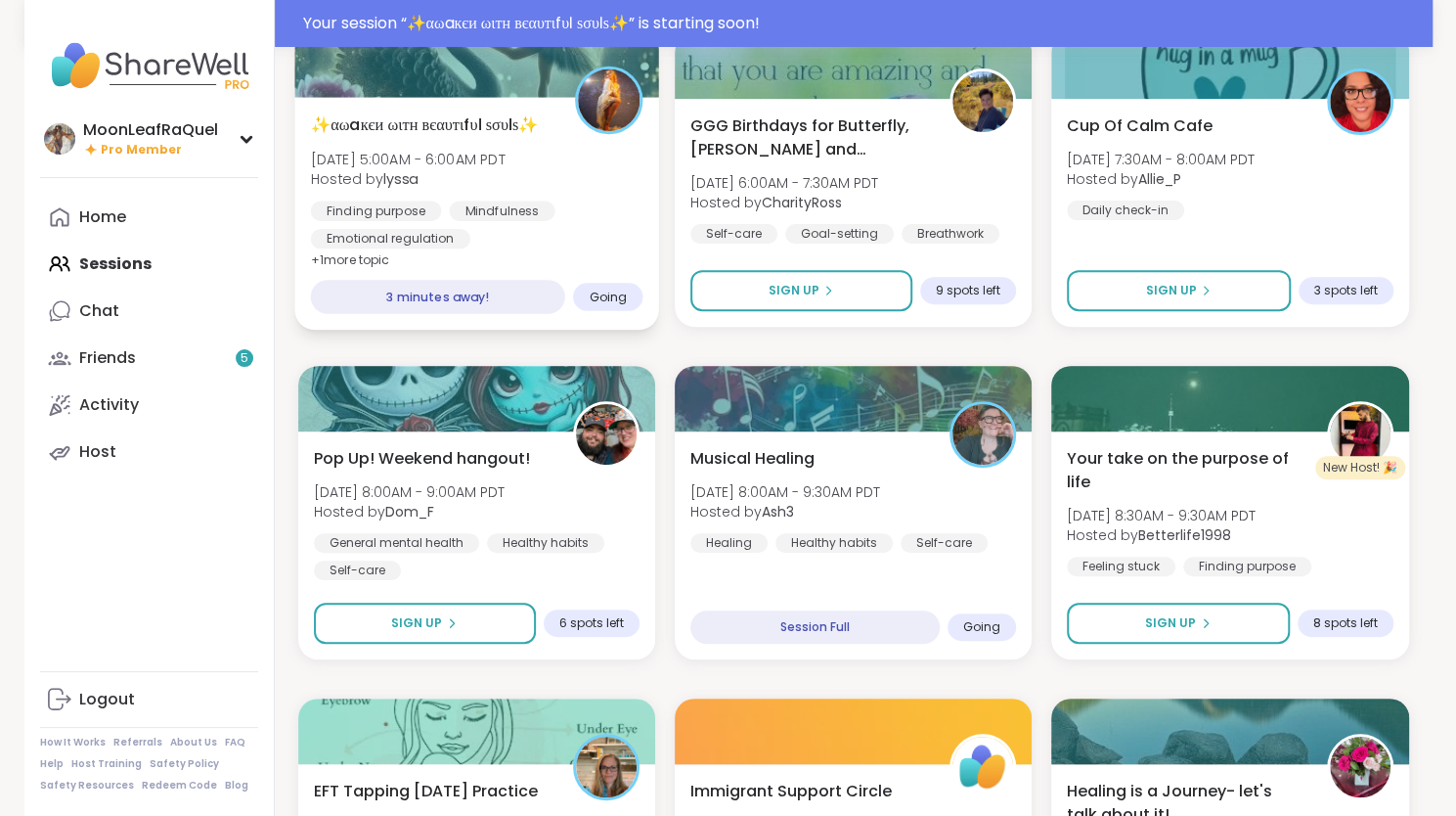
click at [570, 193] on div "✨αωaкєи ωιтн вєαυтιfυℓ ѕσυℓѕ✨ [DATE] 5:00AM - 6:00AM PDT Hosted by lyssa Findin…" at bounding box center [476, 180] width 332 height 136
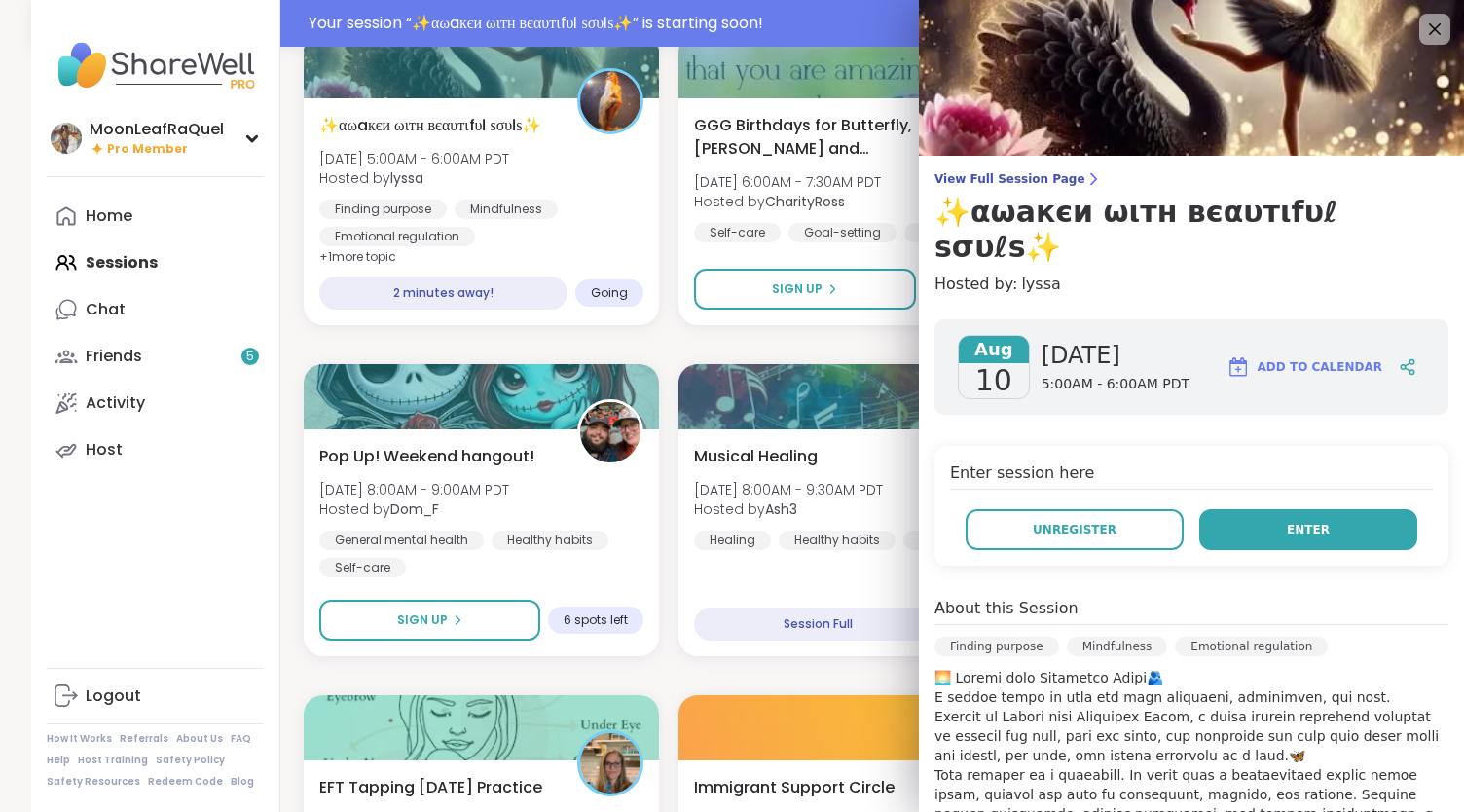
click at [918, 389] on button "Enter" at bounding box center [1308, 530] width 219 height 41
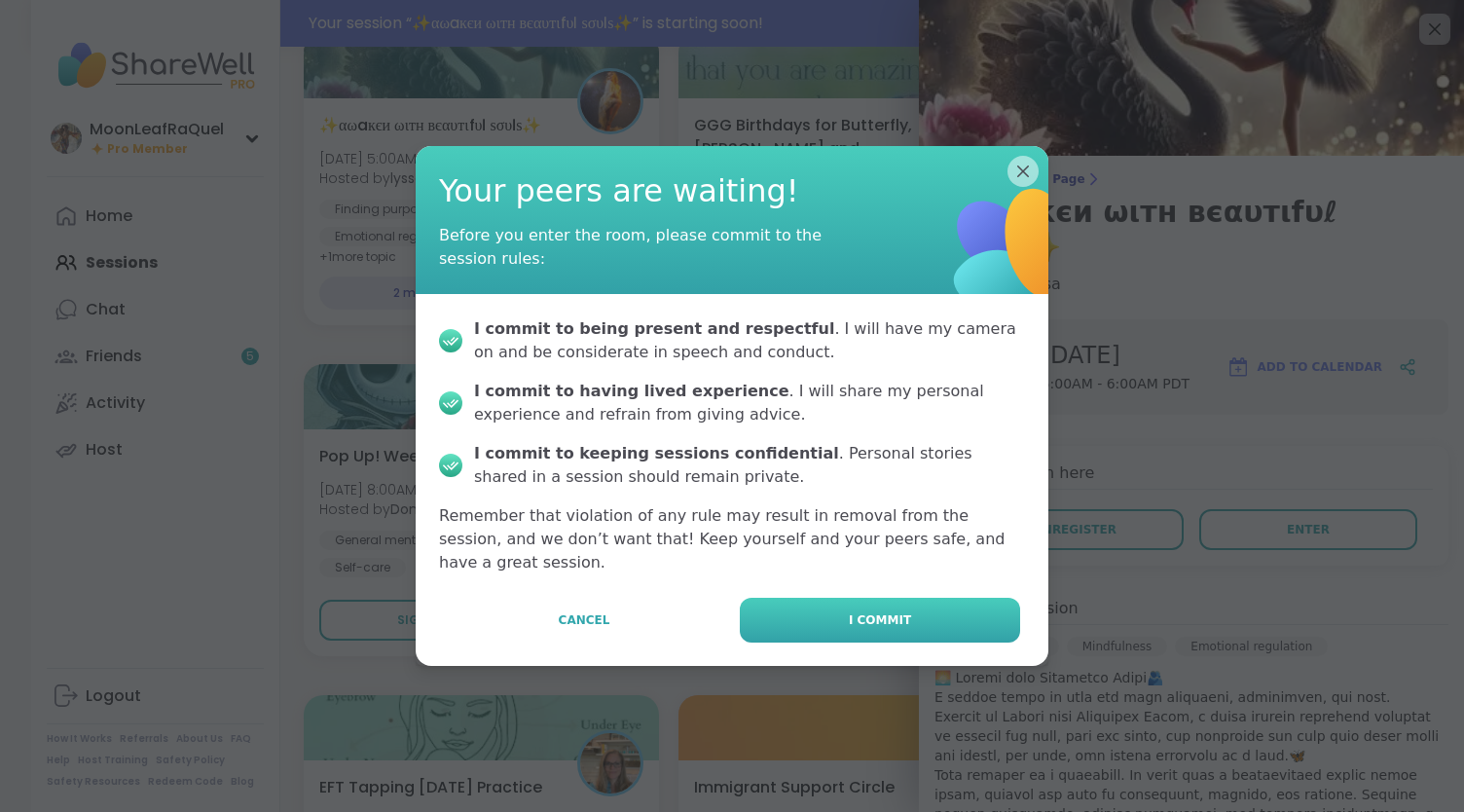
click at [779, 389] on button "I commit" at bounding box center [880, 619] width 281 height 44
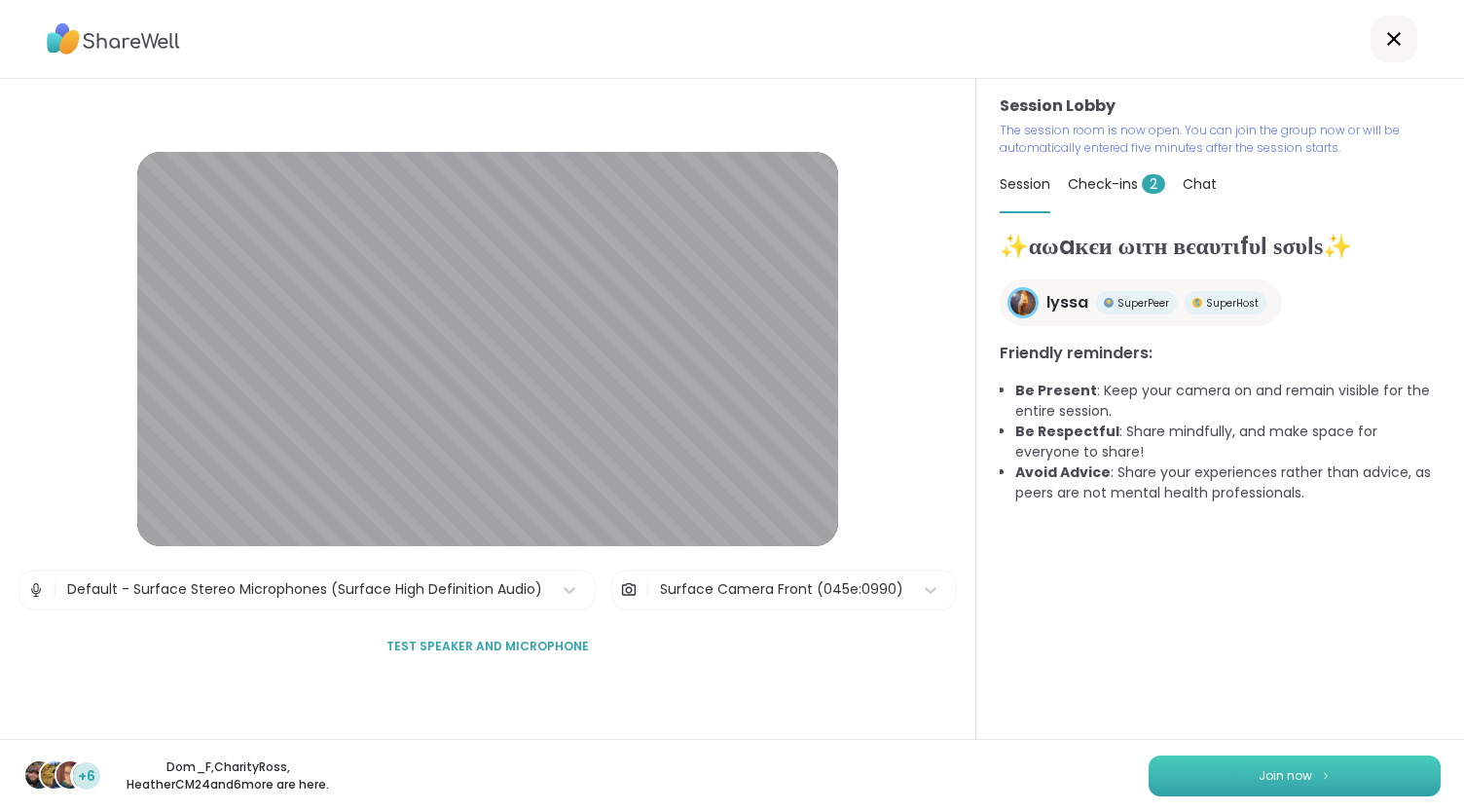
click at [918, 389] on span "Join now" at bounding box center [1286, 776] width 53 height 18
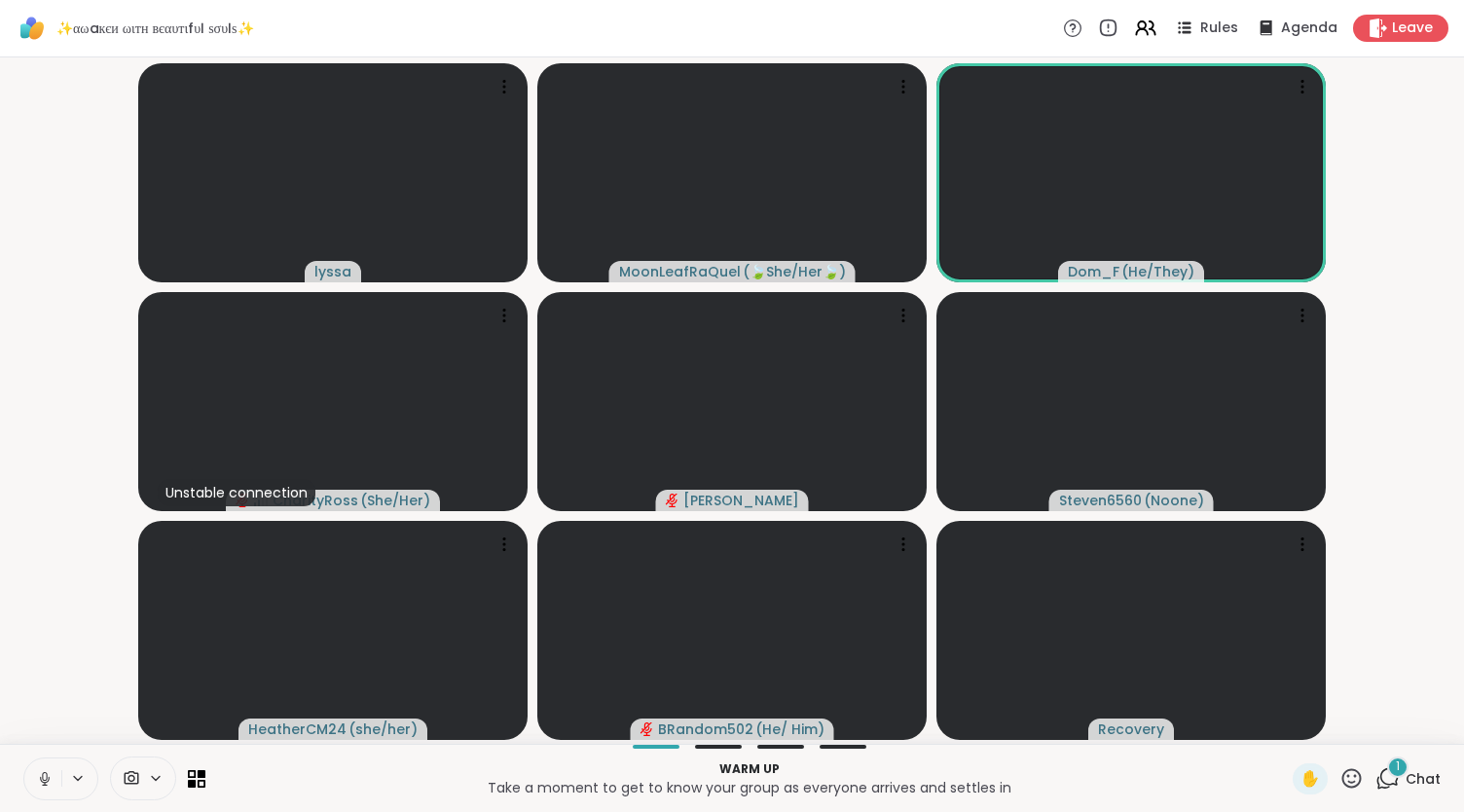
click at [918, 389] on div "1" at bounding box center [1398, 767] width 22 height 22
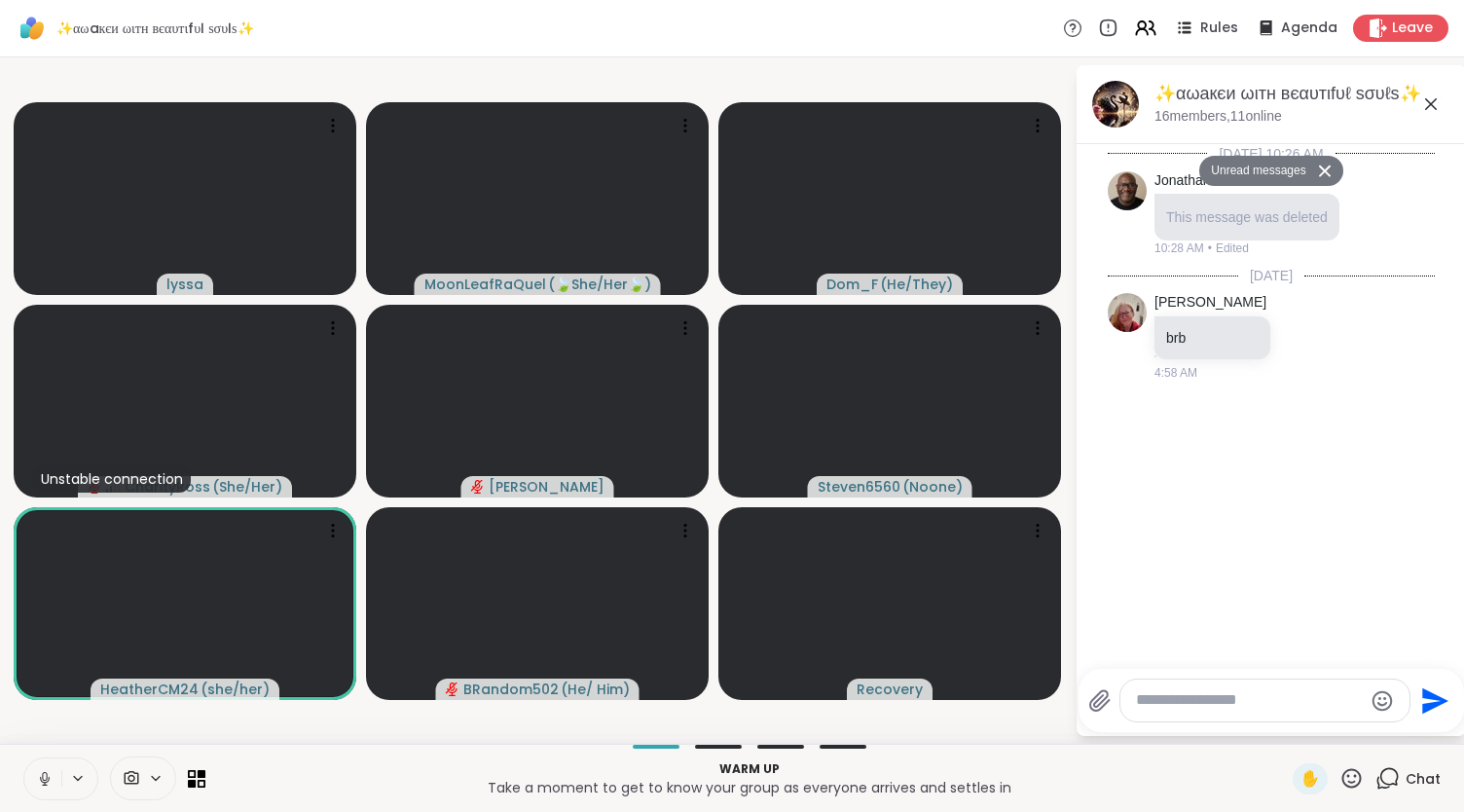
click at [918, 389] on textarea "Type your message" at bounding box center [1249, 700] width 226 height 21
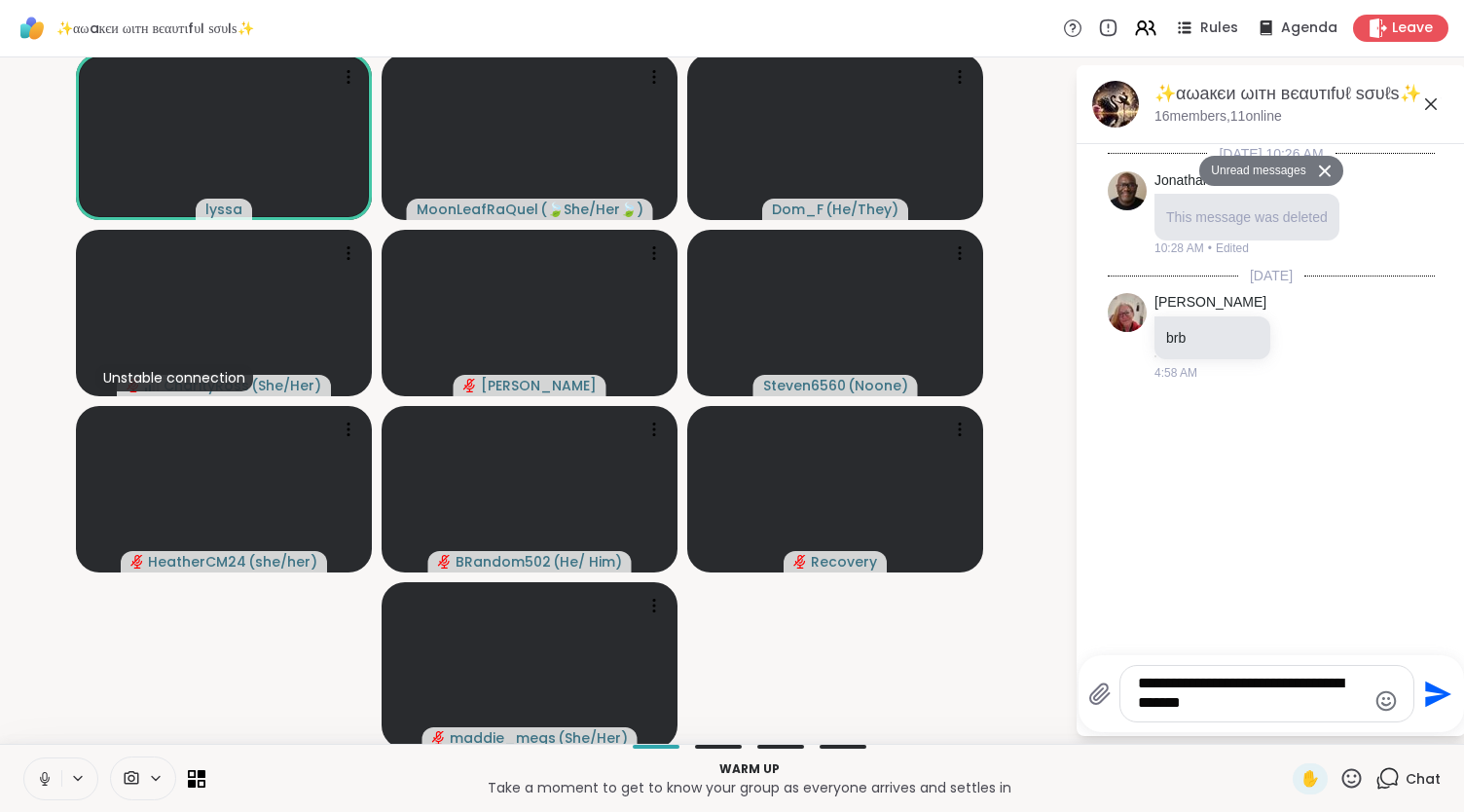
type textarea "**********"
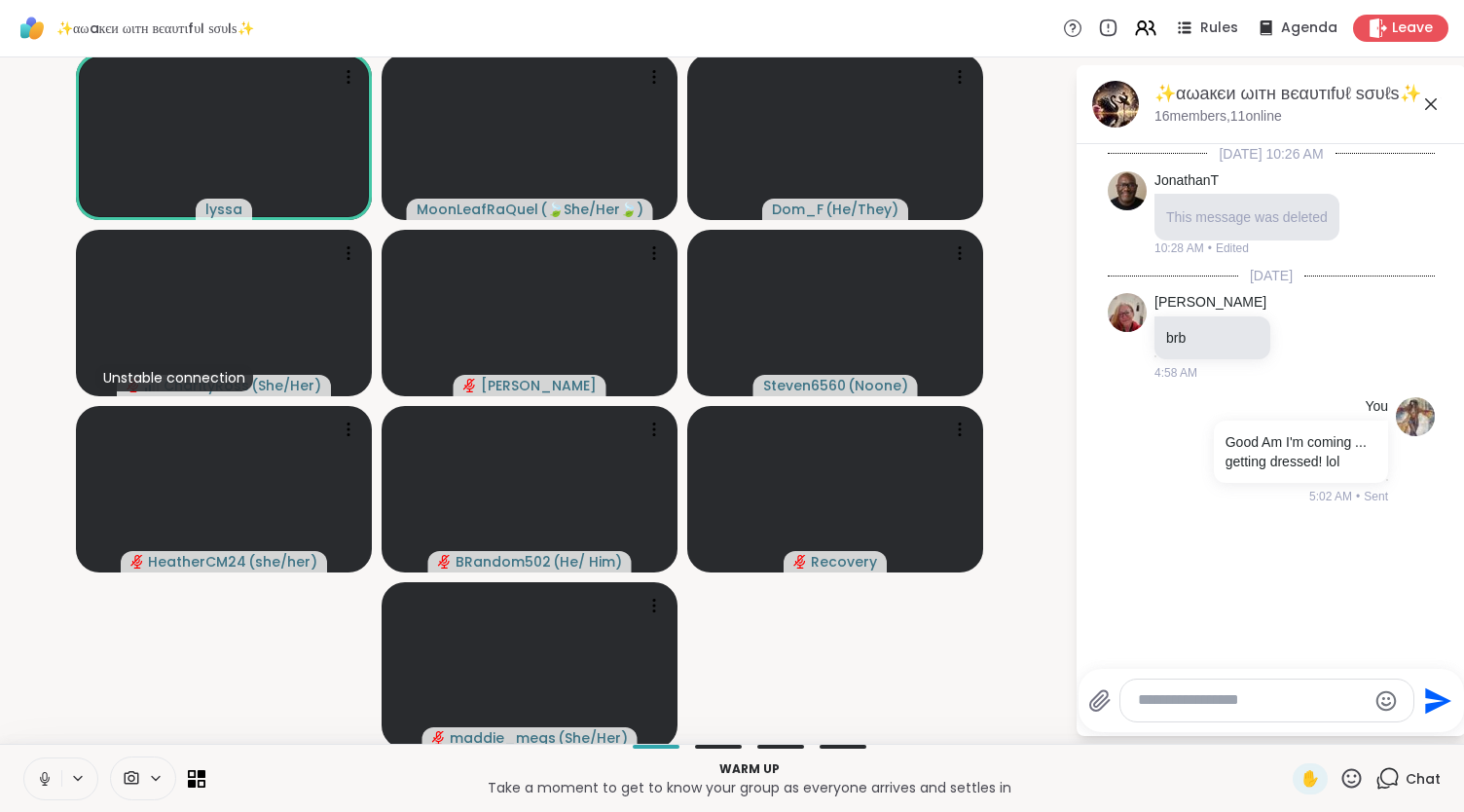
click at [918, 389] on icon at bounding box center [1353, 778] width 20 height 20
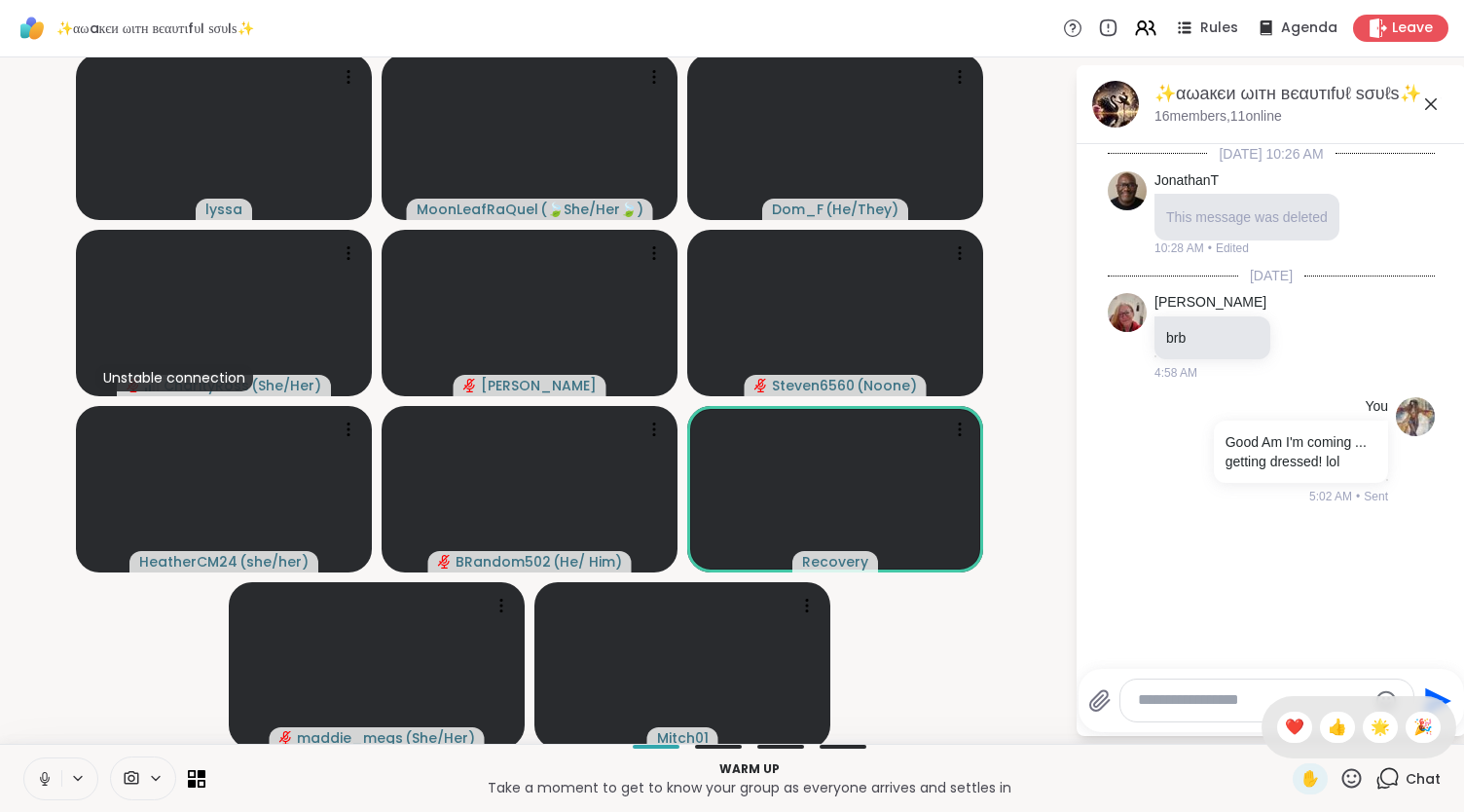
click at [44, 389] on icon at bounding box center [45, 779] width 18 height 18
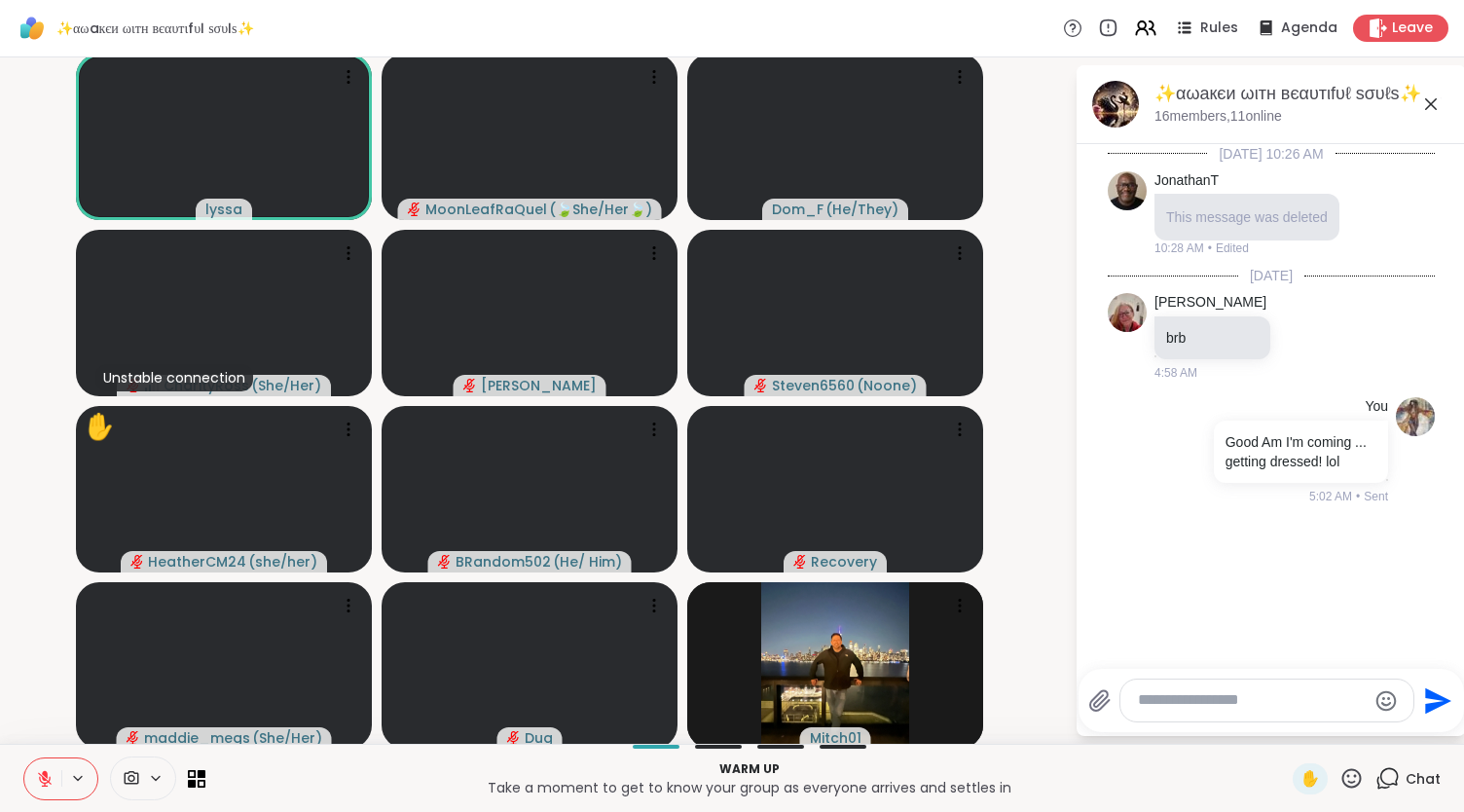
click at [52, 389] on icon at bounding box center [45, 779] width 18 height 18
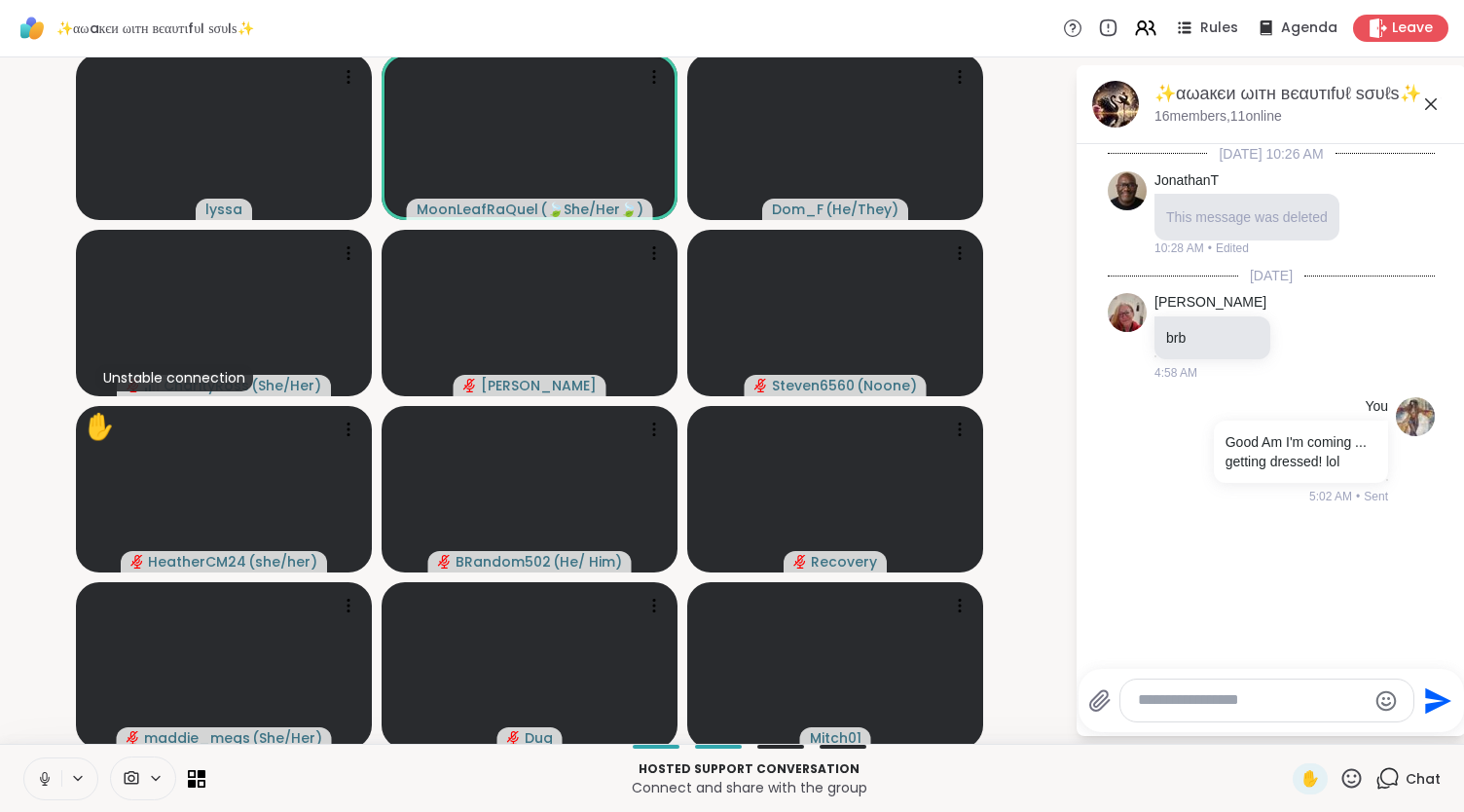
click at [50, 389] on icon at bounding box center [45, 779] width 18 height 18
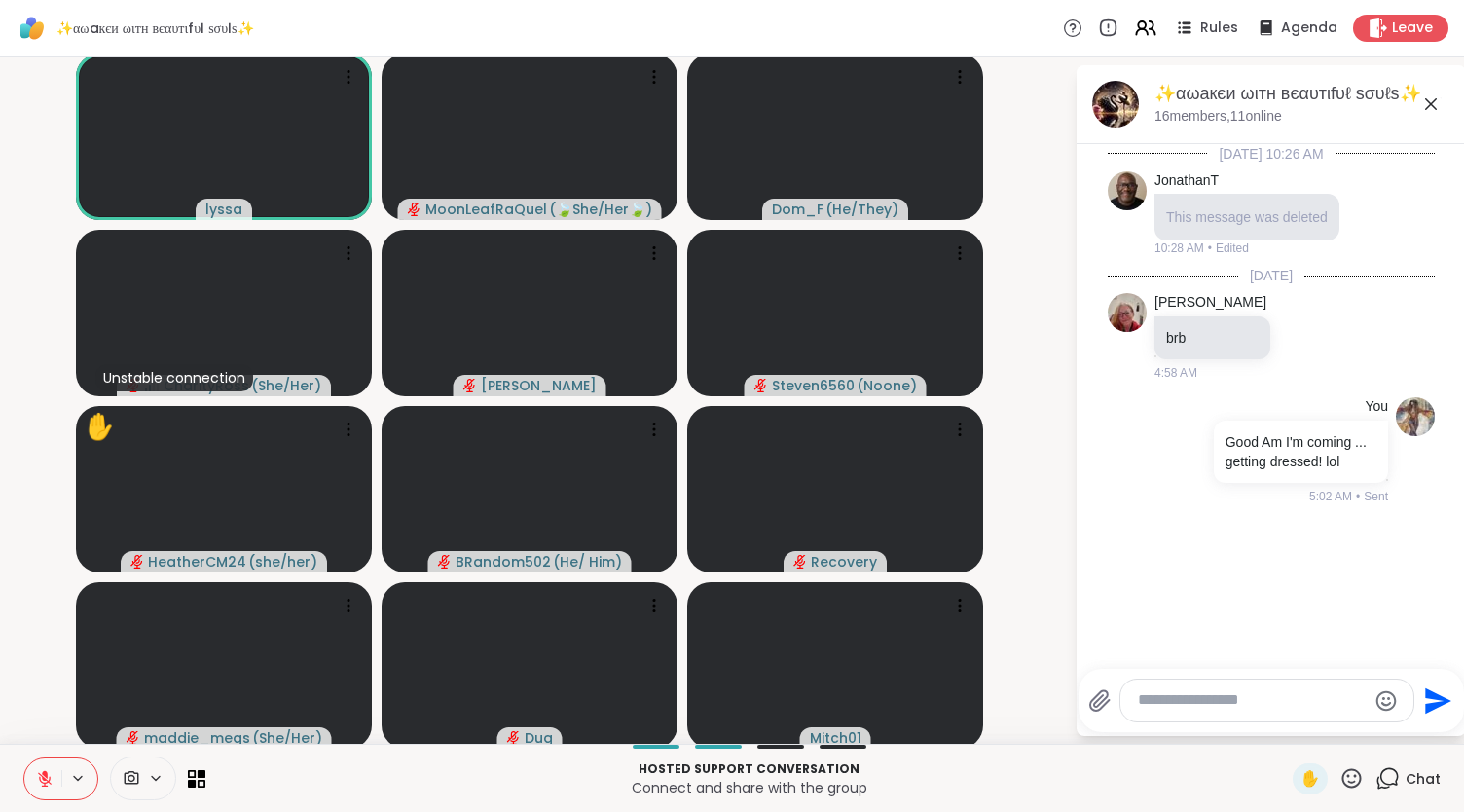
click at [918, 389] on icon at bounding box center [1352, 778] width 25 height 25
click at [918, 389] on span "❤️" at bounding box center [1295, 727] width 20 height 24
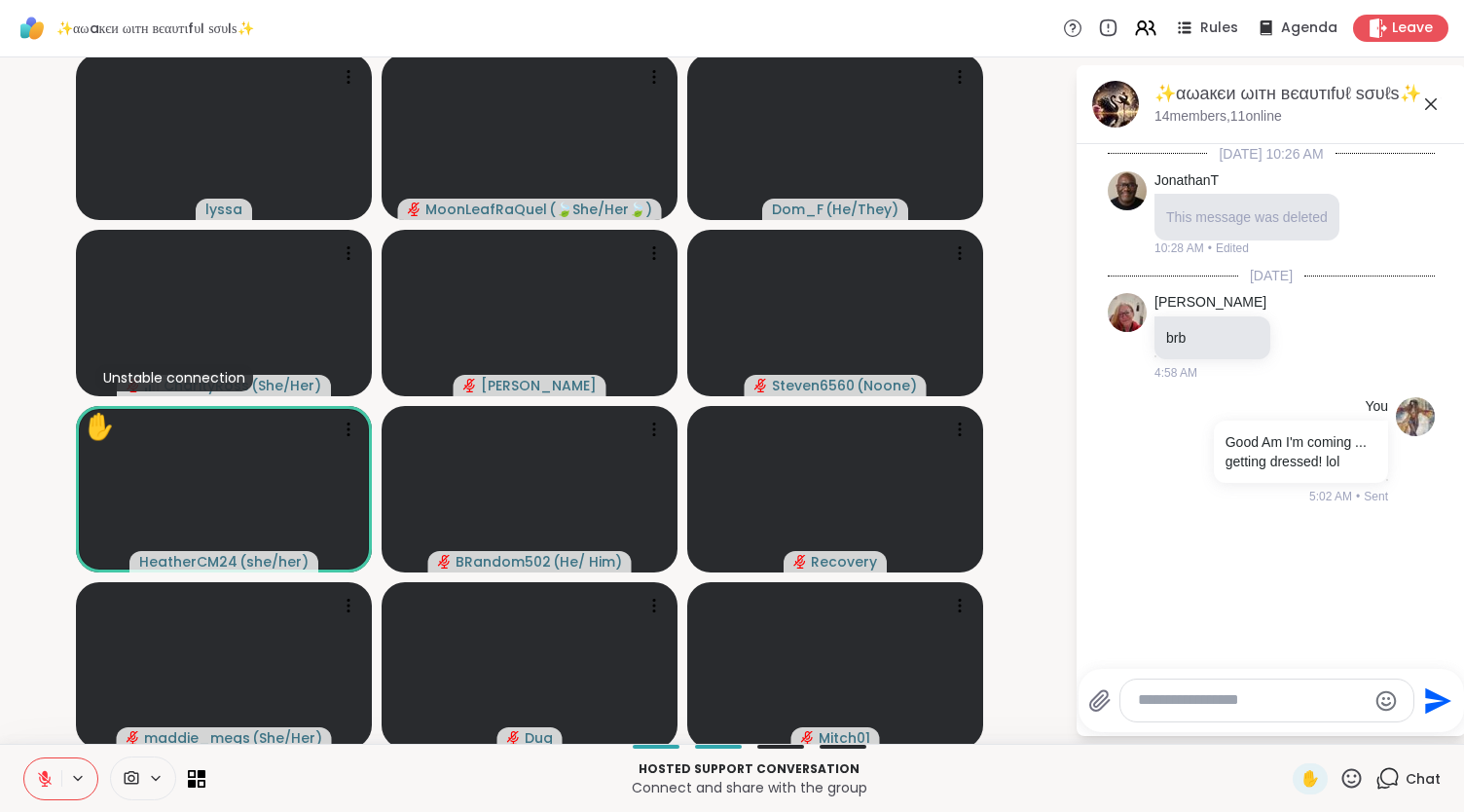
click at [918, 389] on icon at bounding box center [1352, 778] width 25 height 25
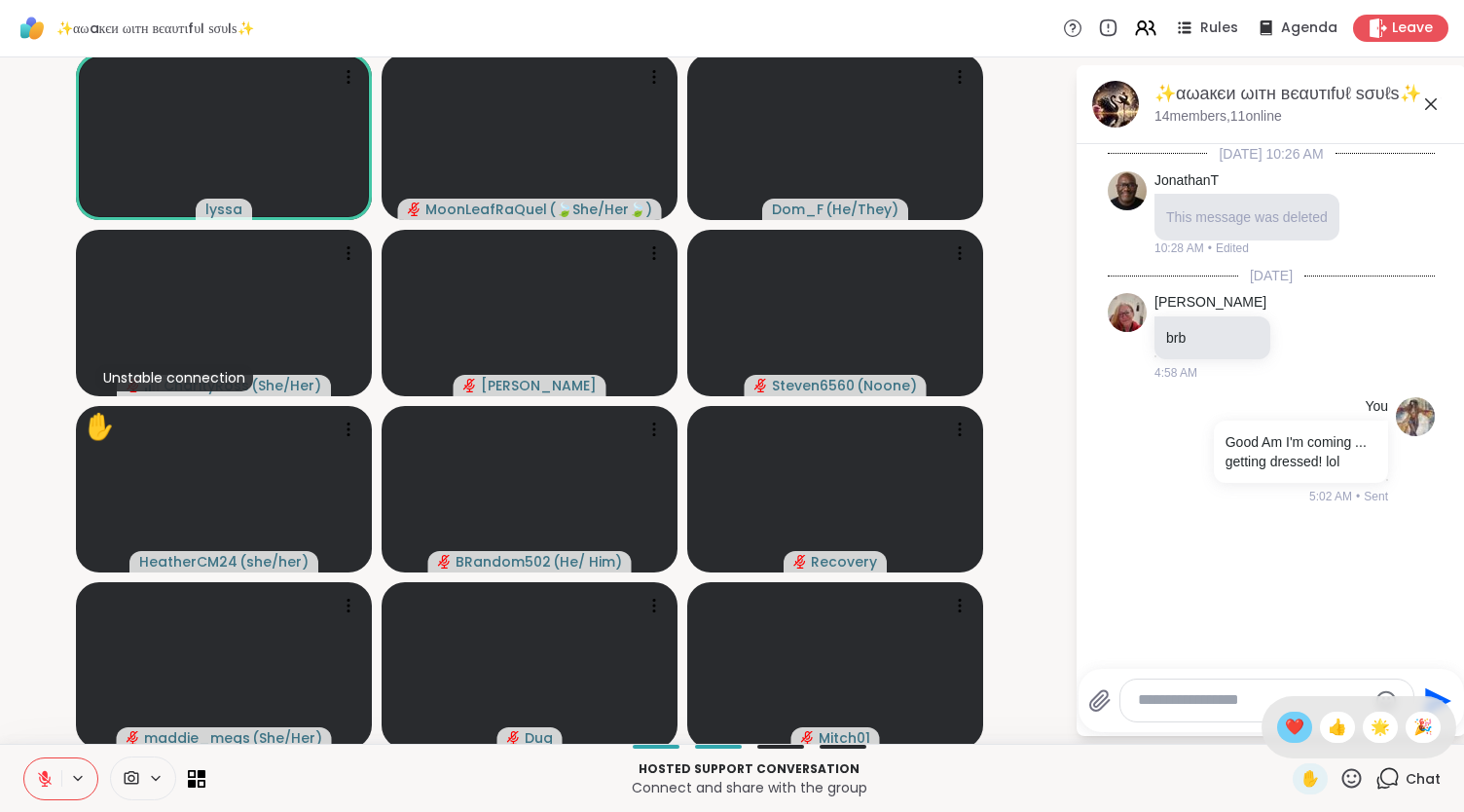
click at [918, 389] on span "❤️" at bounding box center [1295, 727] width 20 height 24
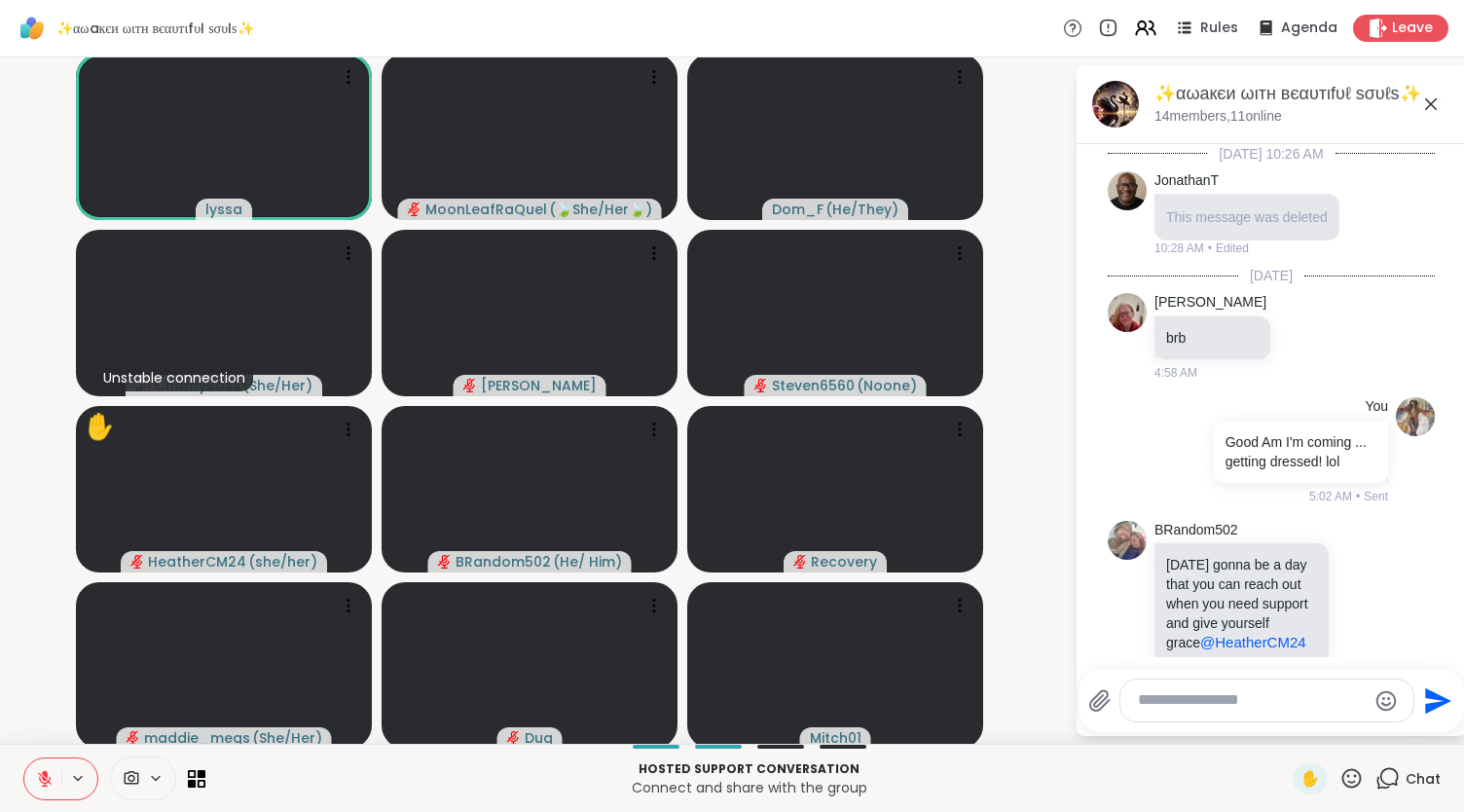
scroll to position [81, 0]
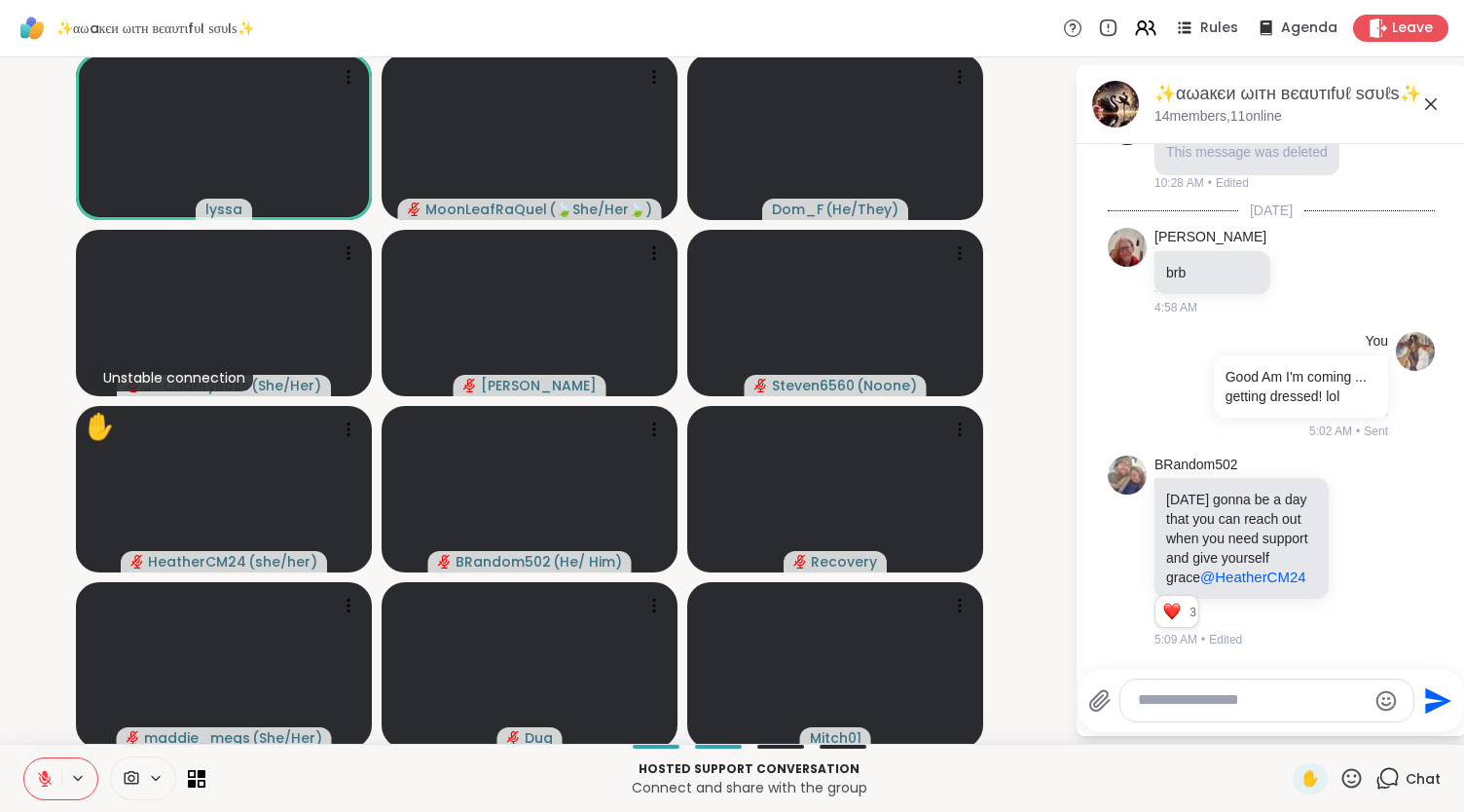
click at [918, 389] on textarea "Type your message" at bounding box center [1251, 700] width 227 height 21
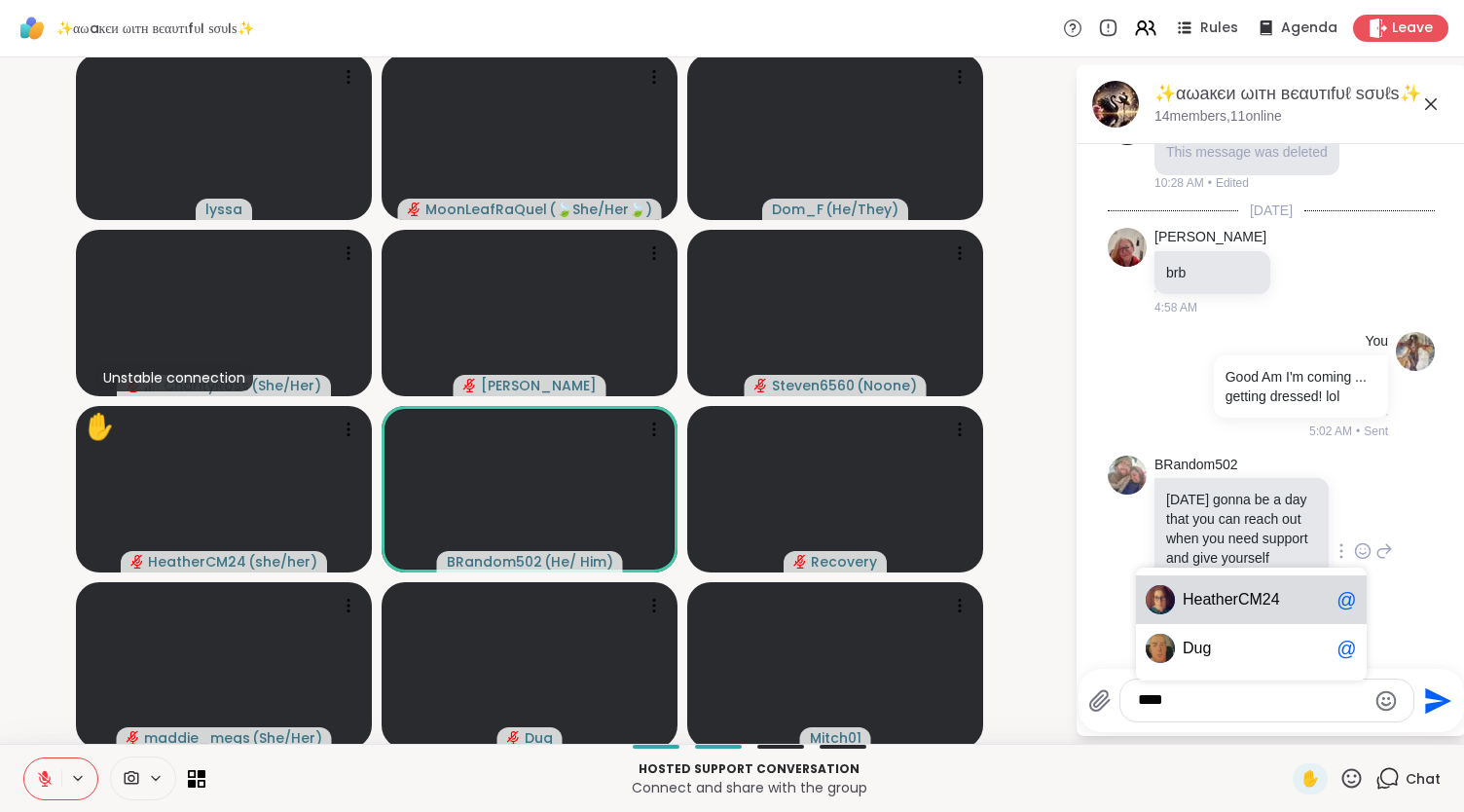
click at [918, 389] on span "therCM24" at bounding box center [1244, 599] width 68 height 20
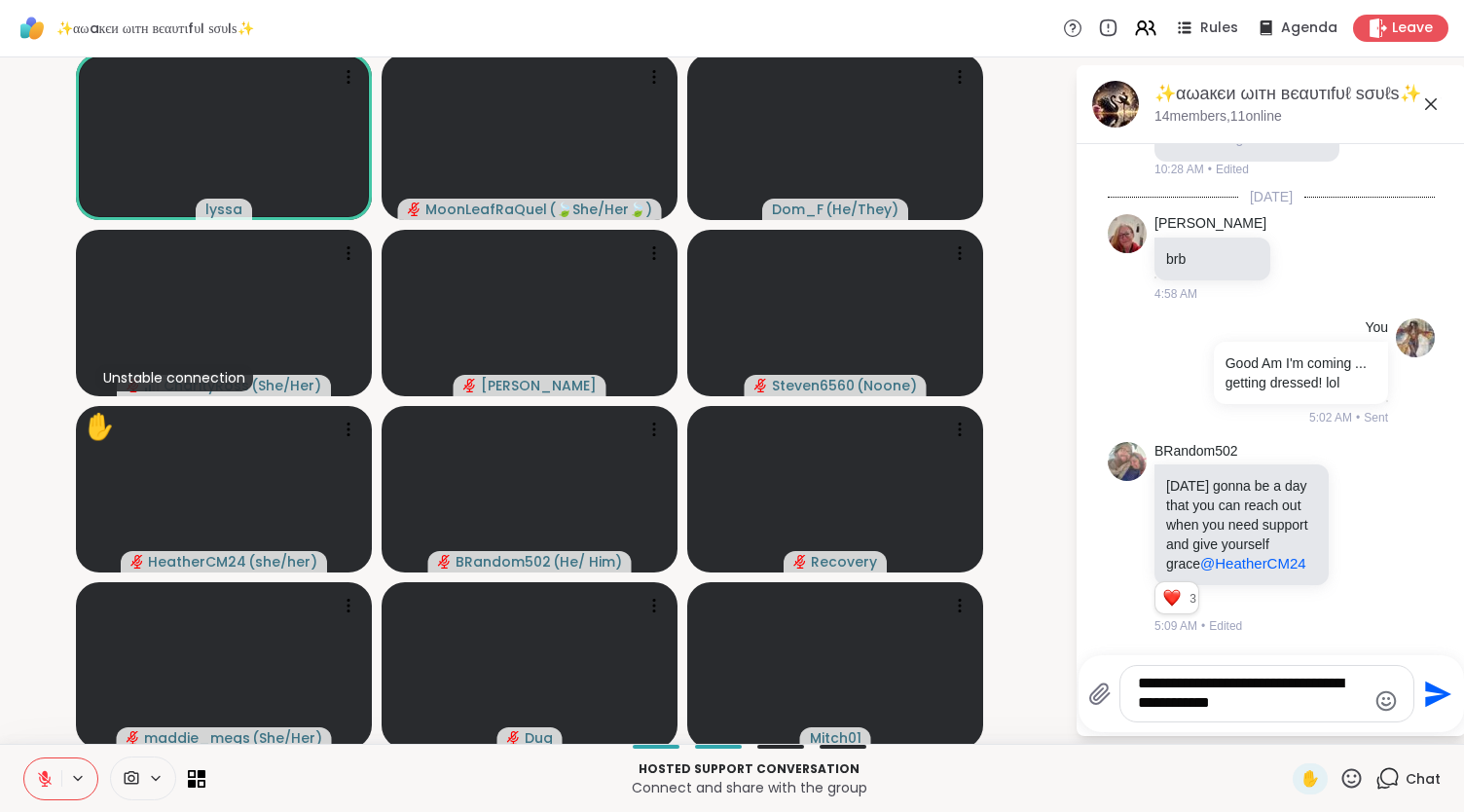
click at [918, 389] on textarea "**********" at bounding box center [1251, 693] width 227 height 40
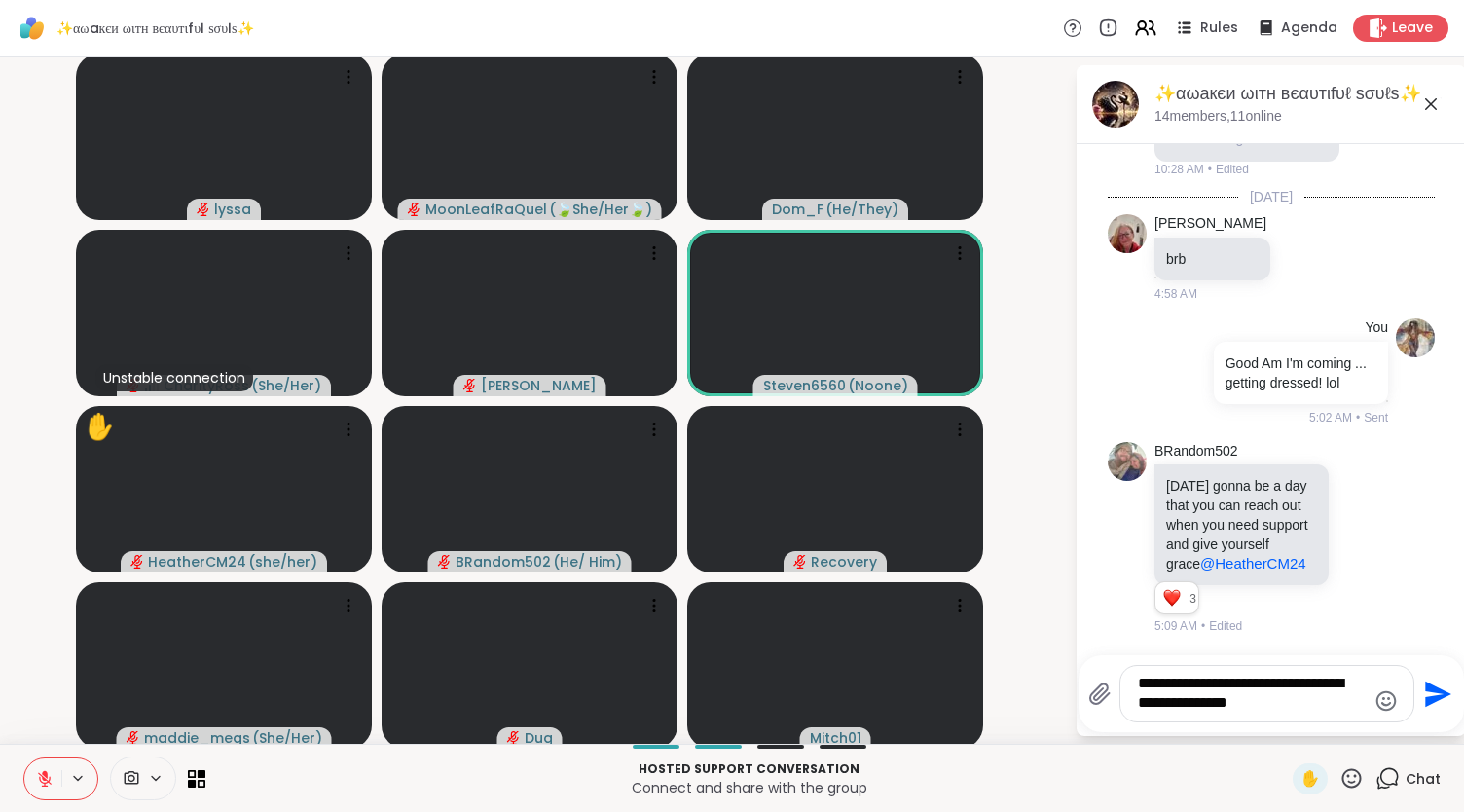
click at [918, 389] on textarea "**********" at bounding box center [1251, 693] width 227 height 40
click at [918, 389] on icon "Emoji picker" at bounding box center [1385, 700] width 21 height 21
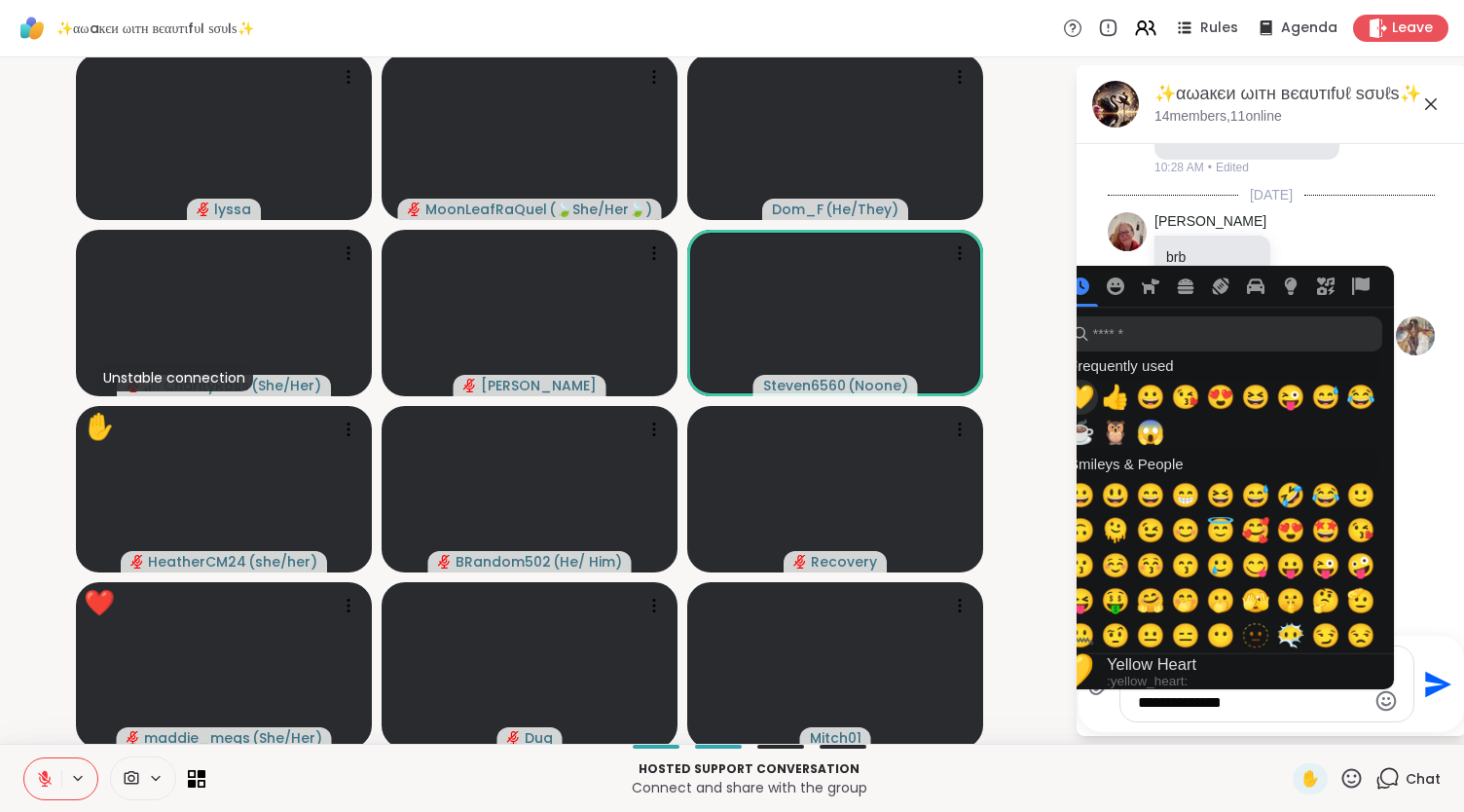
click at [918, 389] on span "💛" at bounding box center [1081, 398] width 30 height 28
type textarea "**********"
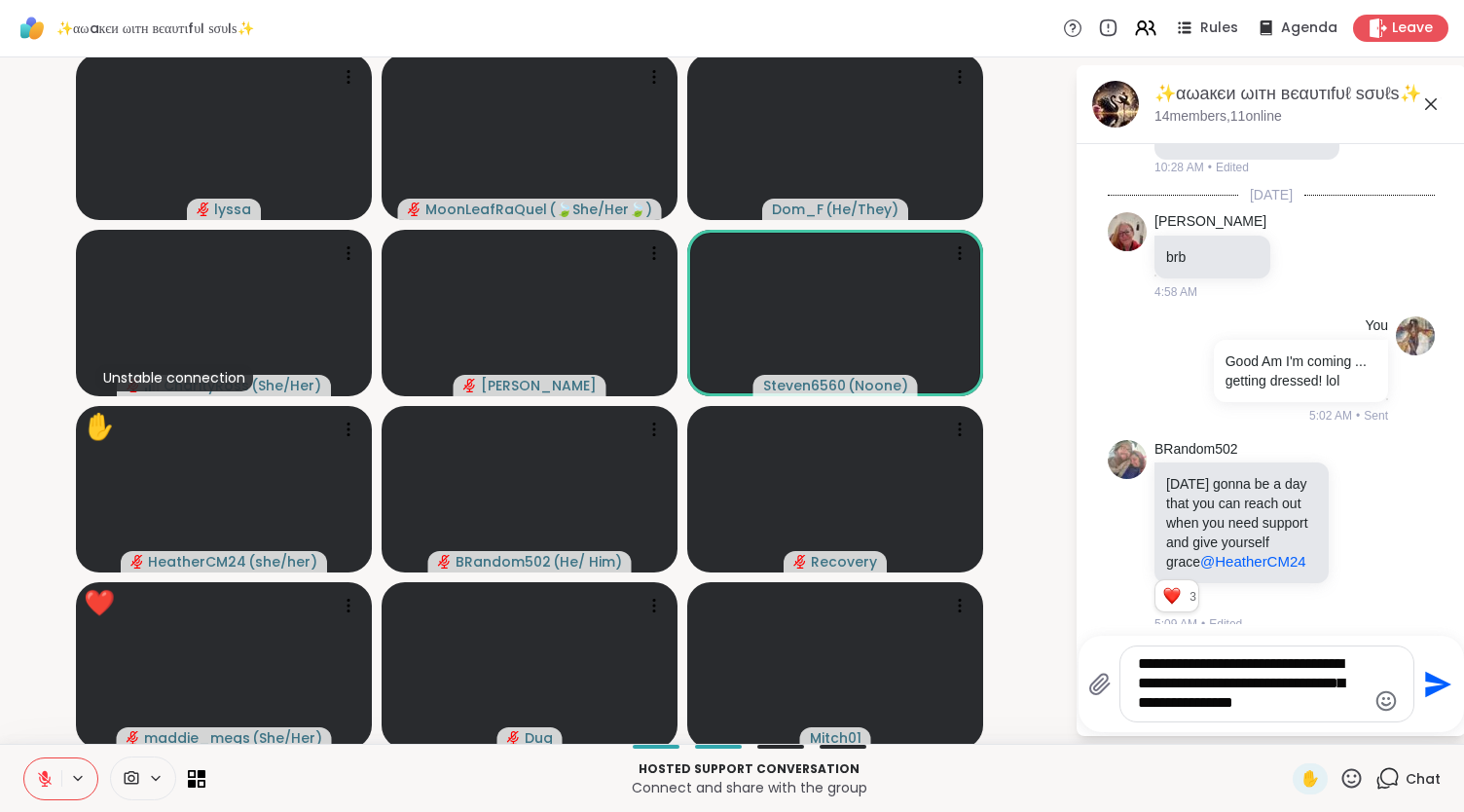
click at [918, 389] on icon "Send" at bounding box center [1436, 684] width 32 height 31
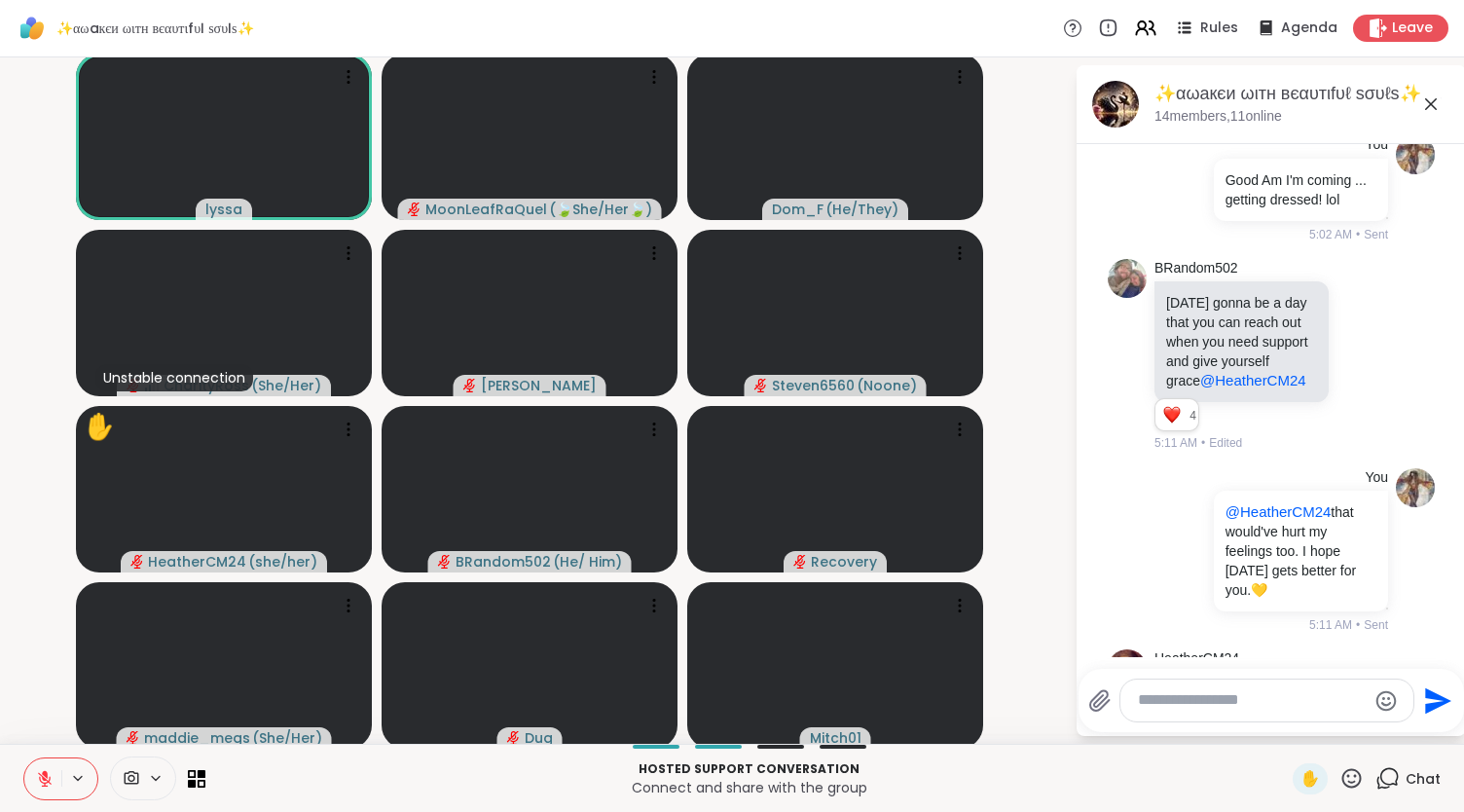
scroll to position [497, 0]
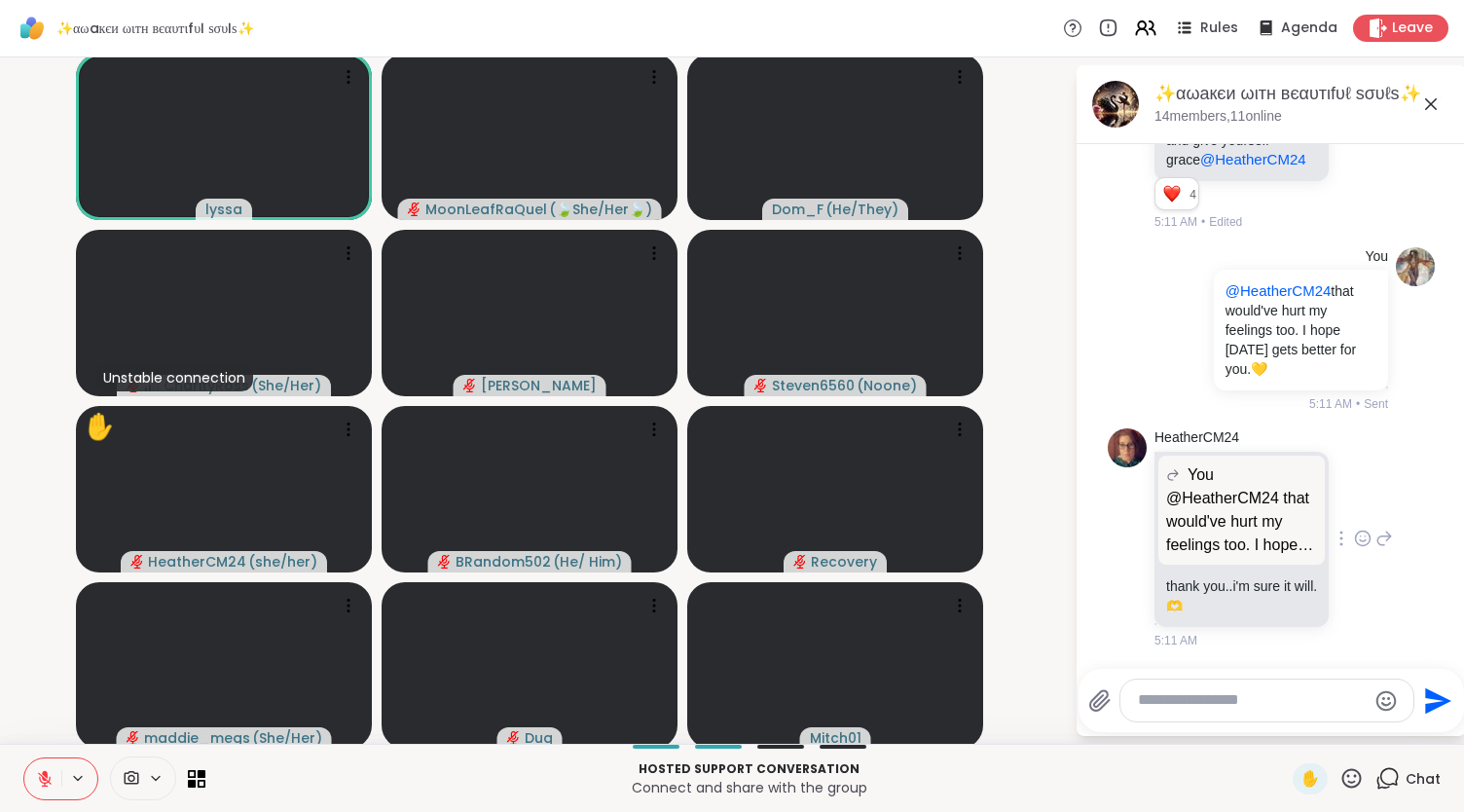
click at [918, 389] on icon at bounding box center [1364, 538] width 18 height 20
click at [918, 389] on div "Select Reaction: Heart" at bounding box center [1364, 507] width 18 height 18
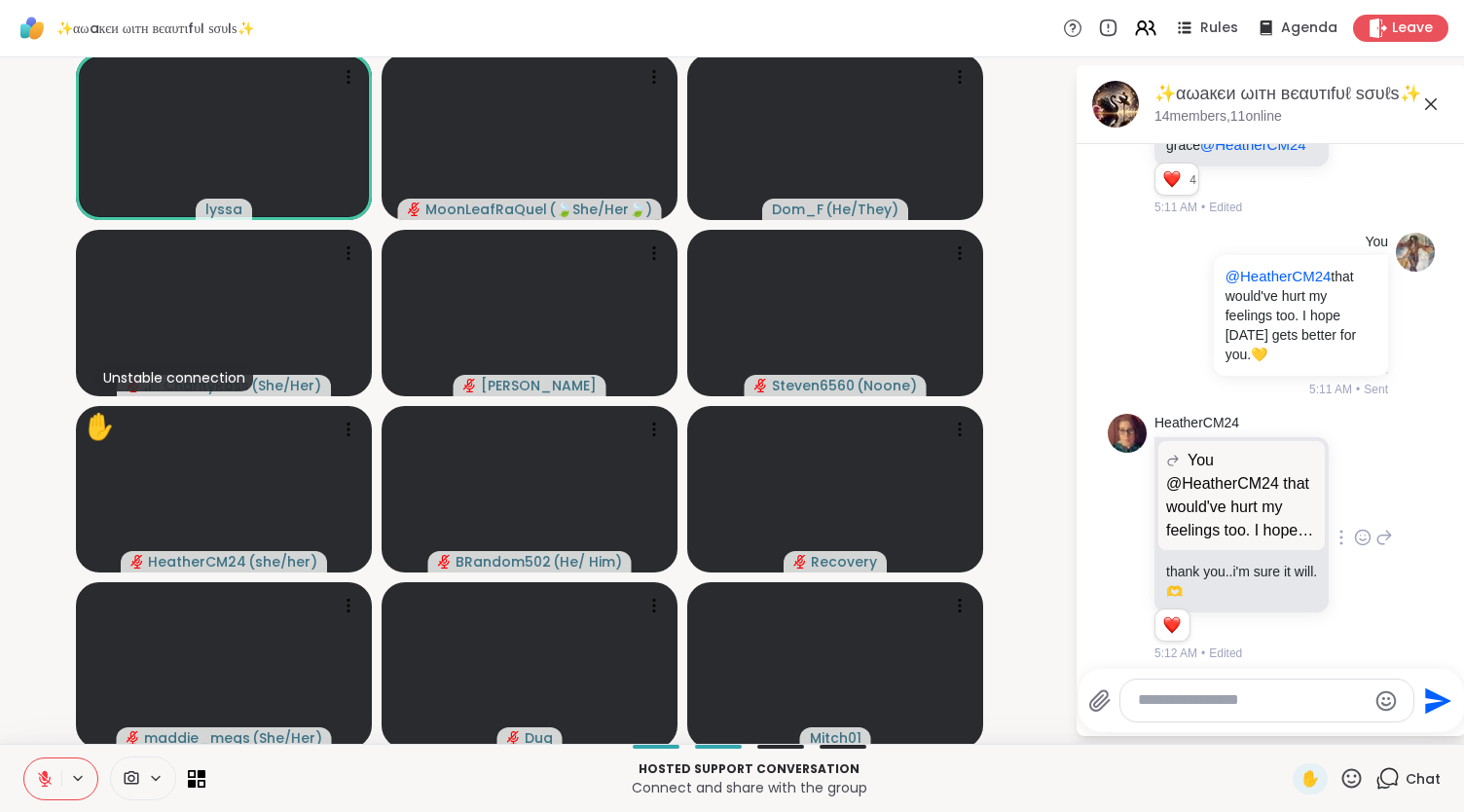
scroll to position [526, 0]
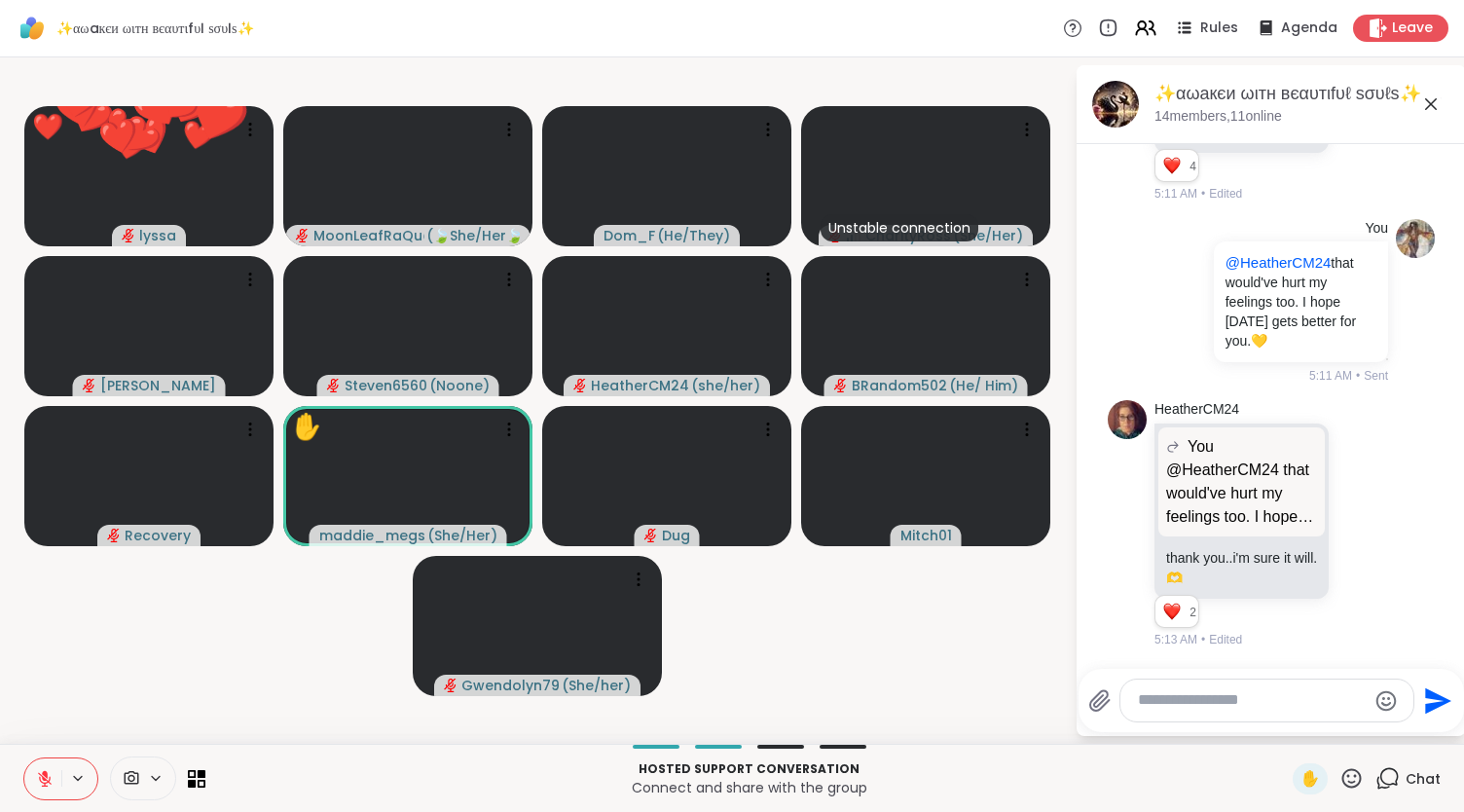
click at [918, 389] on textarea "Type your message" at bounding box center [1251, 700] width 227 height 21
paste textarea "**********"
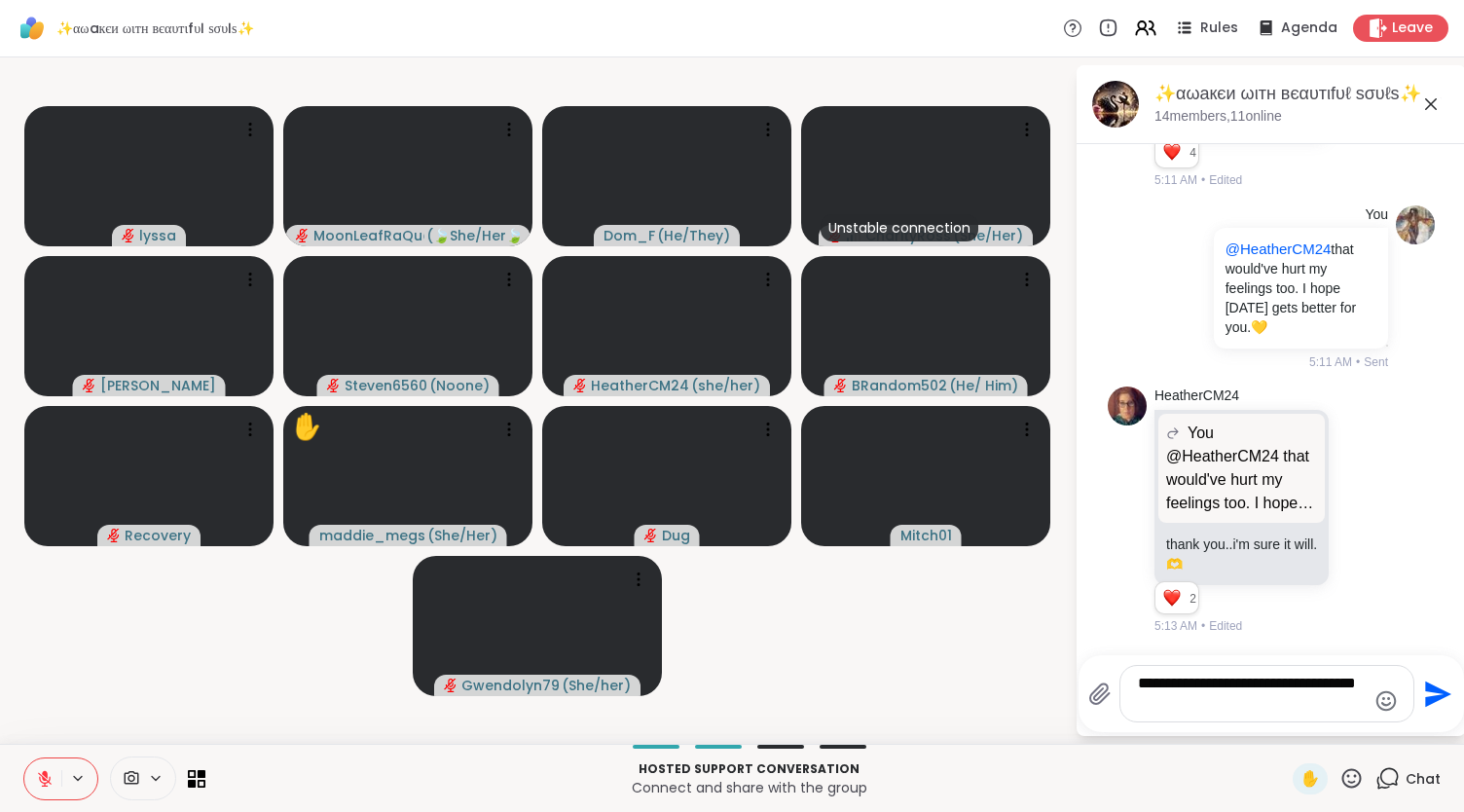
click at [918, 389] on textarea "**********" at bounding box center [1251, 693] width 227 height 40
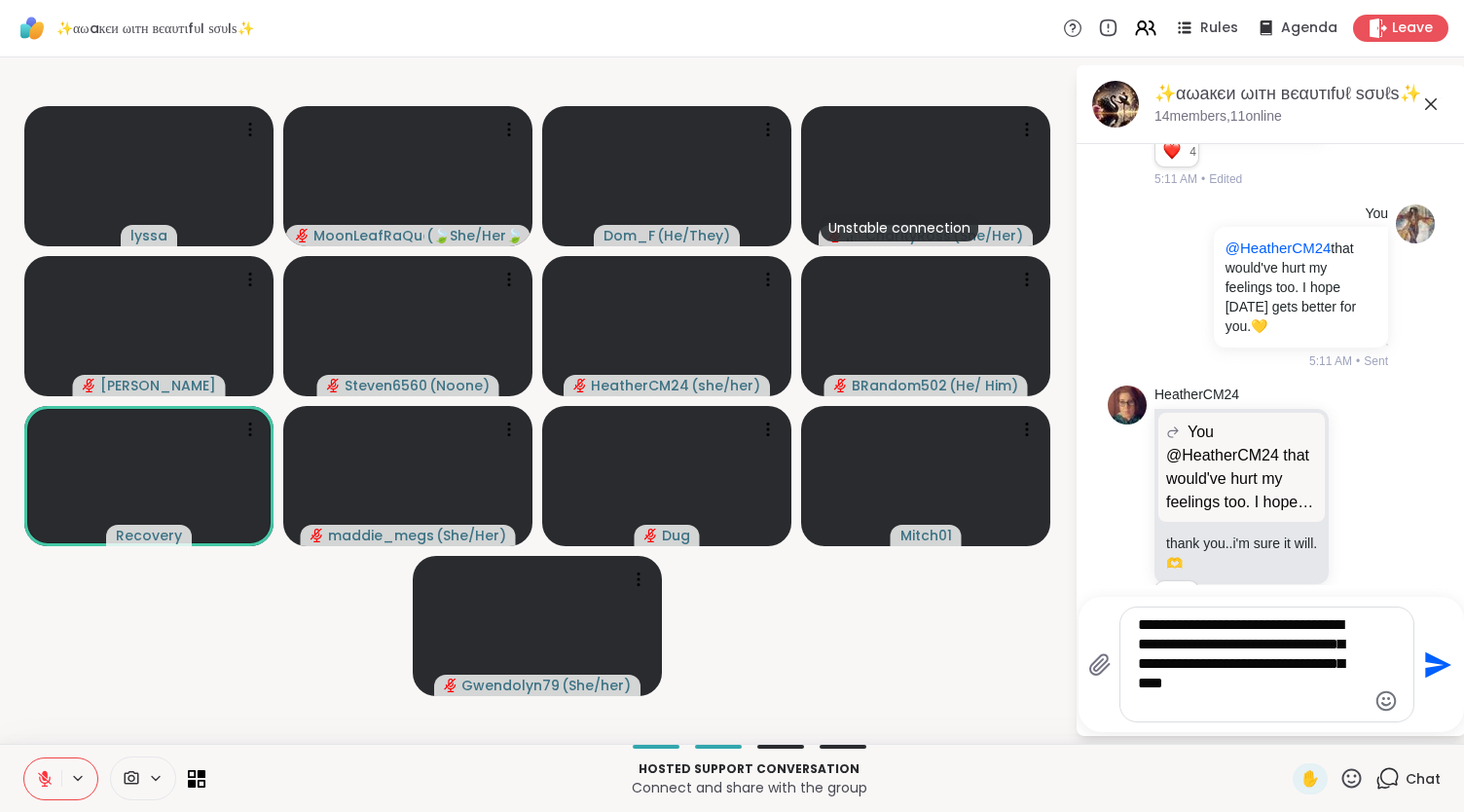
type textarea "**********"
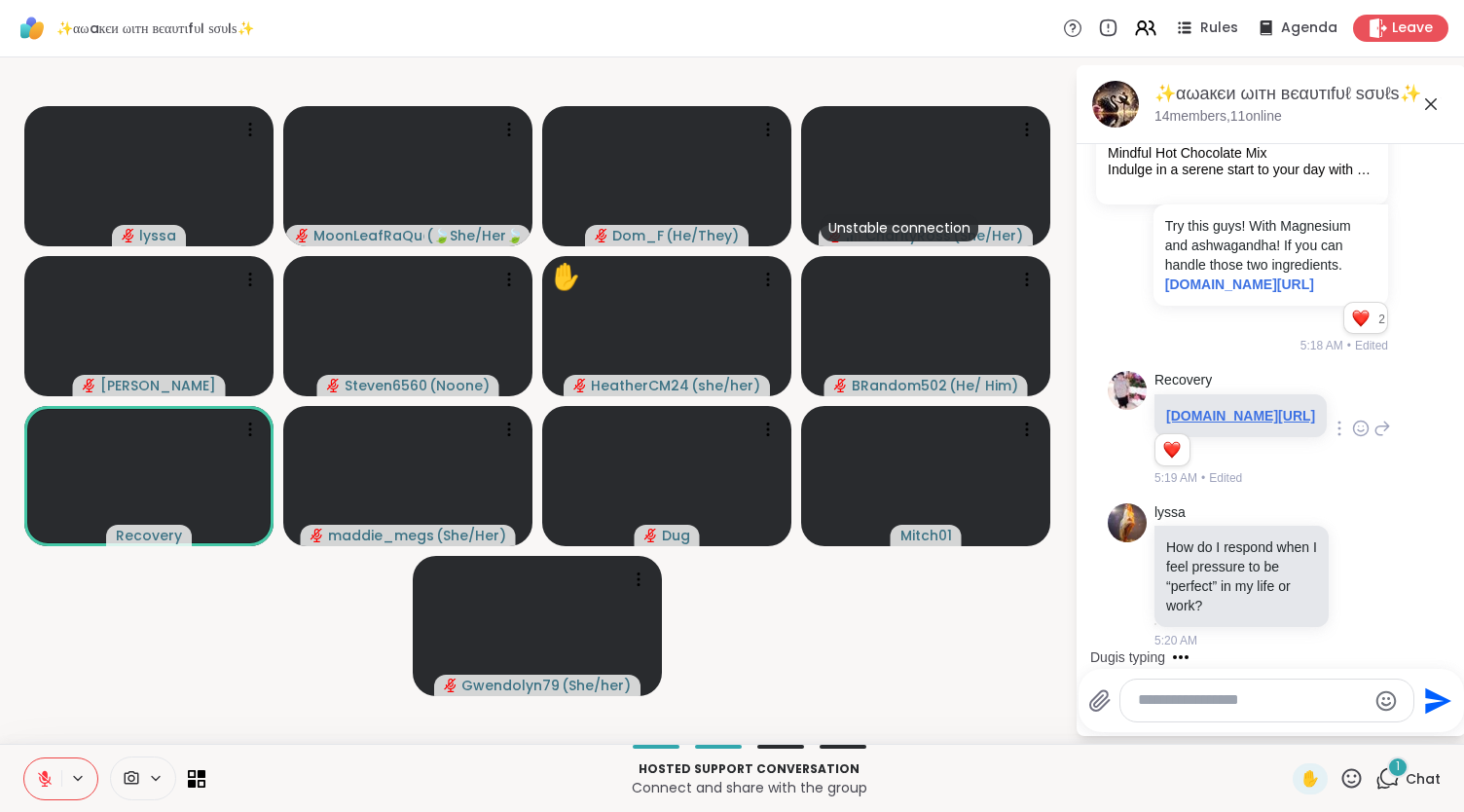
scroll to position [2396, 0]
click at [188, 389] on icon at bounding box center [192, 773] width 9 height 9
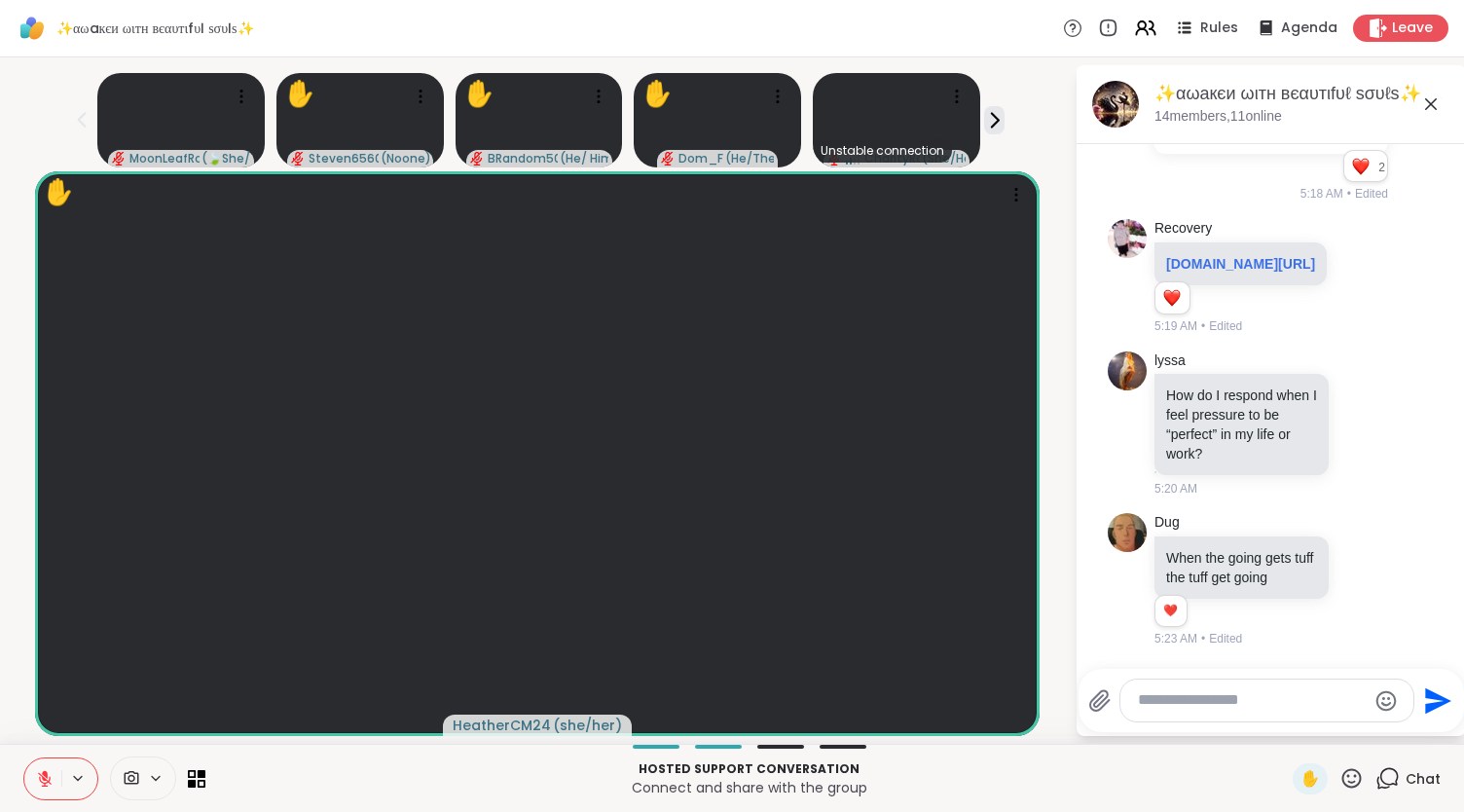
scroll to position [2546, 0]
click at [194, 389] on icon at bounding box center [197, 778] width 19 height 19
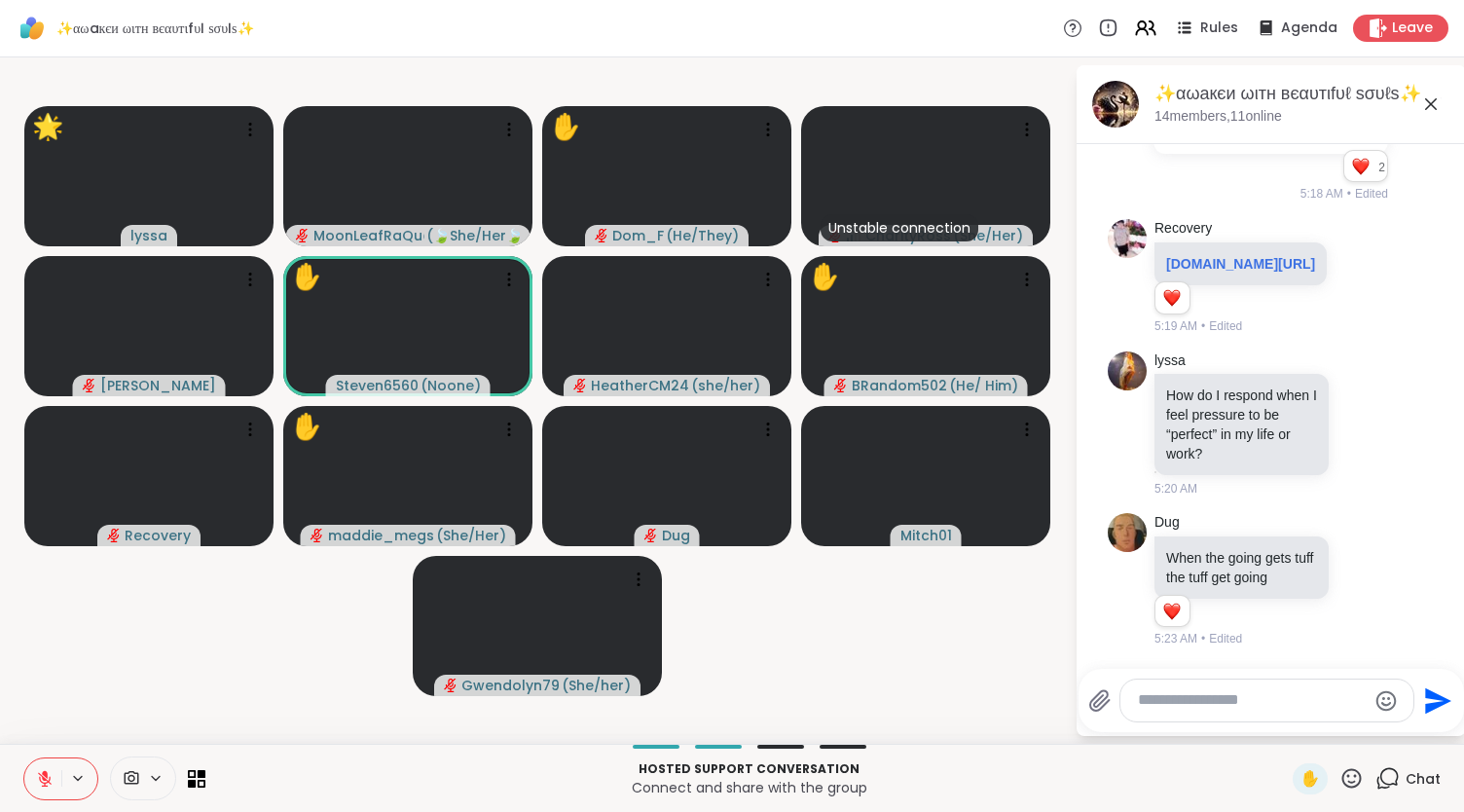
click at [918, 389] on icon at bounding box center [1353, 778] width 20 height 20
click at [918, 389] on span "❤️" at bounding box center [1295, 727] width 20 height 24
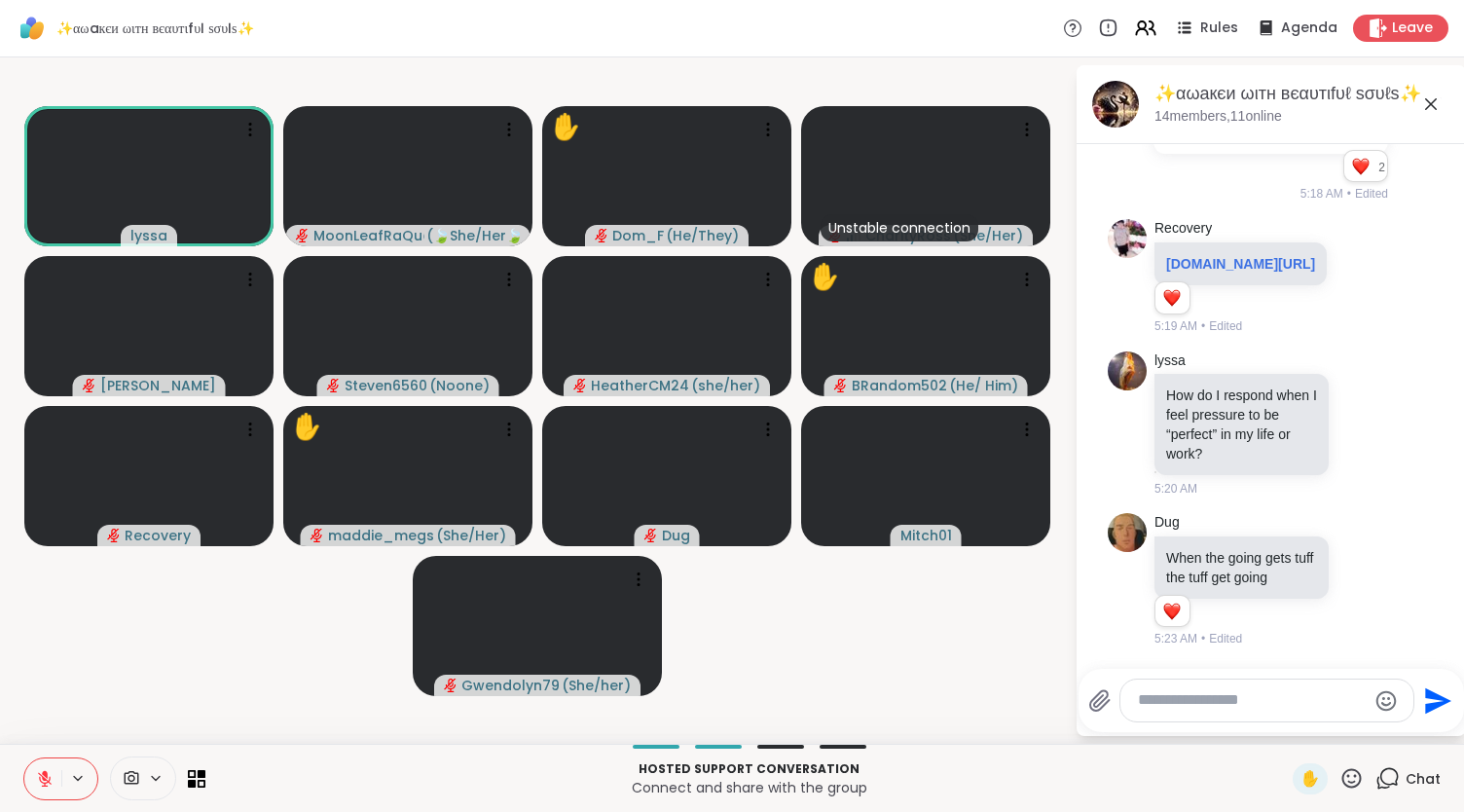
click at [918, 389] on icon at bounding box center [1352, 778] width 25 height 25
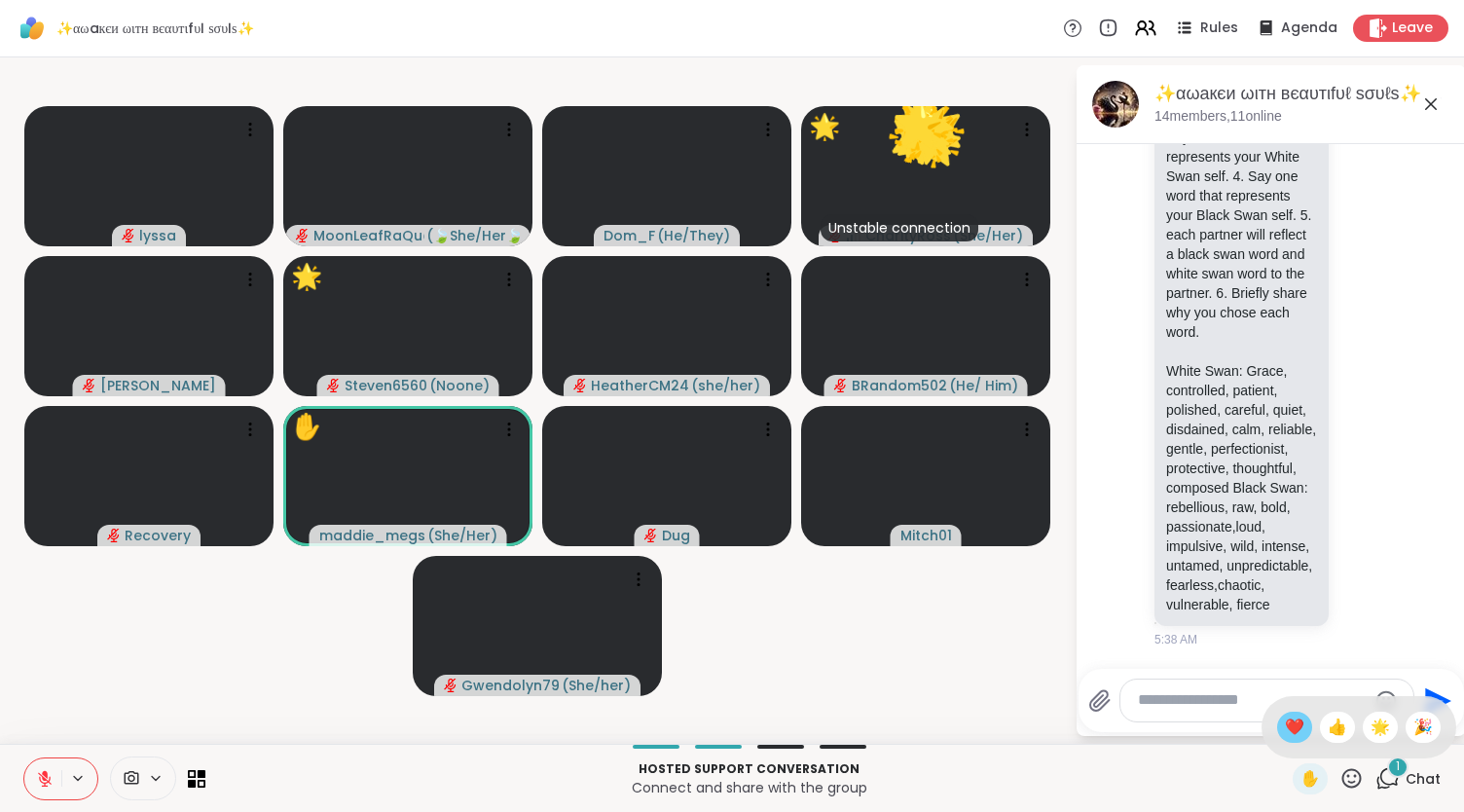
scroll to position [5909, 0]
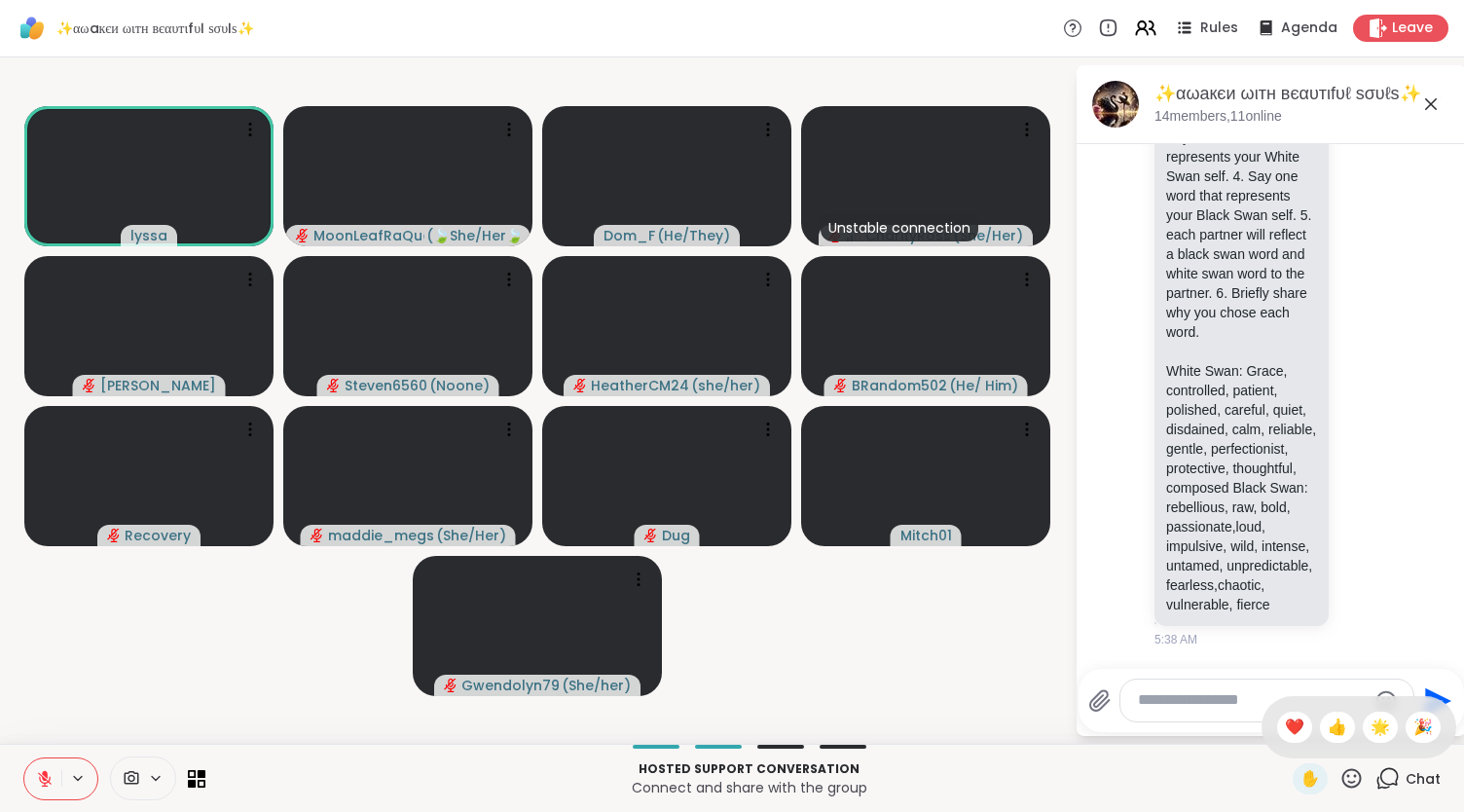
click at [798, 389] on video-player-container "lyssa MoonLeafRaQuel ( 🍃She/Her🍃 ) Dom_F ( He/They ) Unstable connection Charit…" at bounding box center [538, 400] width 1051 height 670
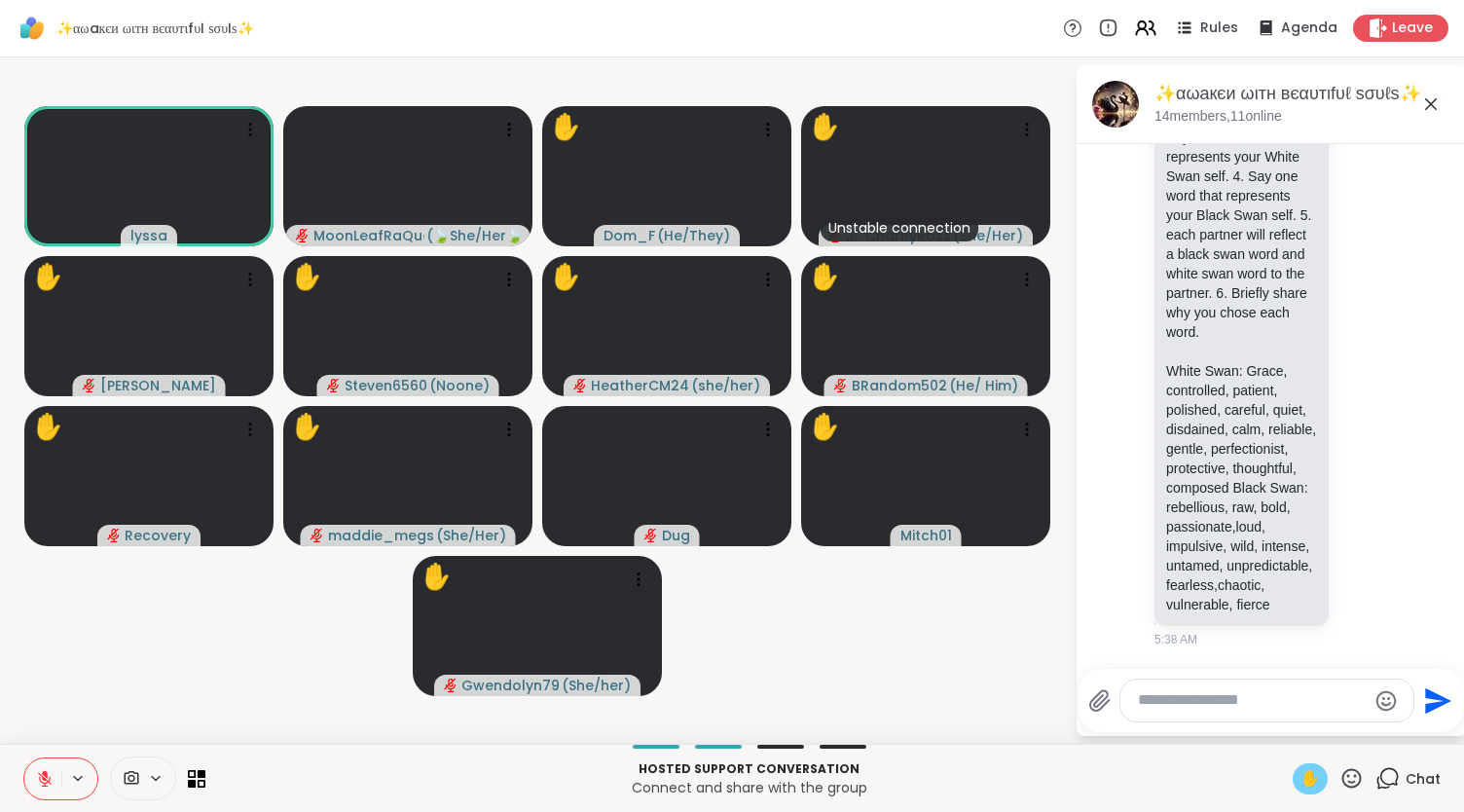
click at [918, 389] on div "✋" at bounding box center [1310, 779] width 35 height 31
click at [150, 389] on icon at bounding box center [156, 778] width 16 height 17
click at [152, 389] on icon at bounding box center [156, 778] width 16 height 17
click at [142, 389] on span at bounding box center [130, 778] width 37 height 19
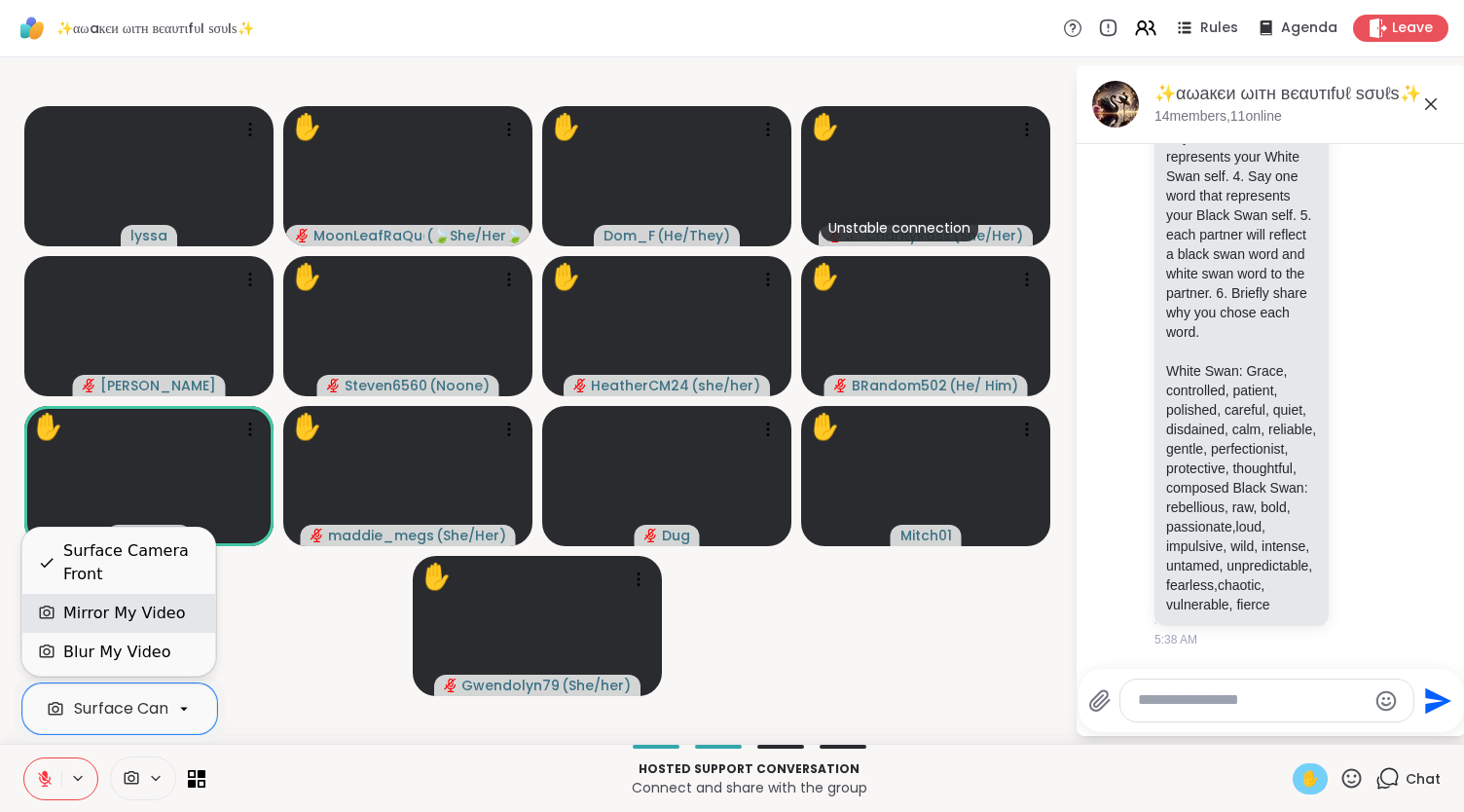
click at [135, 389] on div "Mirror My Video" at bounding box center [124, 613] width 122 height 24
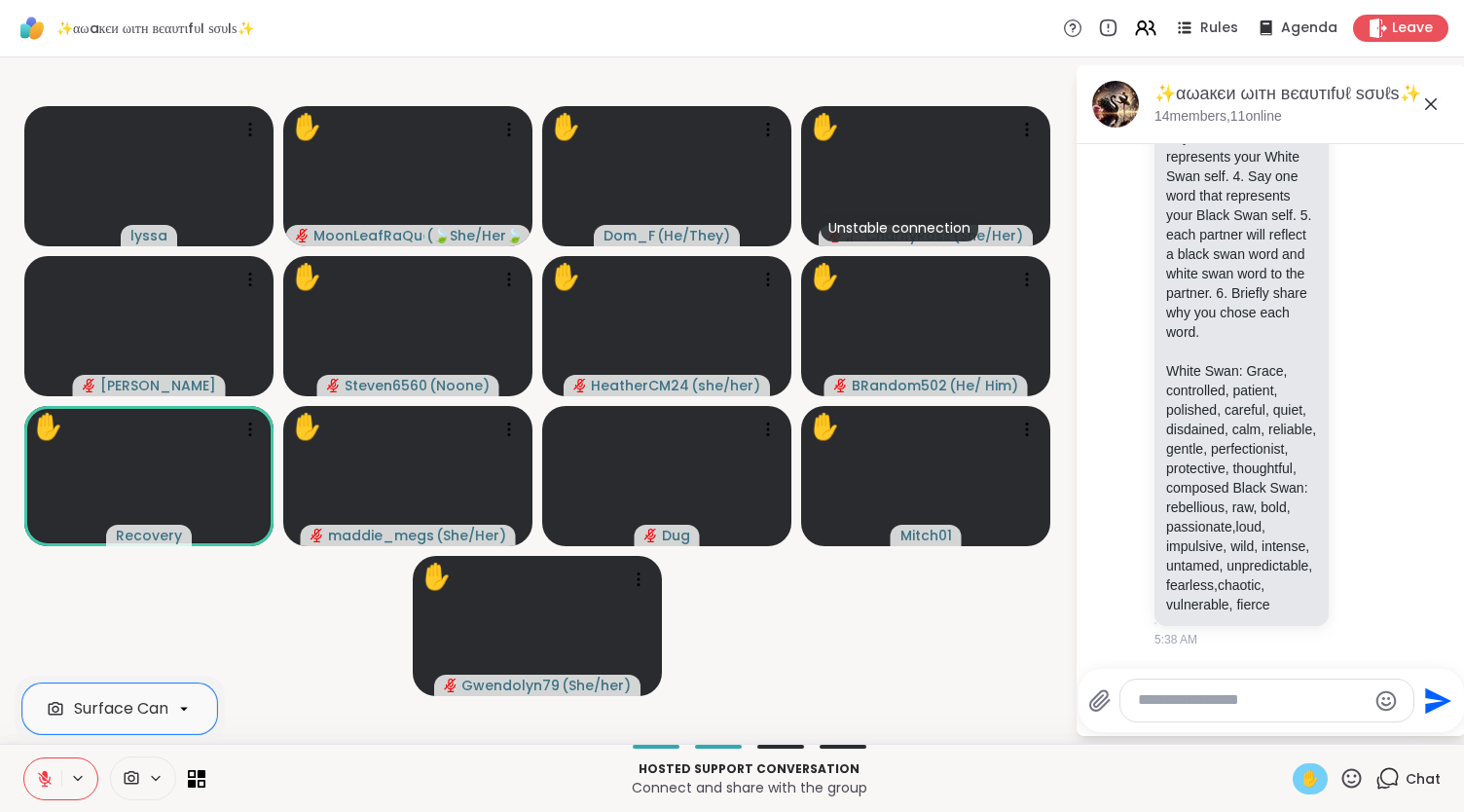
click at [139, 389] on span at bounding box center [130, 778] width 37 height 19
click at [141, 389] on span at bounding box center [130, 778] width 37 height 19
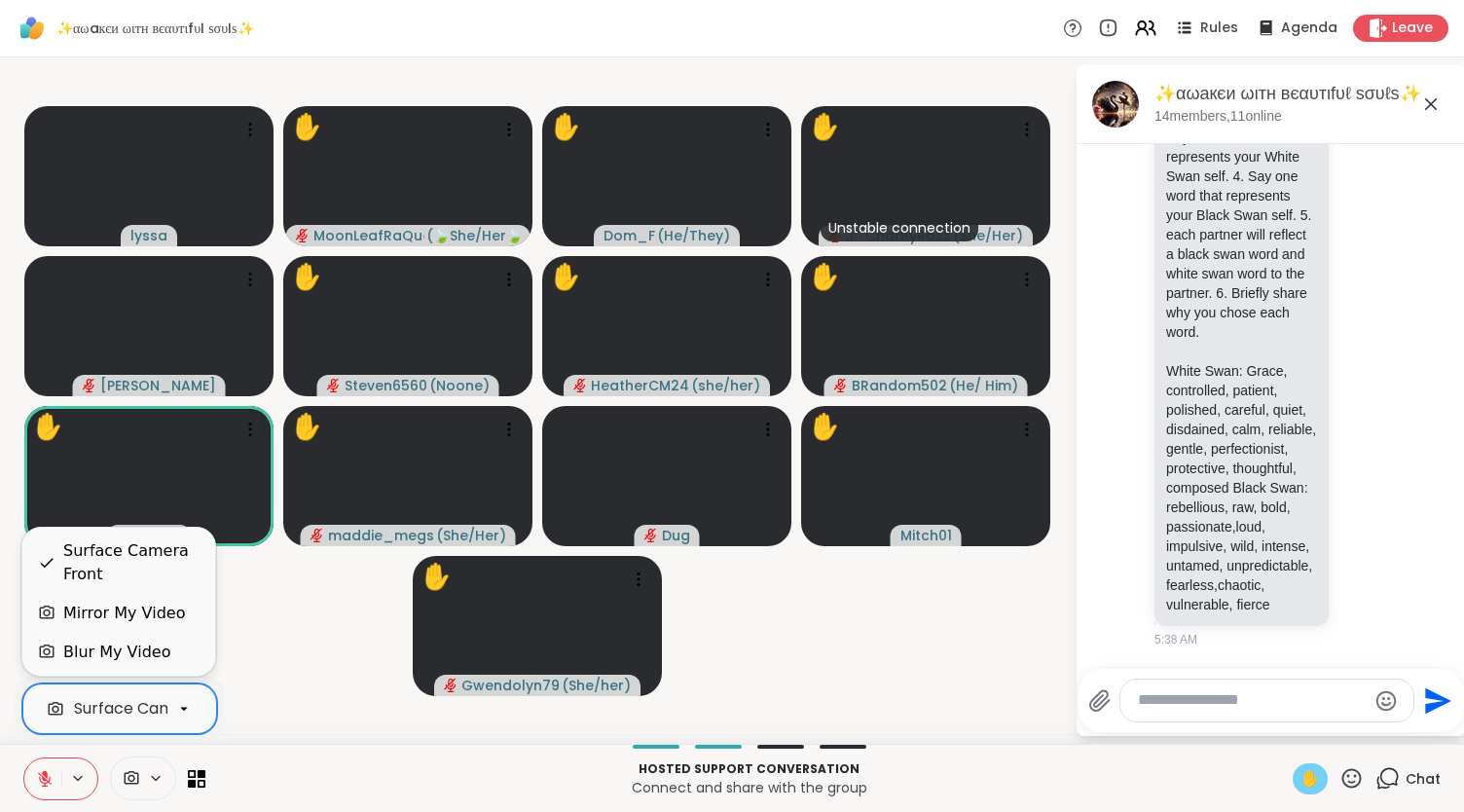
click at [131, 389] on div "Surface Camera Front" at bounding box center [159, 709] width 172 height 24
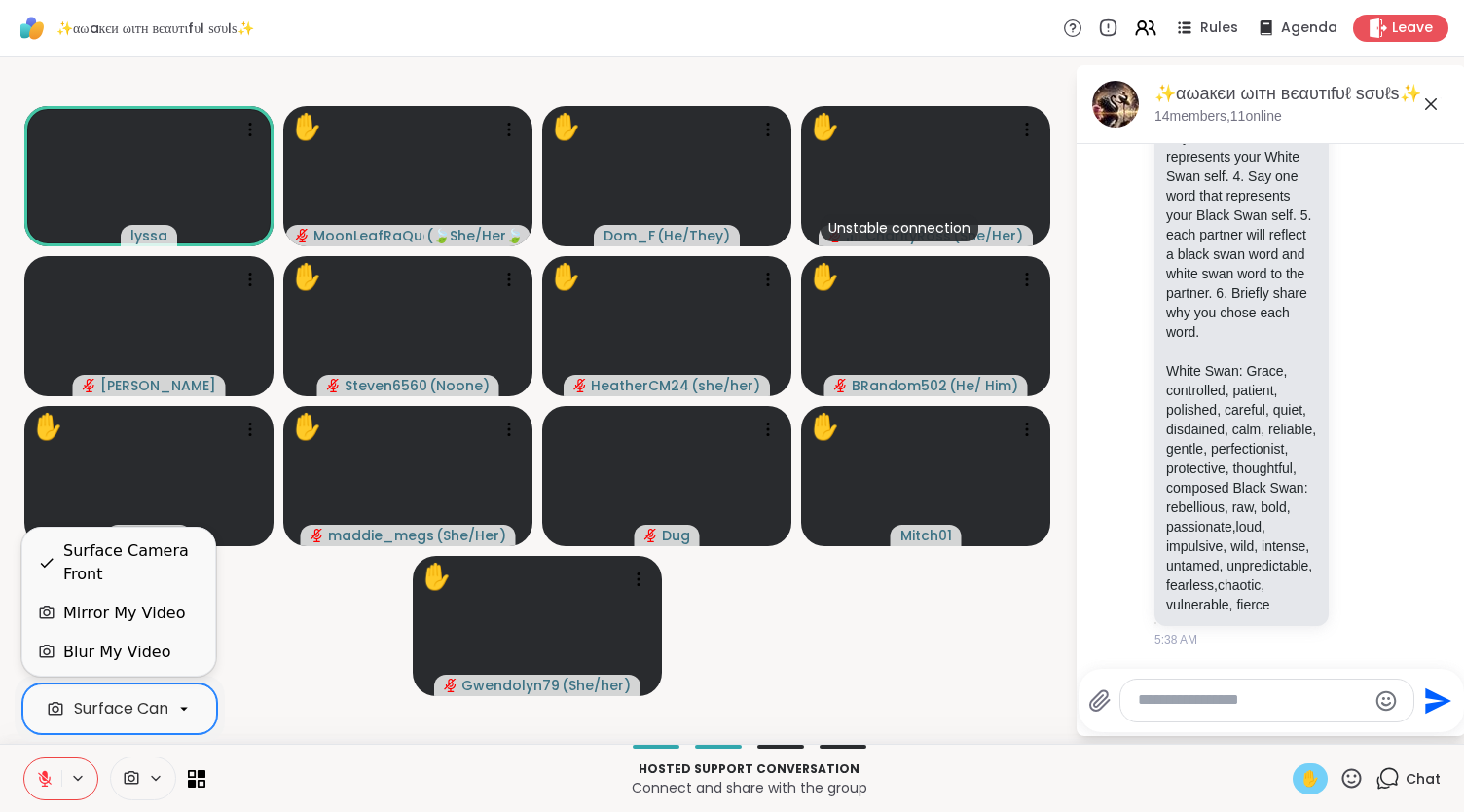
click at [131, 389] on div "Mirror My Video" at bounding box center [124, 613] width 122 height 24
click at [159, 389] on div "Surface Camera Front" at bounding box center [159, 709] width 172 height 24
click at [124, 389] on div "Blur My Video" at bounding box center [116, 653] width 107 height 24
click at [164, 389] on div "Surface Camera Front" at bounding box center [159, 709] width 172 height 24
click at [160, 389] on div "Blur My Video" at bounding box center [119, 653] width 161 height 24
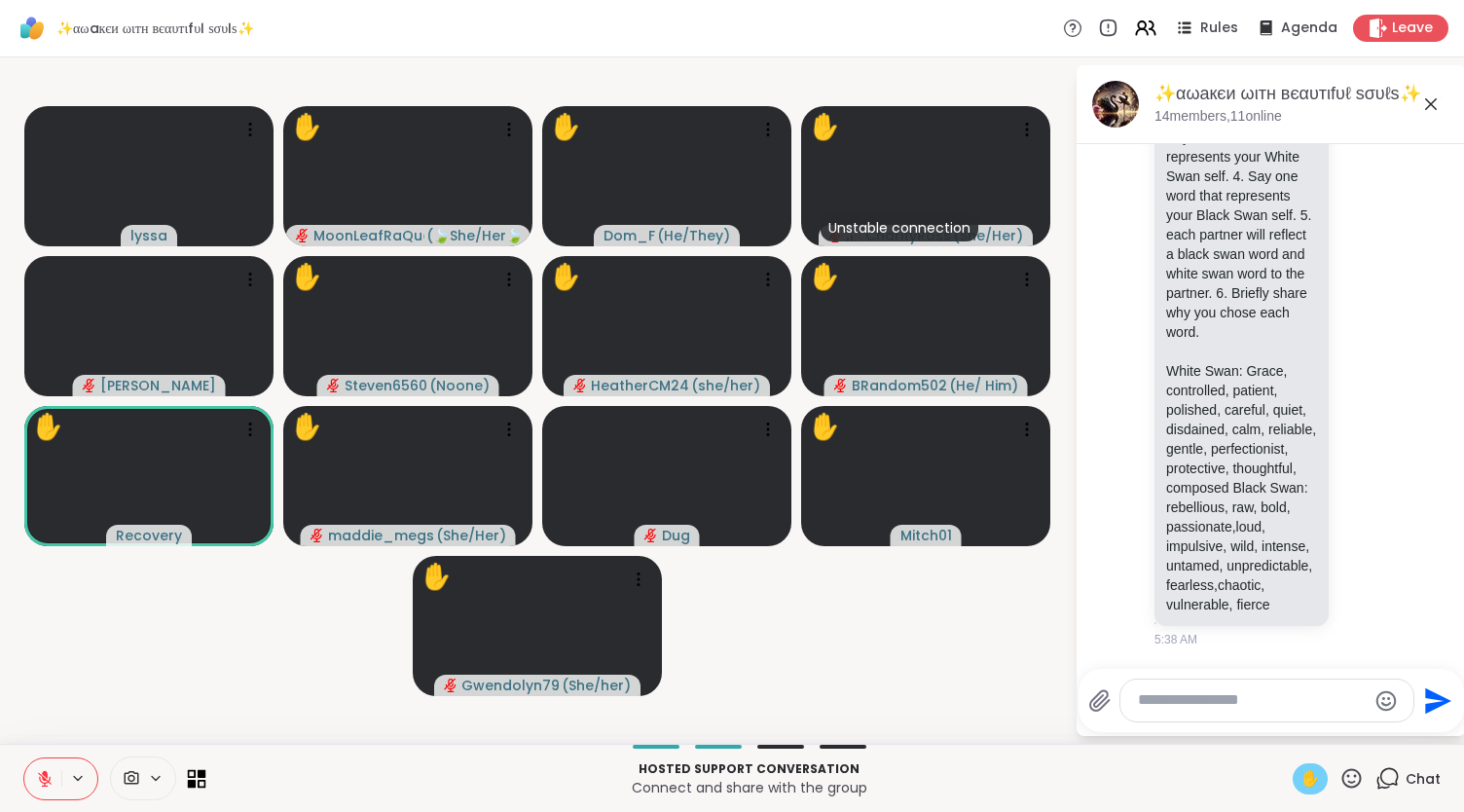
click at [198, 389] on icon at bounding box center [202, 773] width 9 height 9
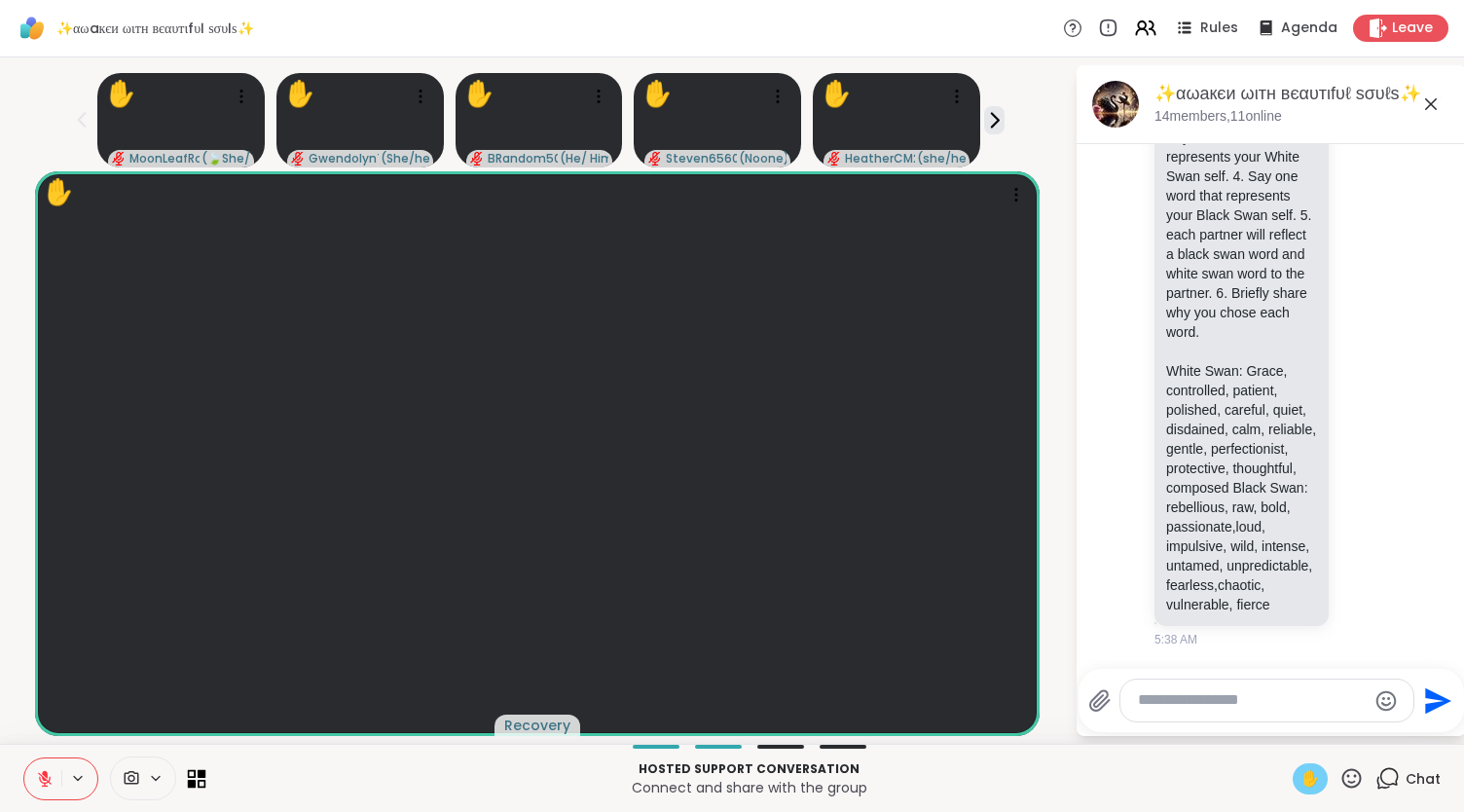
click at [191, 389] on icon at bounding box center [192, 782] width 9 height 9
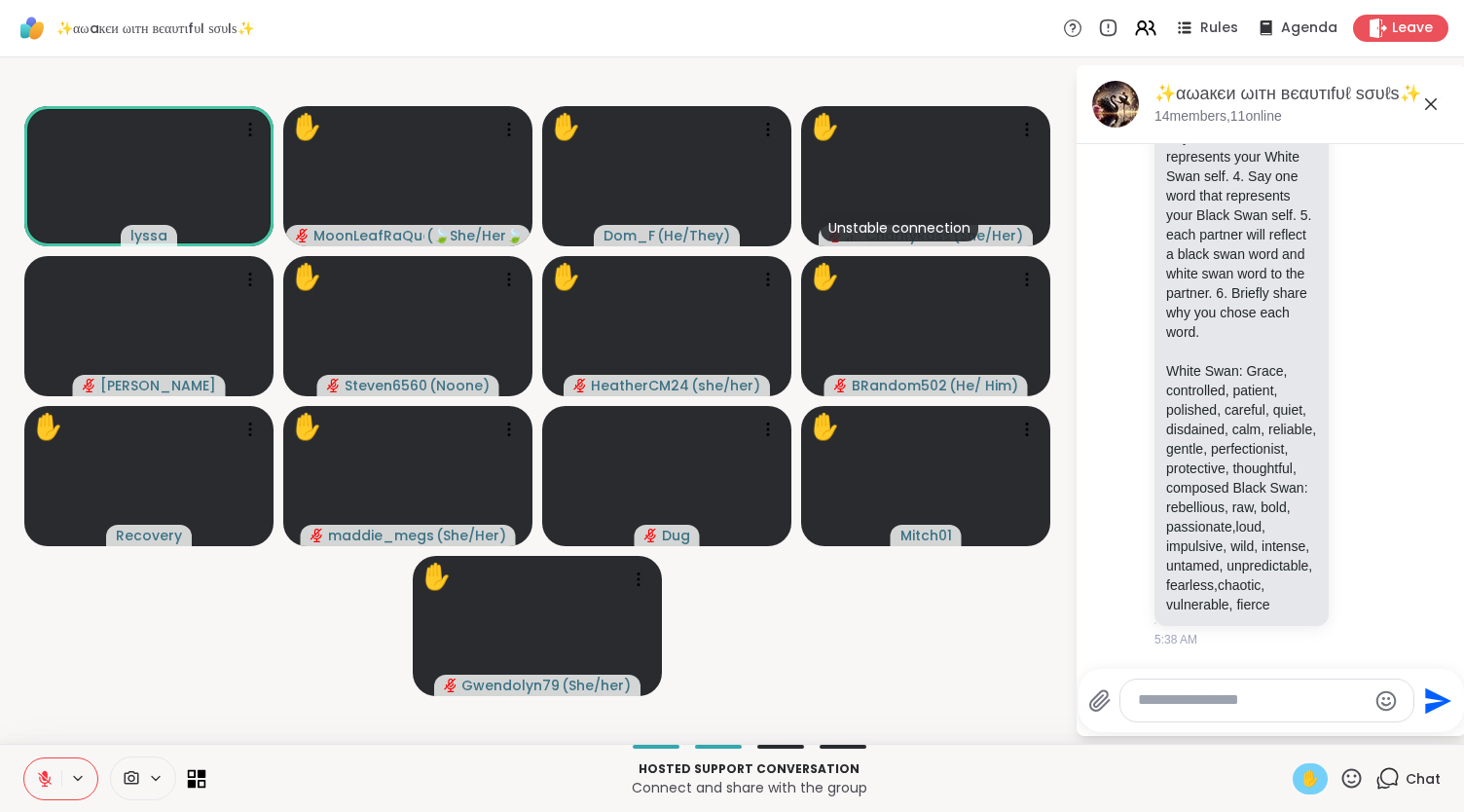
click at [198, 389] on icon at bounding box center [202, 782] width 9 height 9
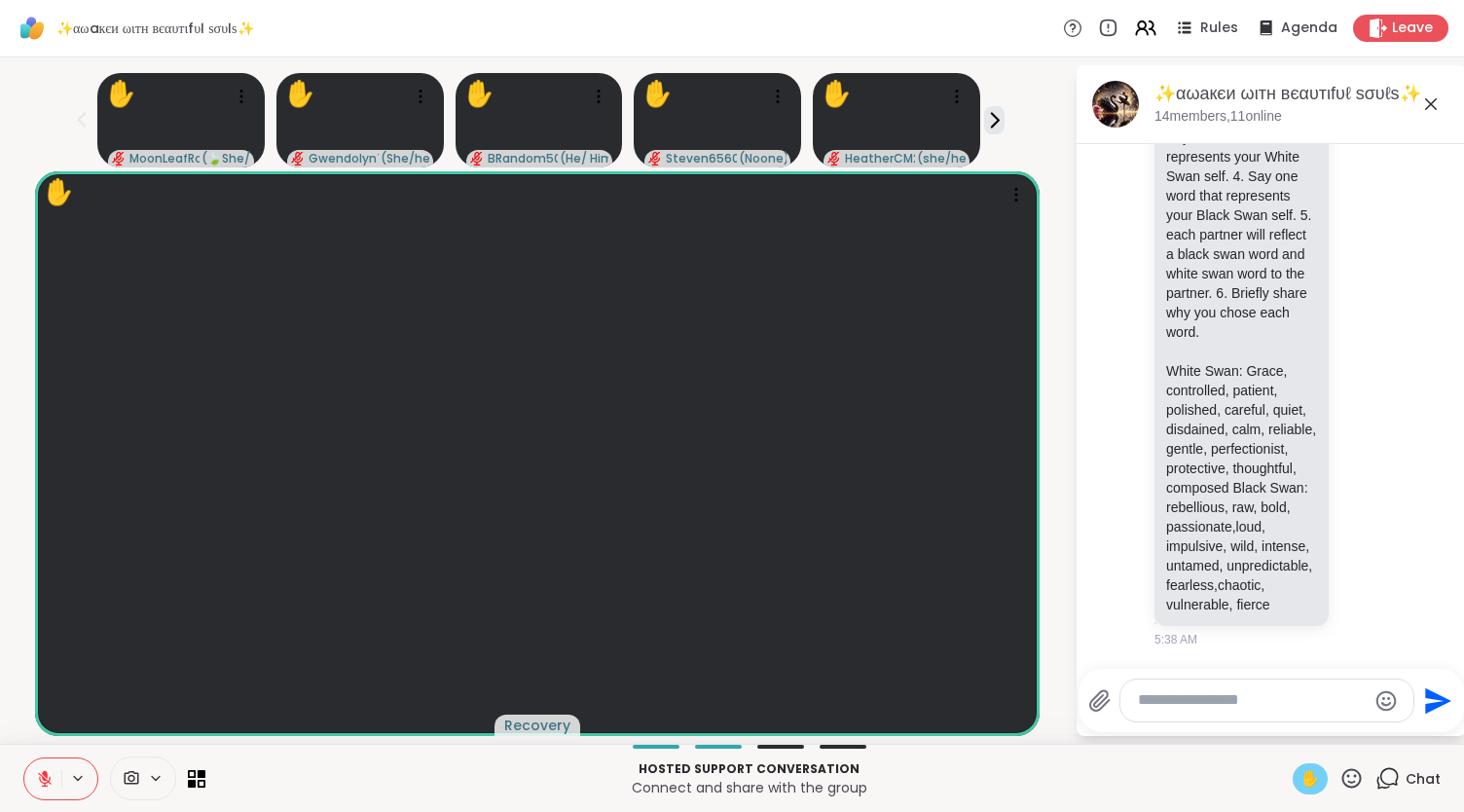
click at [188, 389] on div at bounding box center [114, 778] width 182 height 43
click at [191, 389] on icon at bounding box center [197, 778] width 19 height 19
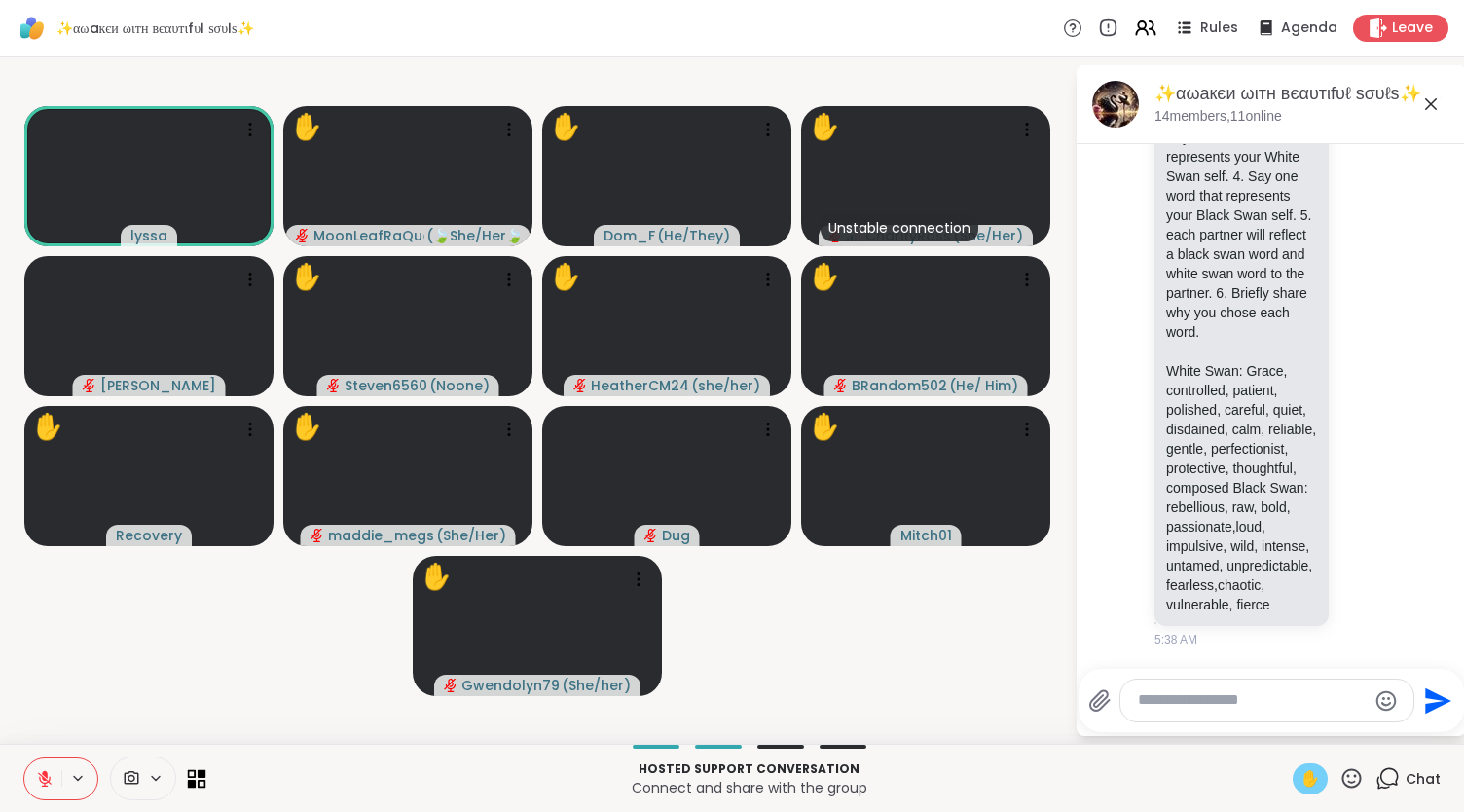
click at [198, 389] on icon at bounding box center [197, 778] width 19 height 19
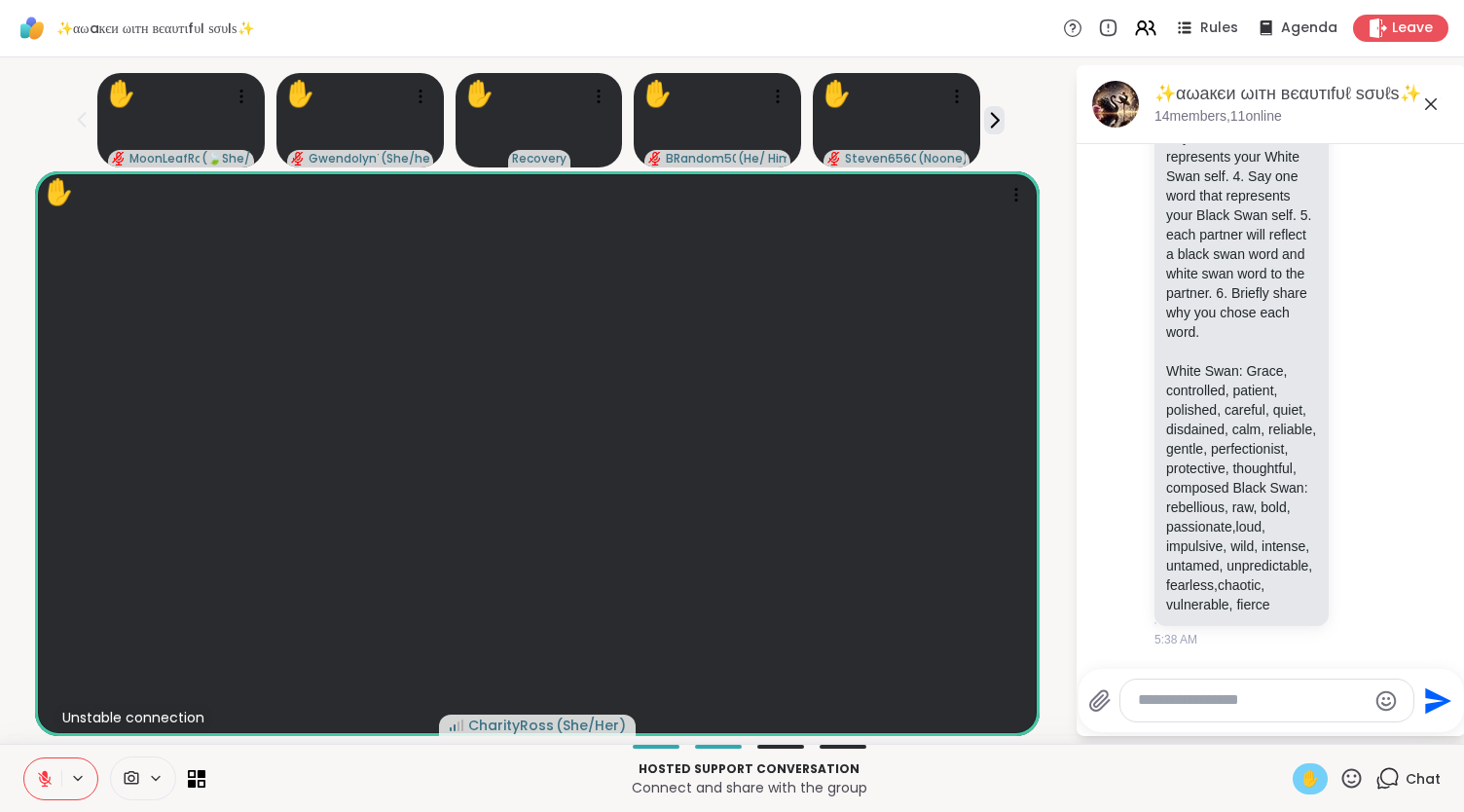
scroll to position [5902, 0]
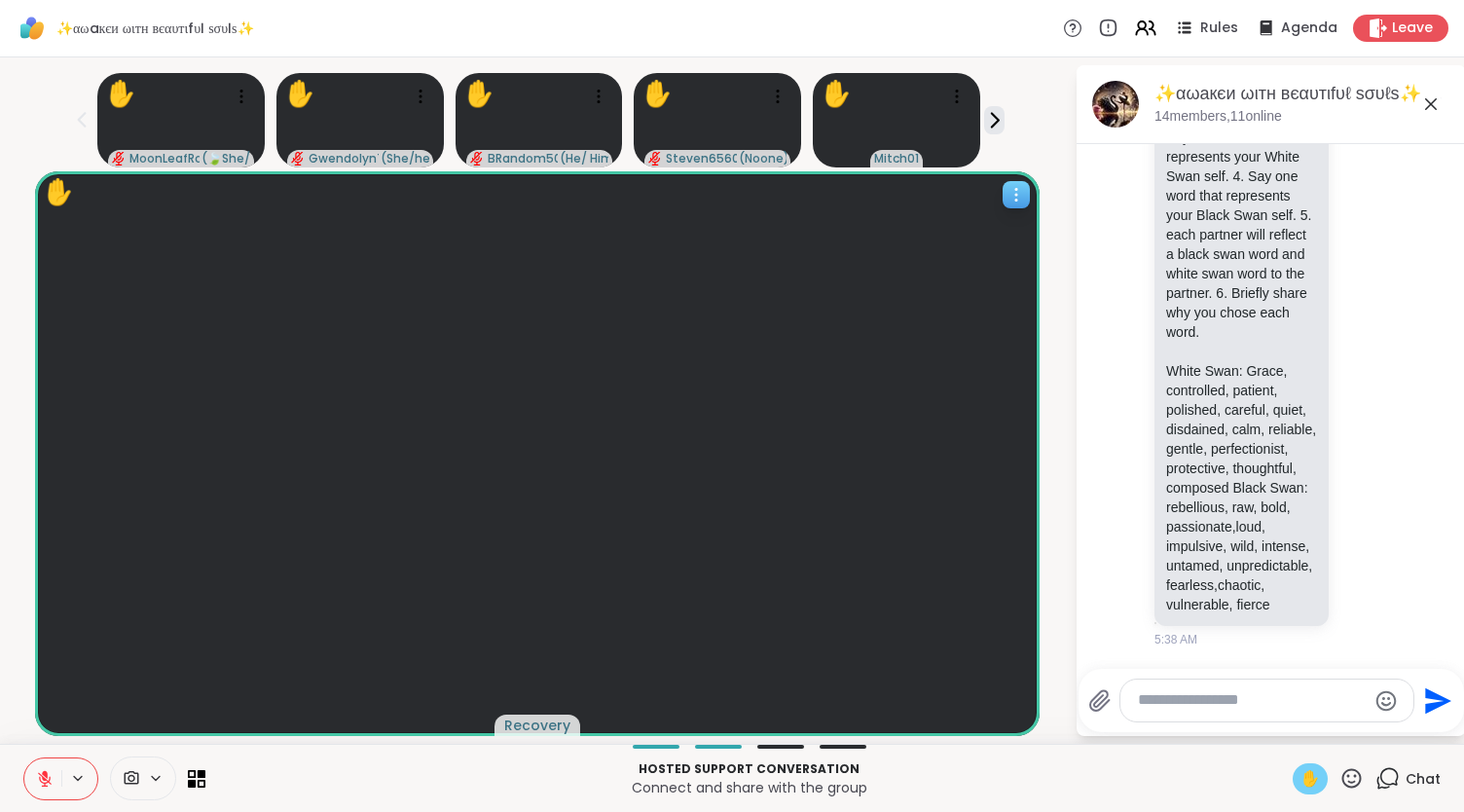
click at [918, 190] on icon at bounding box center [1017, 195] width 20 height 20
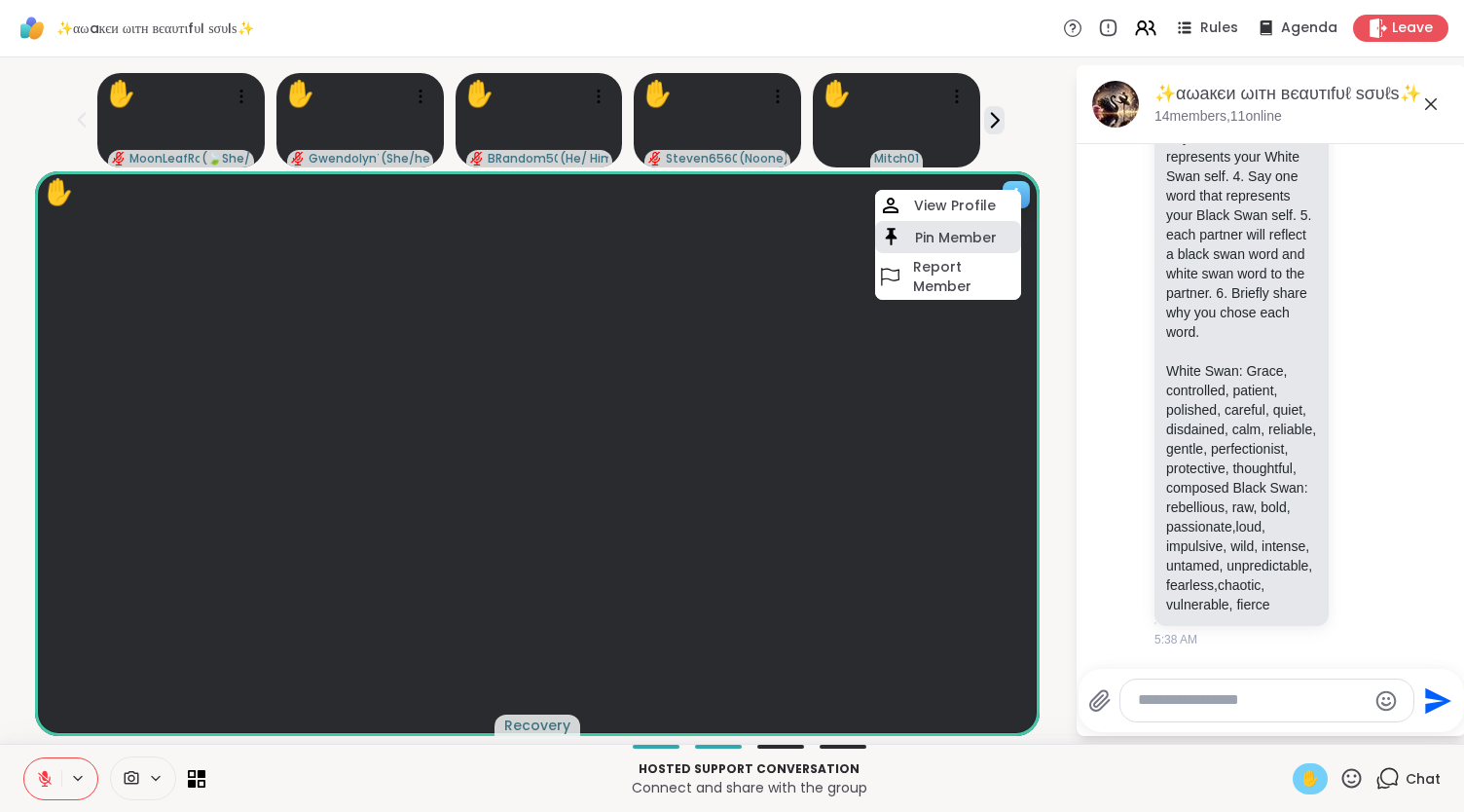
click at [918, 228] on h4 "Pin Member" at bounding box center [956, 237] width 82 height 20
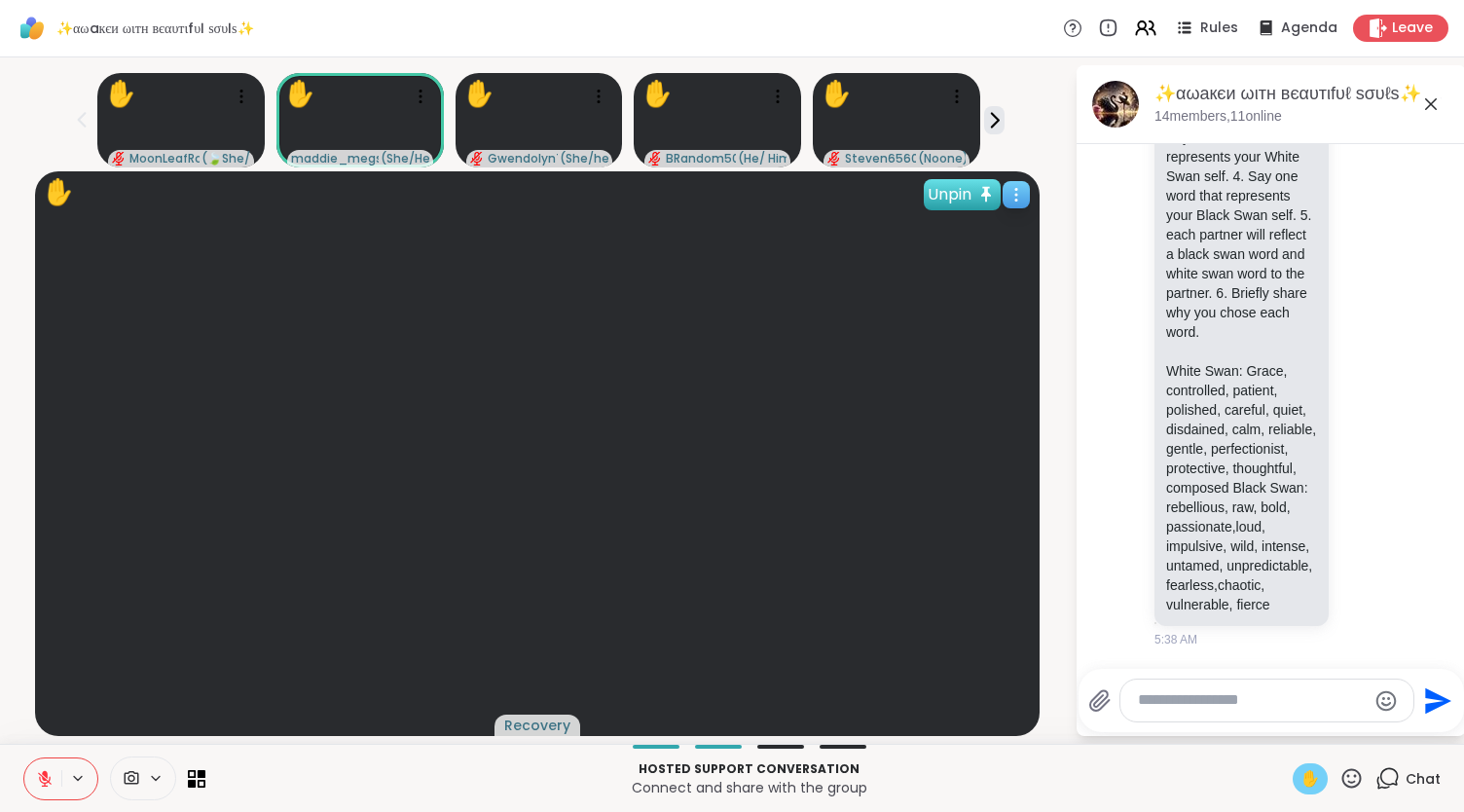
click at [918, 188] on div "Unpin" at bounding box center [962, 195] width 77 height 31
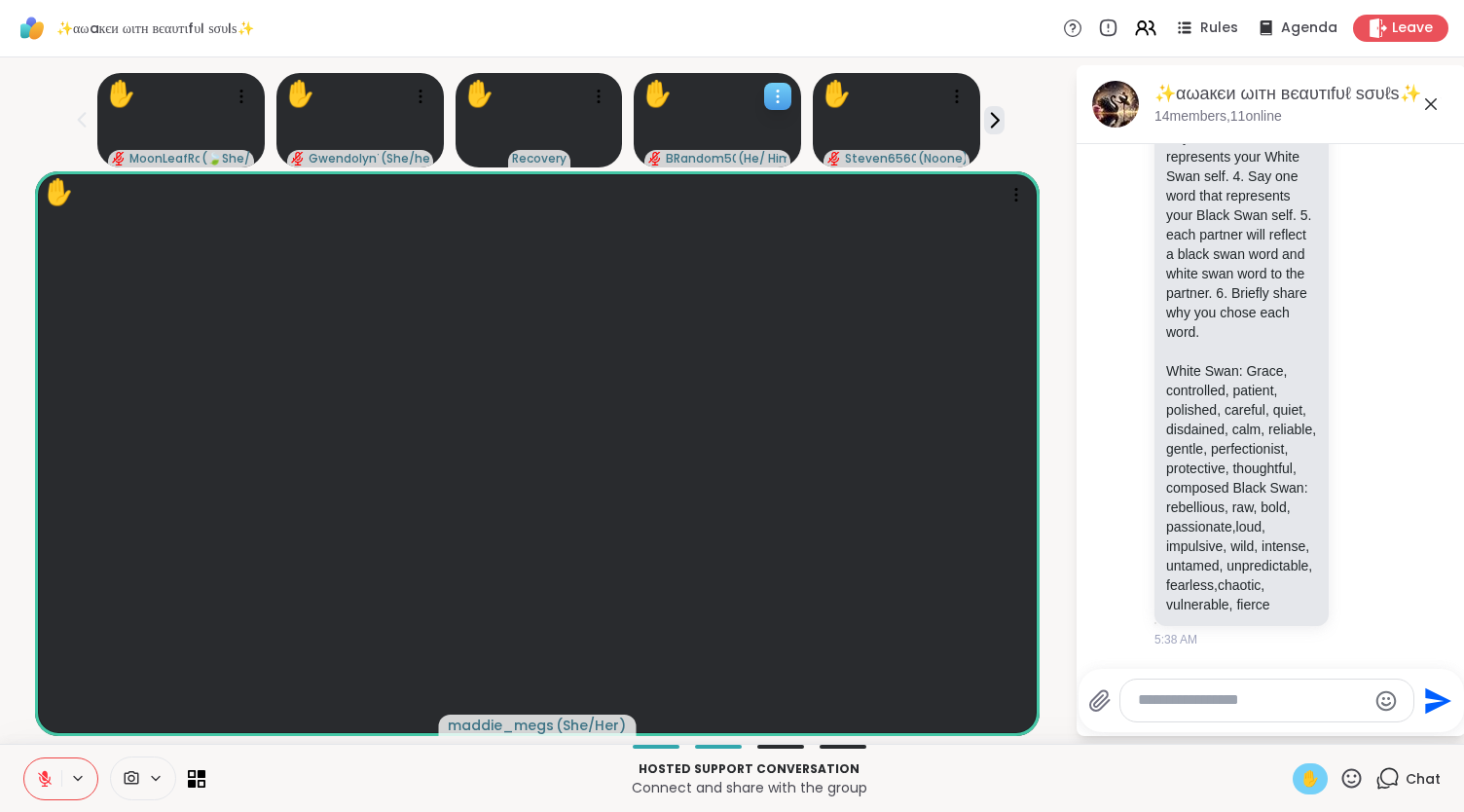
click at [765, 124] on video at bounding box center [718, 120] width 167 height 94
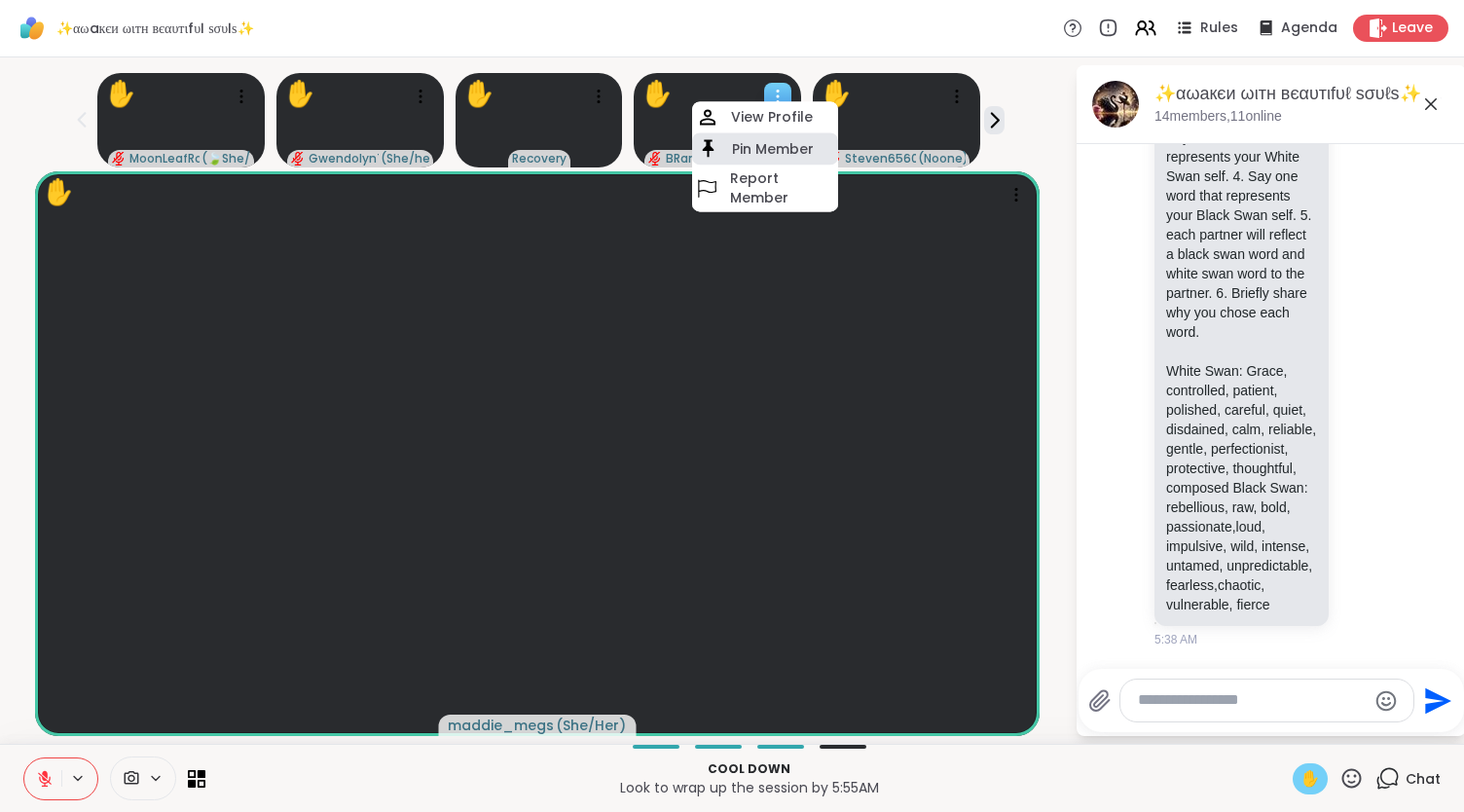
click at [777, 140] on h4 "Pin Member" at bounding box center [773, 149] width 82 height 20
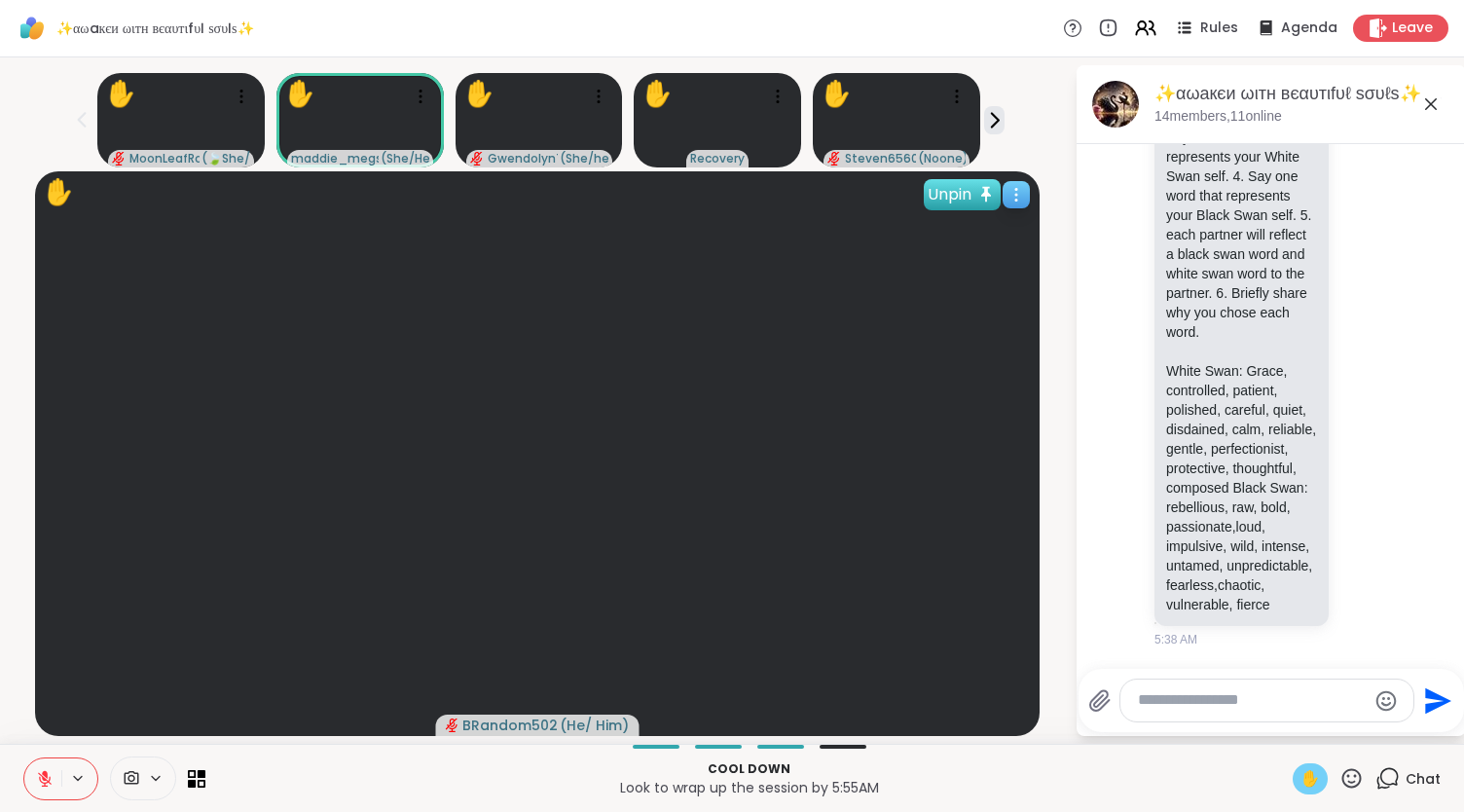
click at [918, 179] on div "Unpin" at bounding box center [962, 195] width 77 height 31
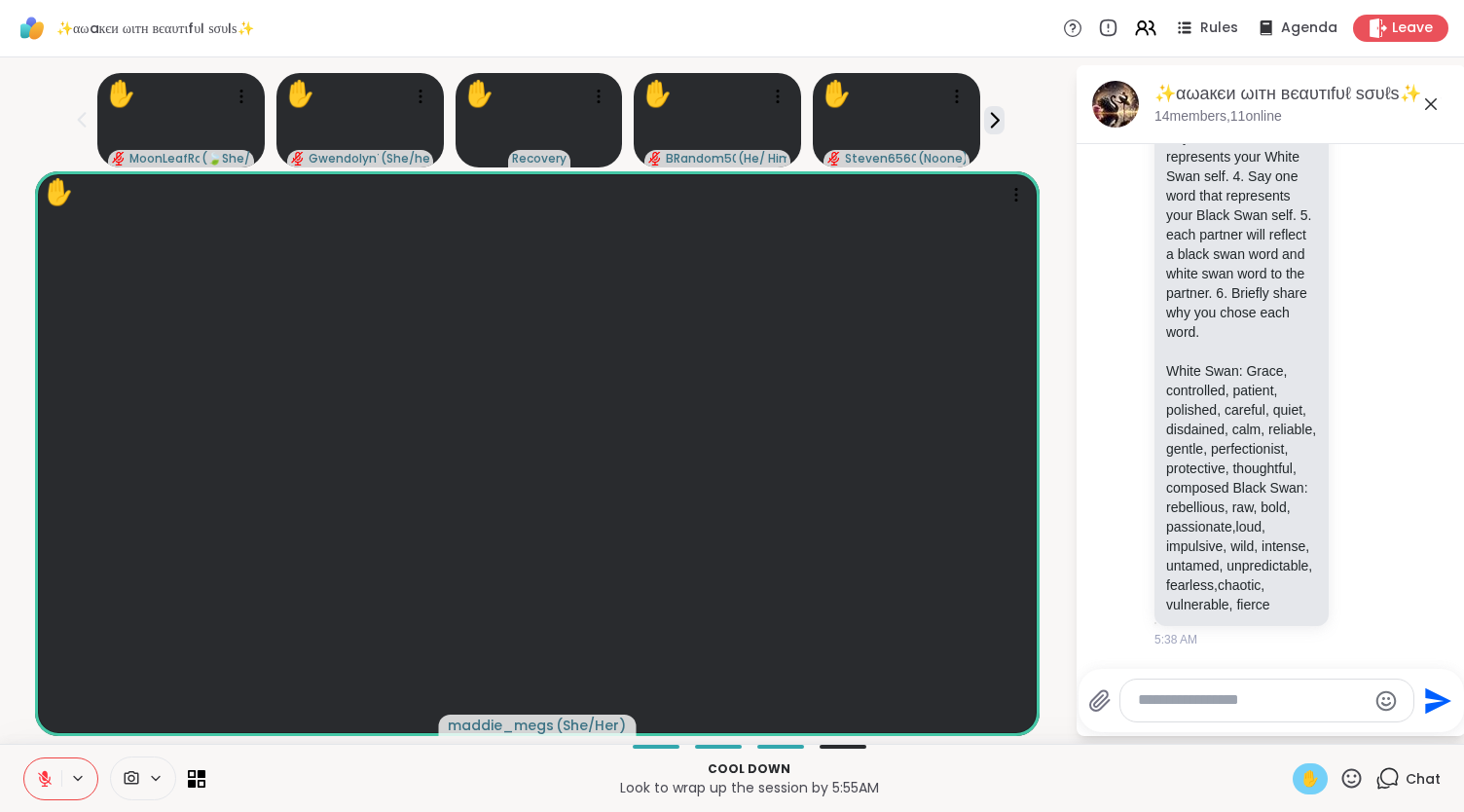
click at [205, 389] on div "Cool down Look to wrap up the session by 5:55AM ✋ Chat" at bounding box center [732, 778] width 1464 height 68
click at [198, 389] on icon at bounding box center [202, 782] width 9 height 9
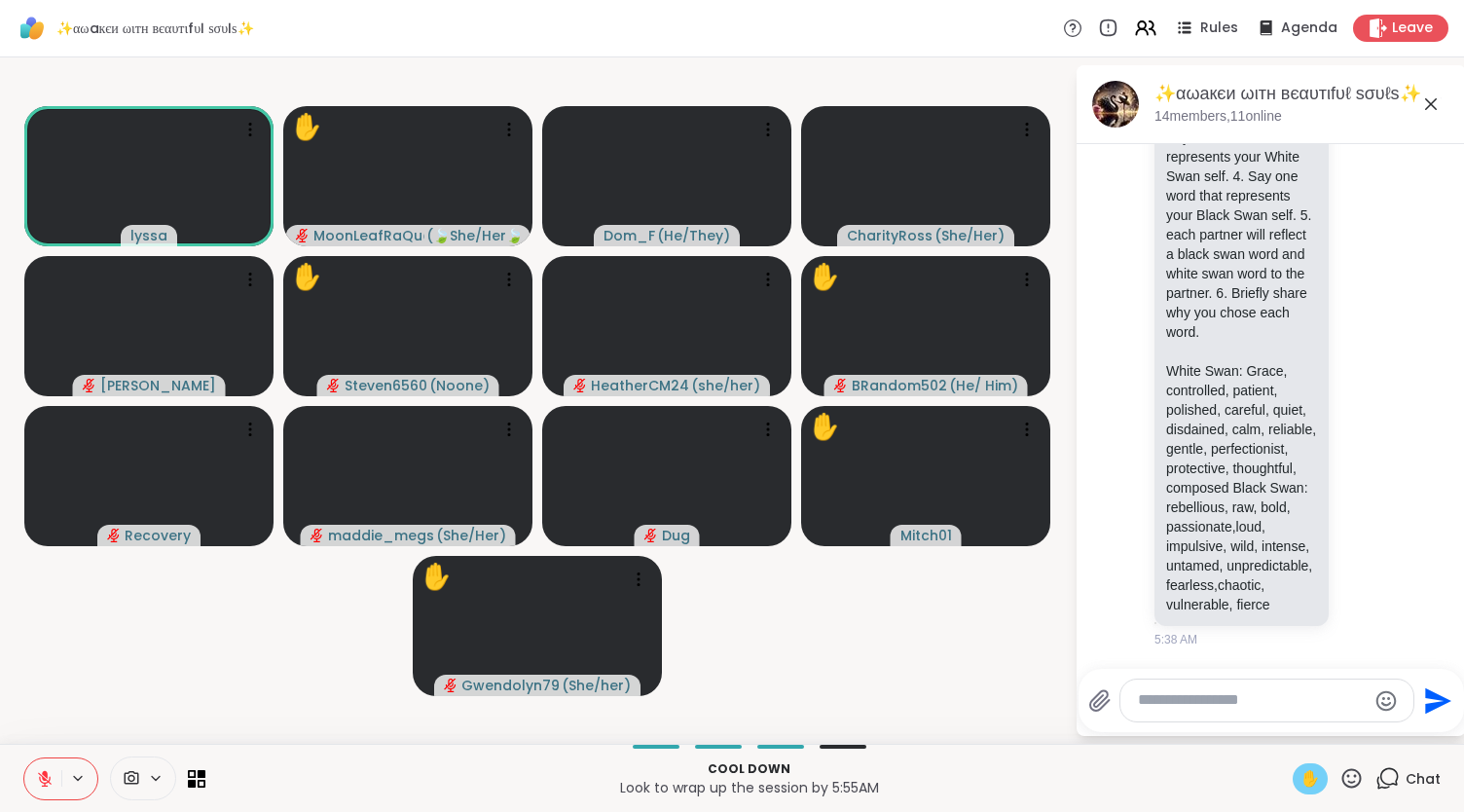
click at [53, 389] on button at bounding box center [43, 779] width 37 height 41
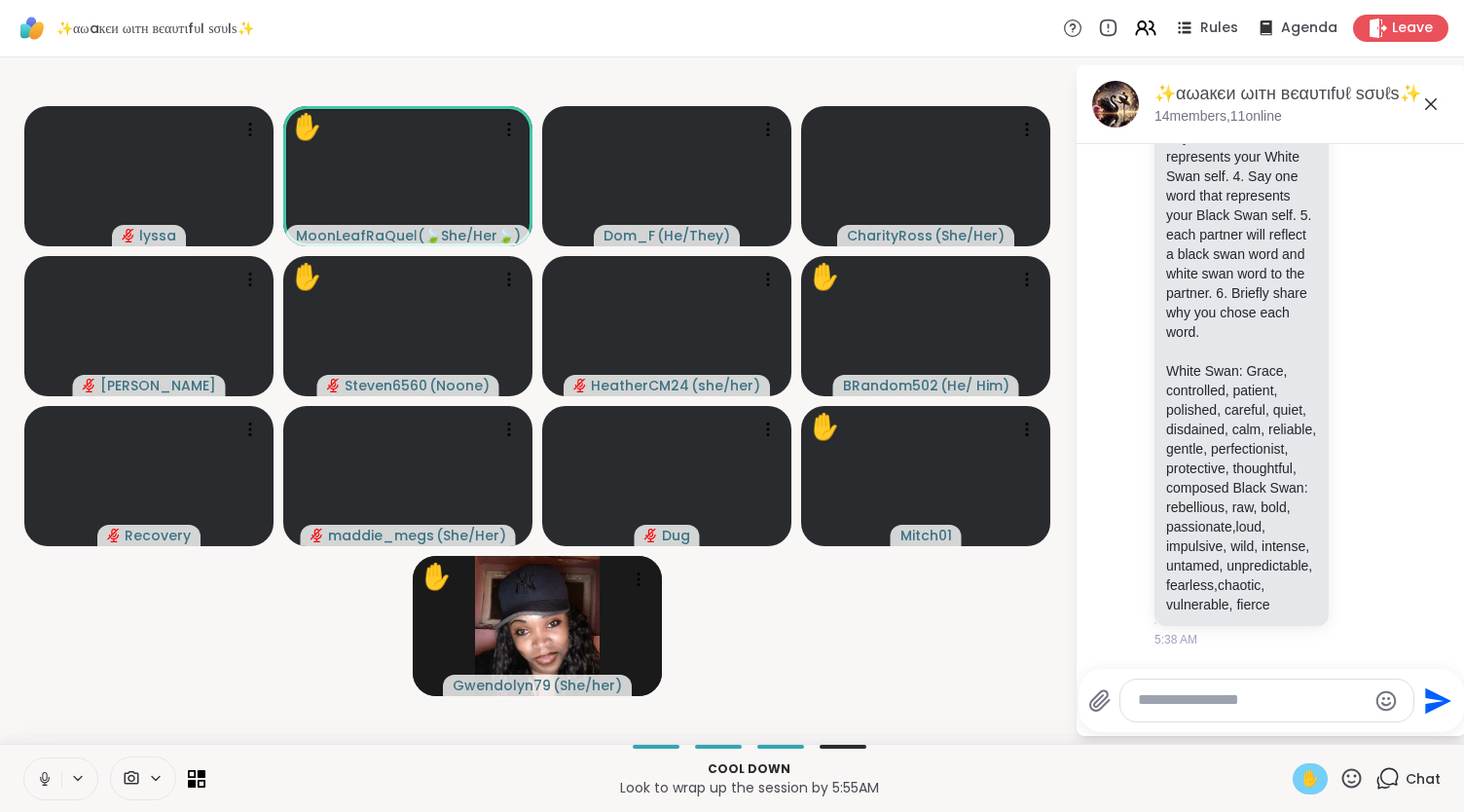
click at [918, 389] on span "✋" at bounding box center [1310, 779] width 20 height 24
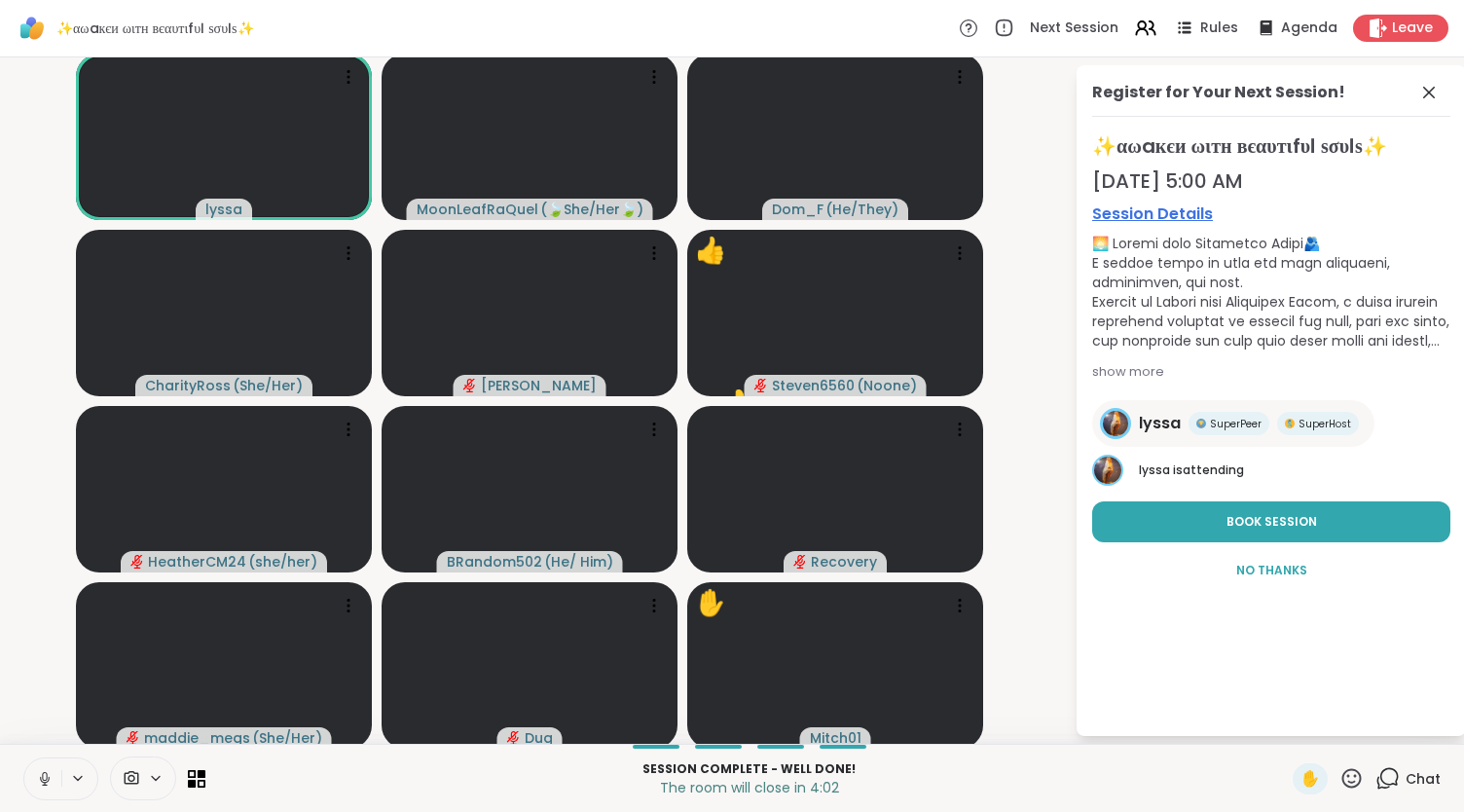
click at [49, 389] on icon at bounding box center [45, 779] width 18 height 18
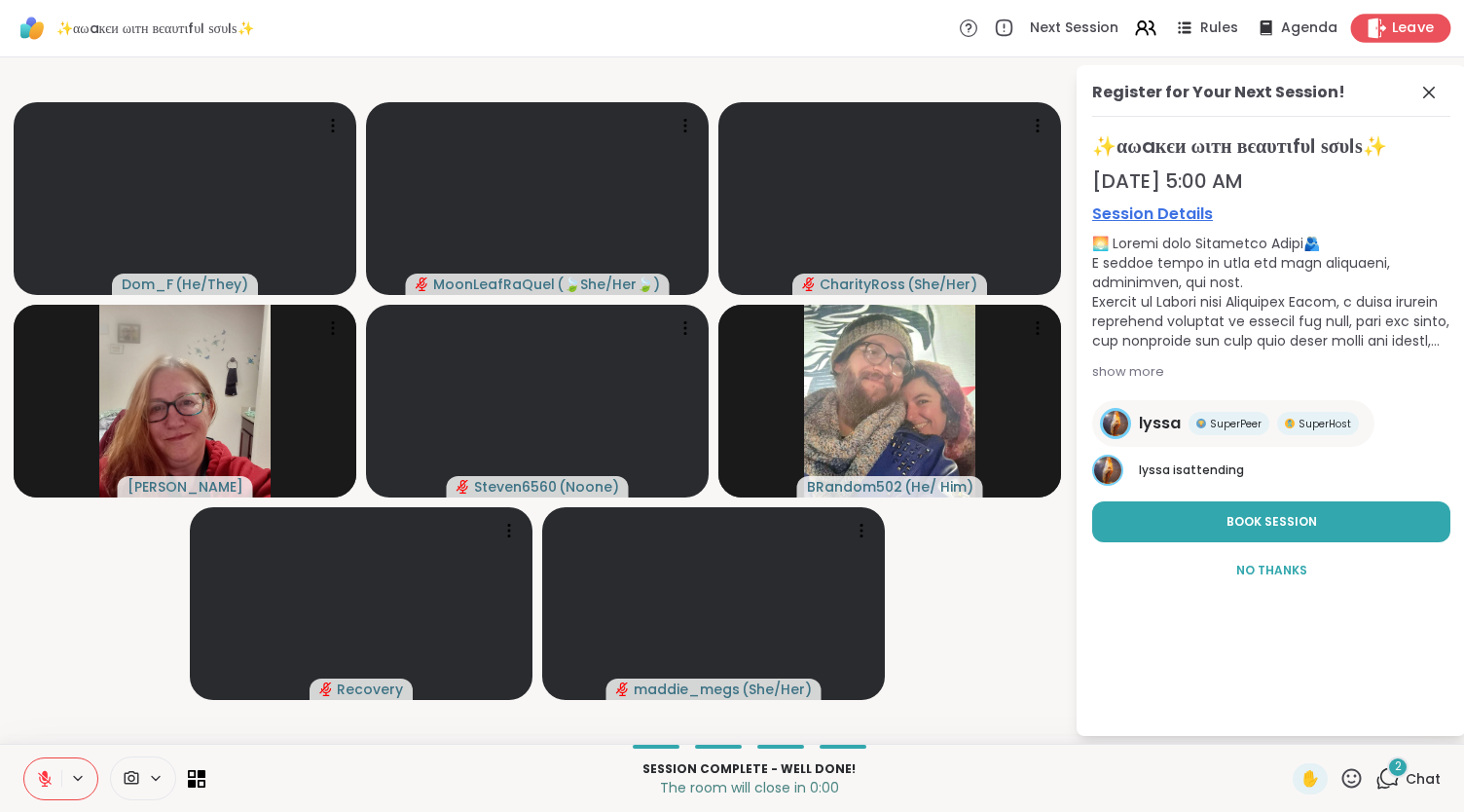
click at [918, 21] on div "Leave" at bounding box center [1402, 28] width 100 height 29
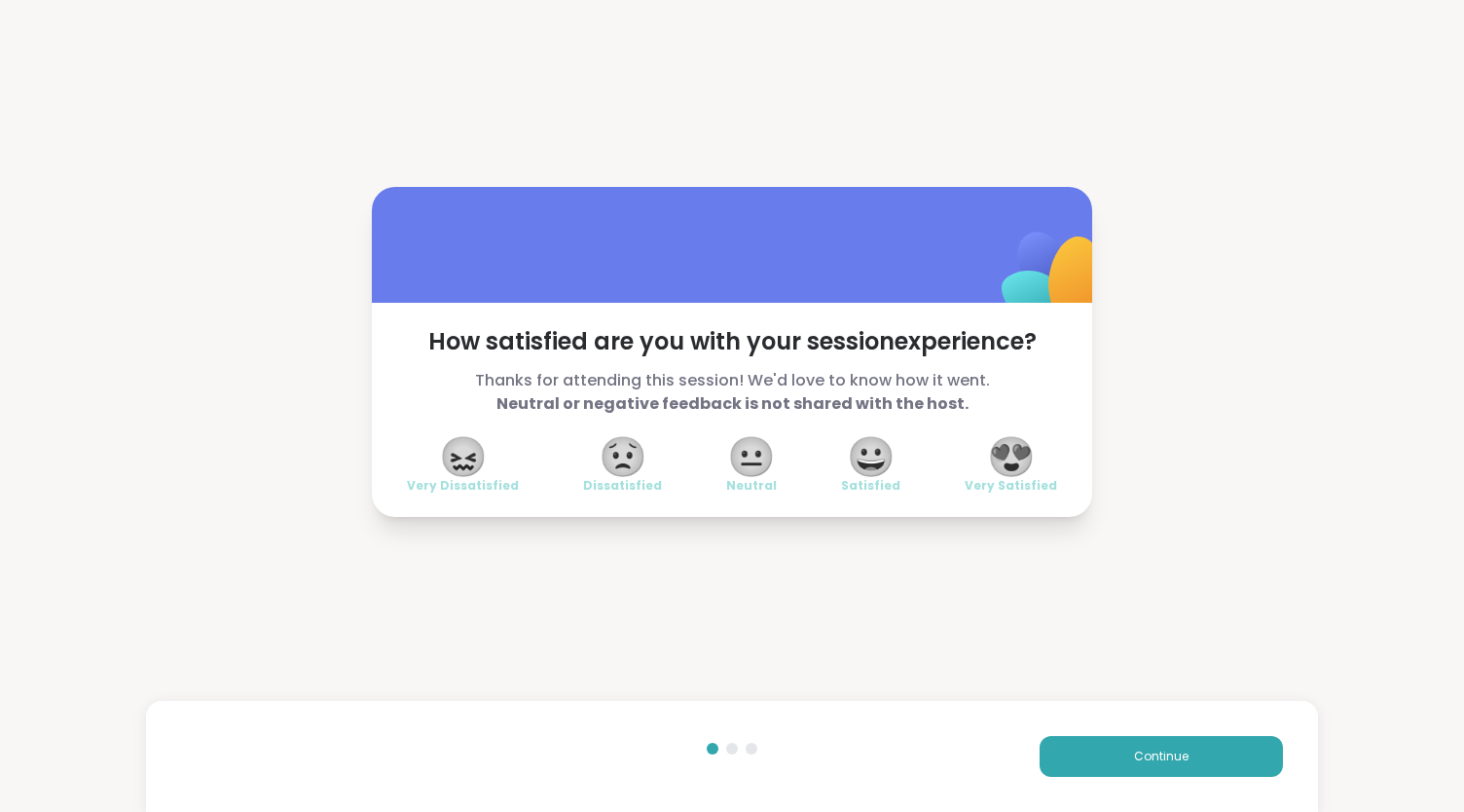
click at [918, 389] on span "😍" at bounding box center [1011, 457] width 48 height 35
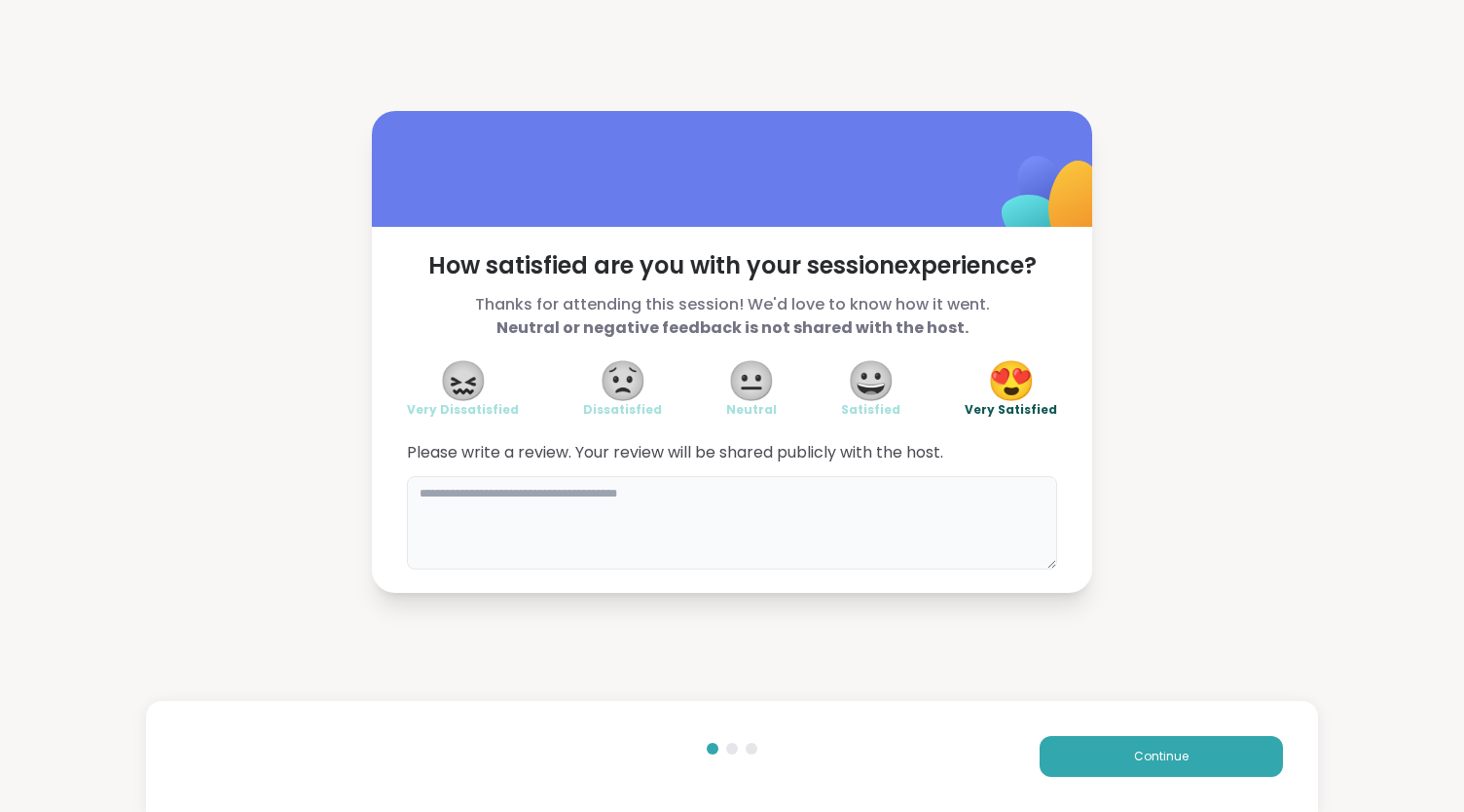
click at [666, 389] on textarea at bounding box center [732, 523] width 651 height 94
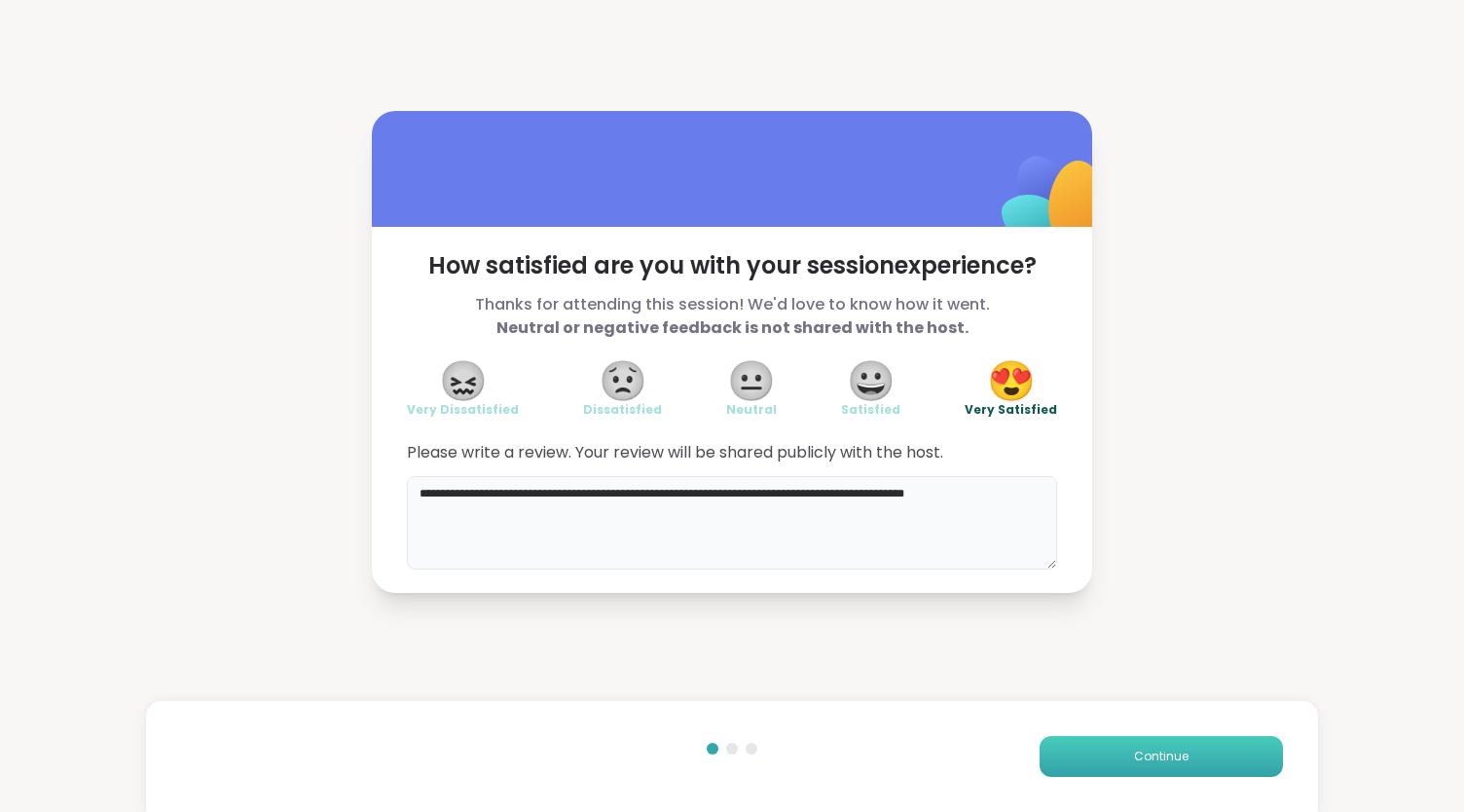
type textarea "**********"
click at [918, 389] on button "Continue" at bounding box center [1161, 757] width 243 height 41
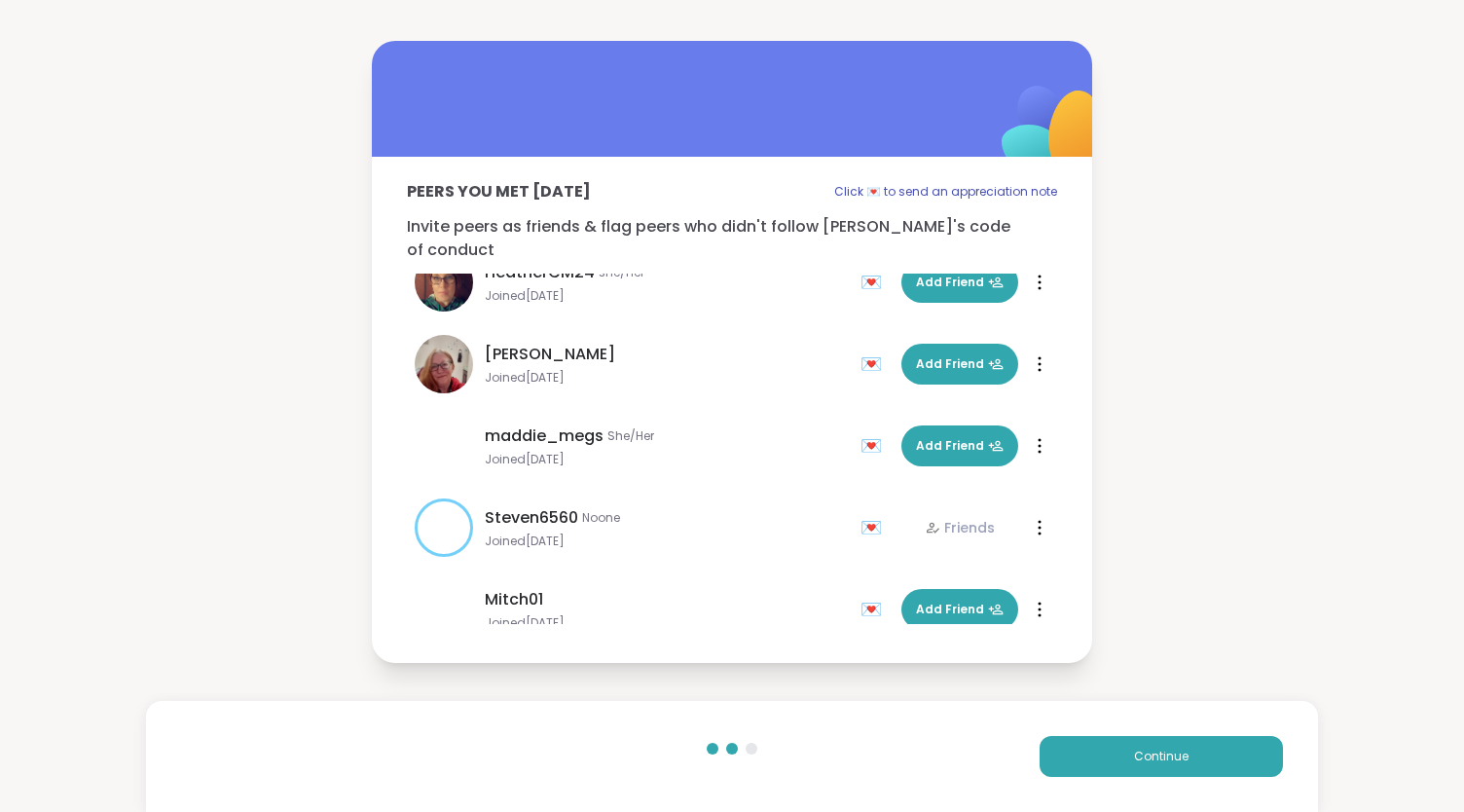
scroll to position [266, 0]
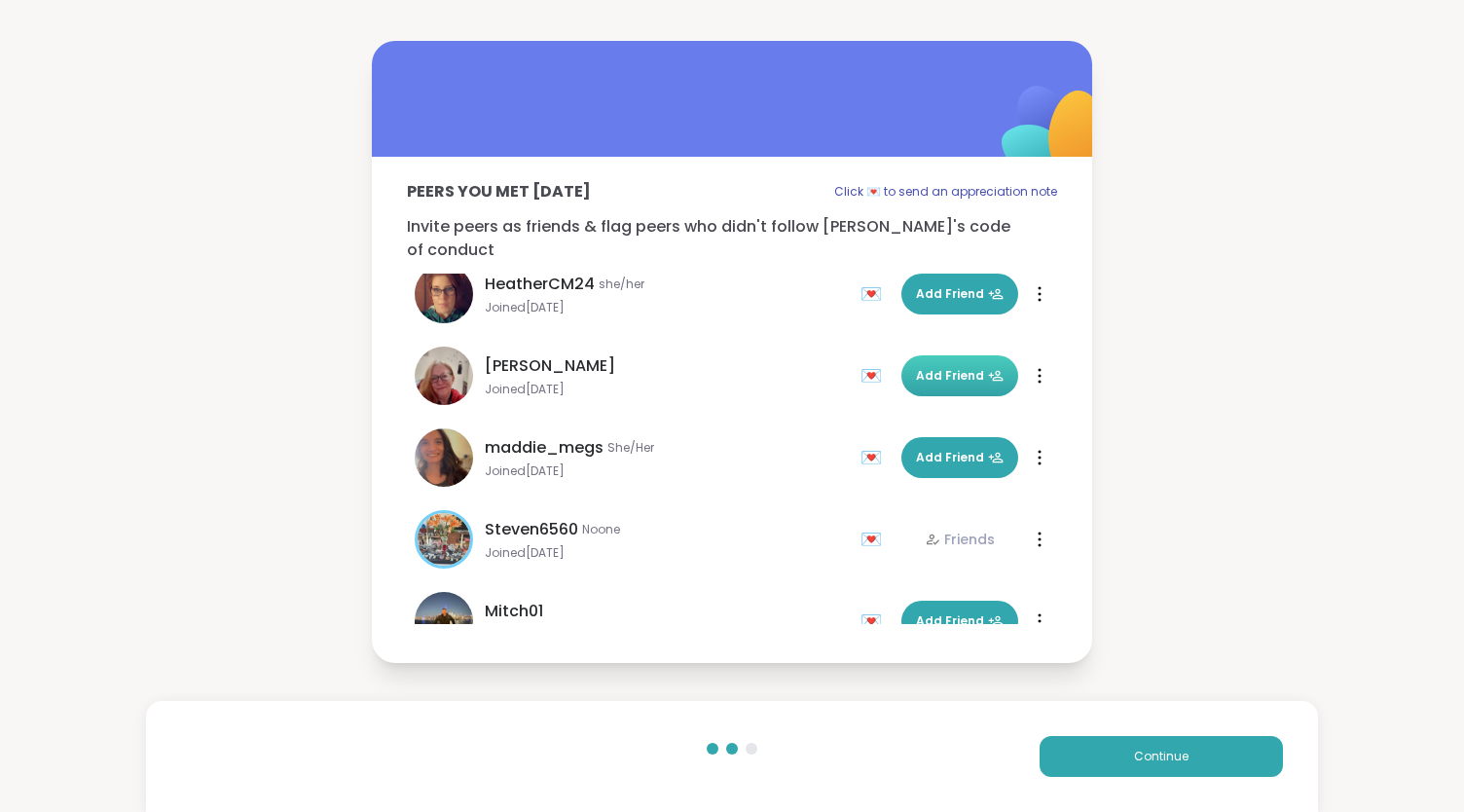
click at [917, 367] on span "Add Friend" at bounding box center [960, 376] width 88 height 18
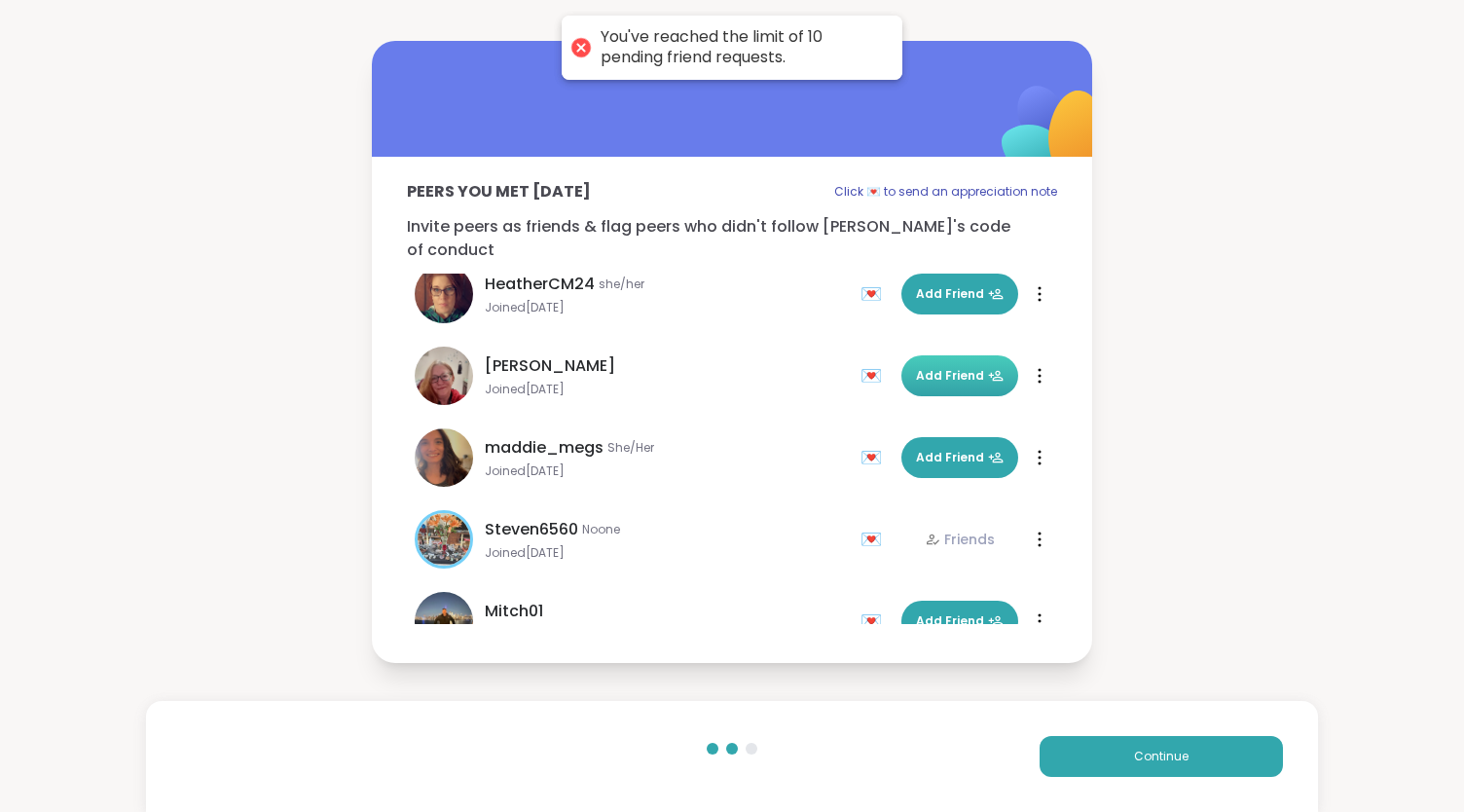
click at [860, 360] on div "💌" at bounding box center [875, 376] width 30 height 31
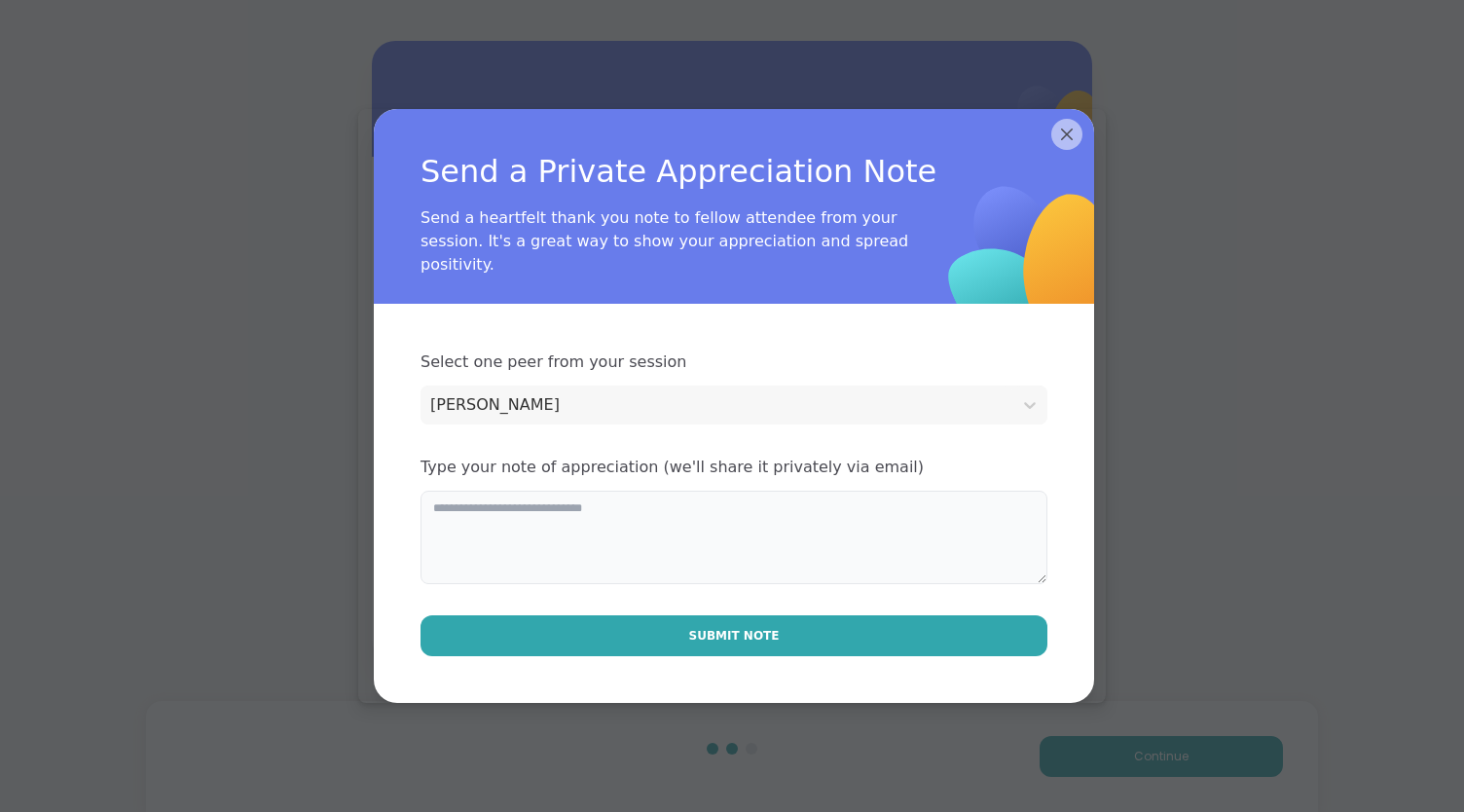
click at [531, 389] on textarea at bounding box center [733, 536] width 627 height 94
click at [452, 389] on textarea at bounding box center [733, 536] width 627 height 94
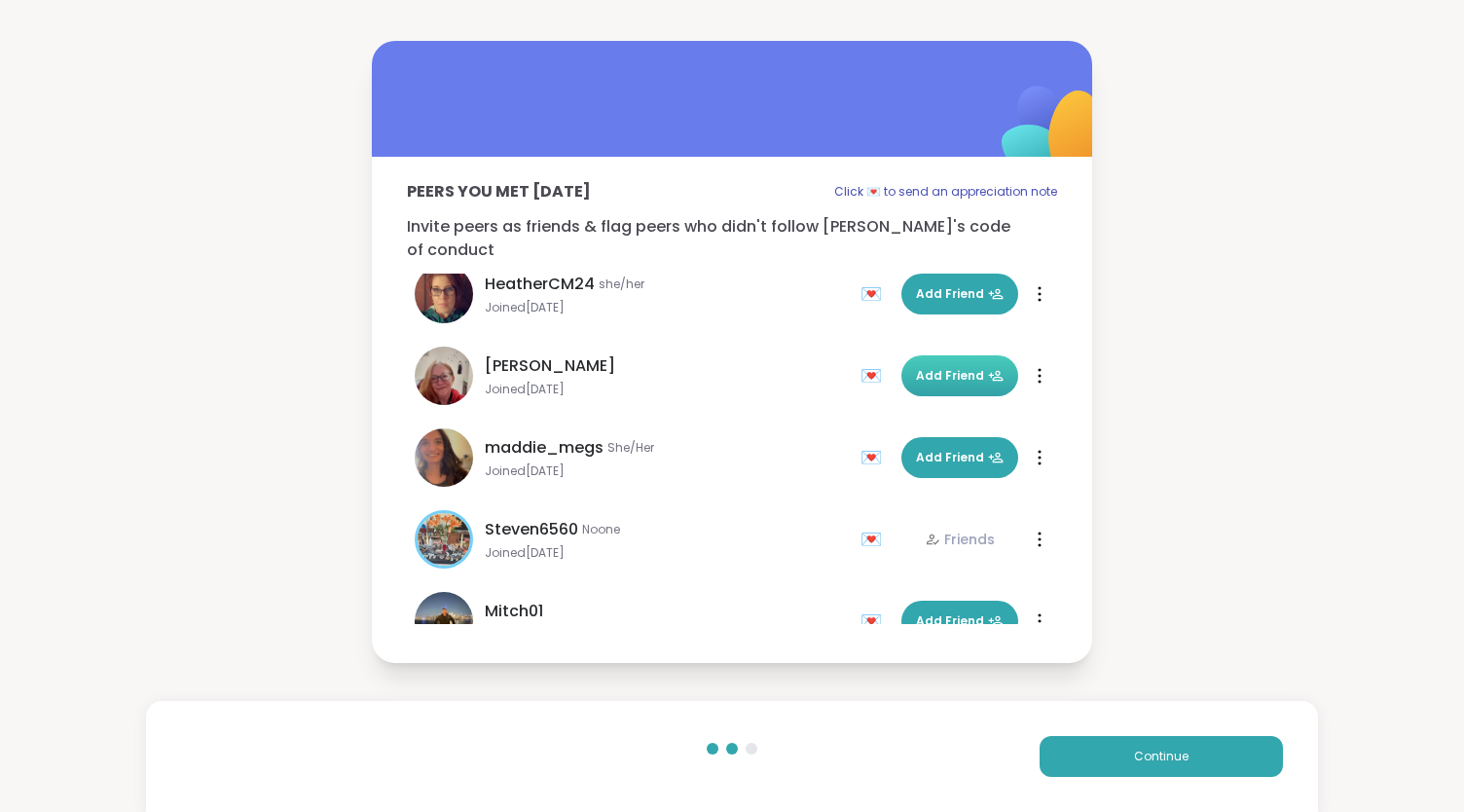
click at [860, 360] on div "💌" at bounding box center [875, 376] width 30 height 31
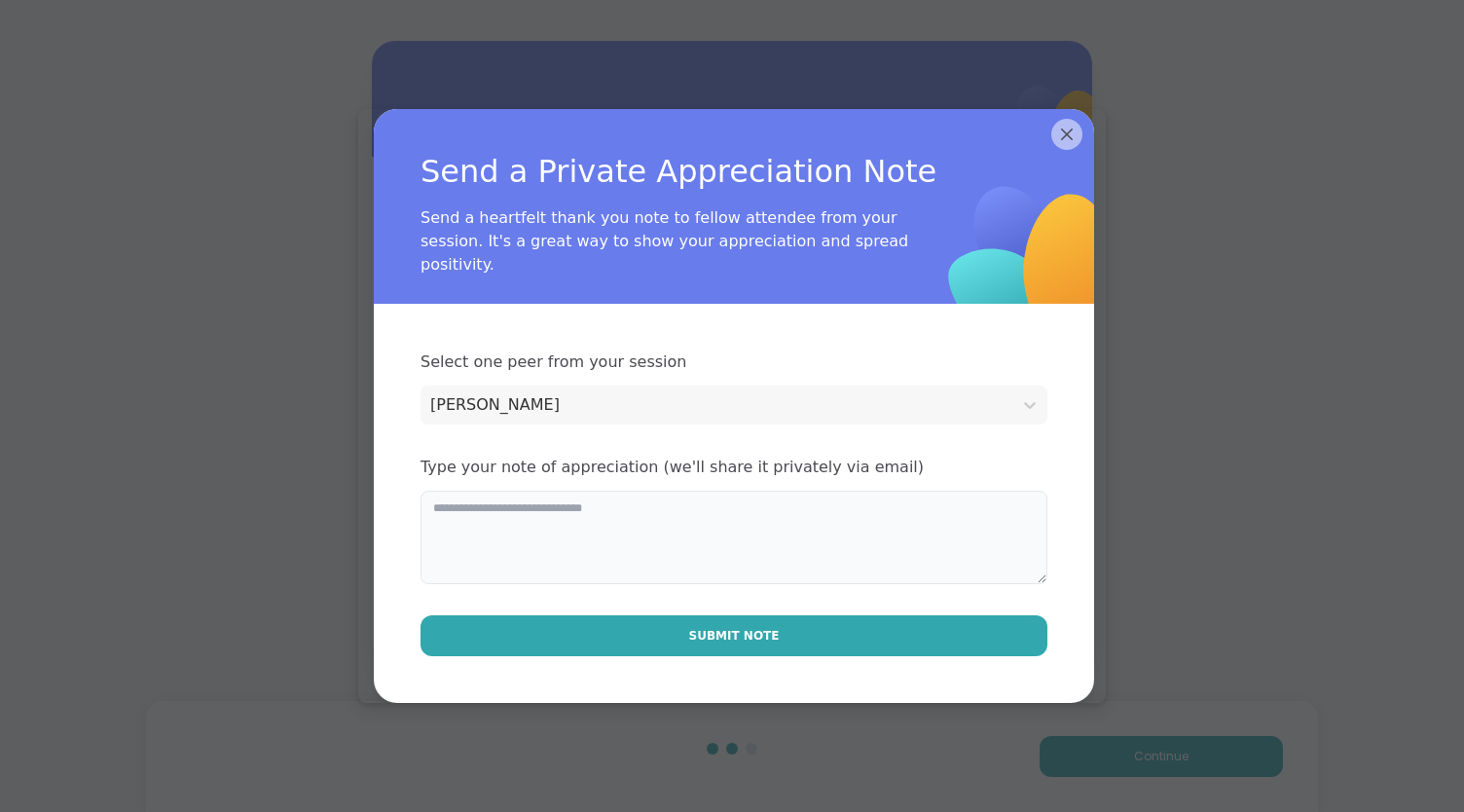
click at [545, 389] on textarea at bounding box center [733, 536] width 627 height 94
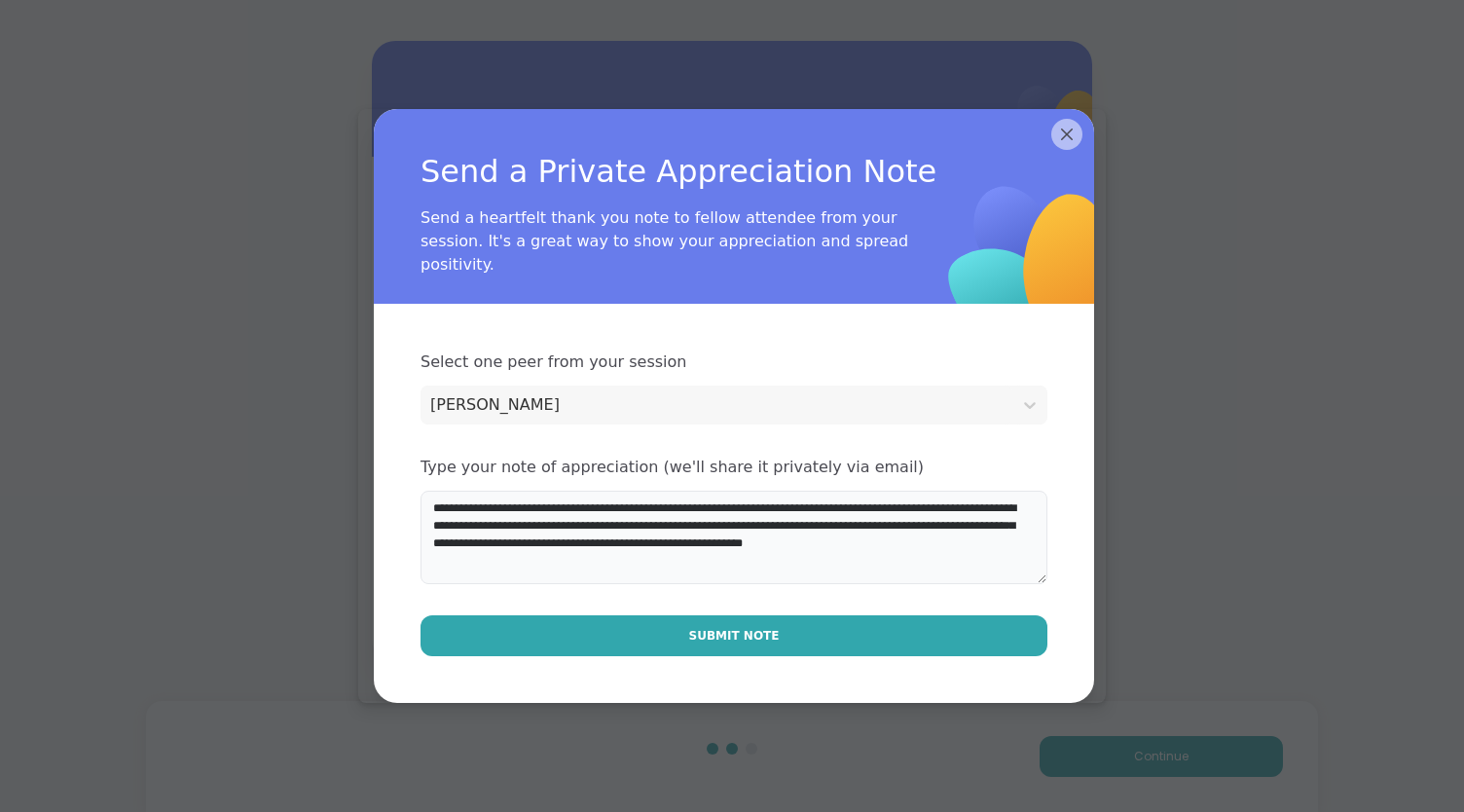
click at [745, 389] on textarea "**********" at bounding box center [733, 536] width 627 height 94
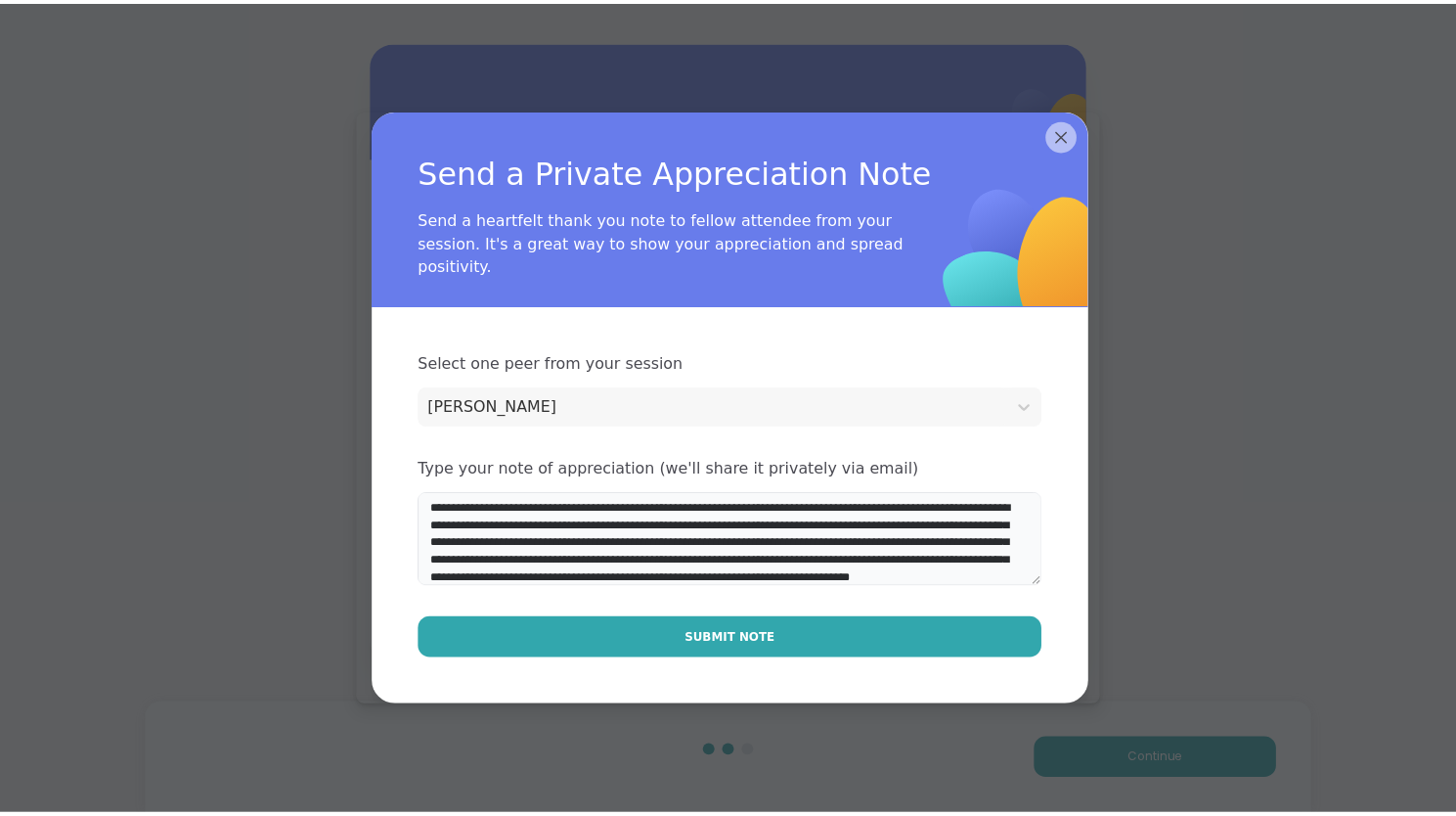
scroll to position [20, 0]
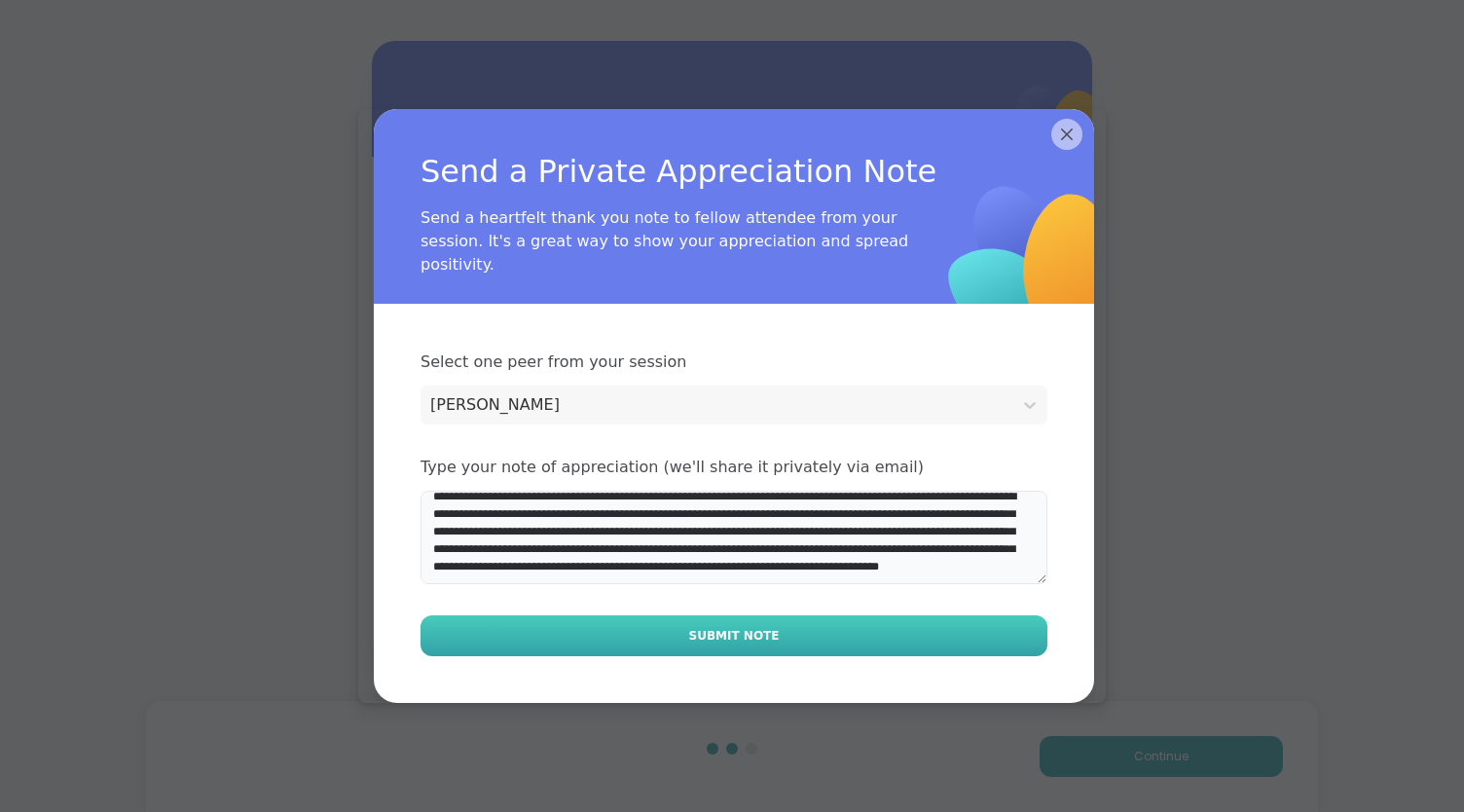
type textarea "**********"
click at [734, 389] on button "Submit Note" at bounding box center [733, 636] width 627 height 41
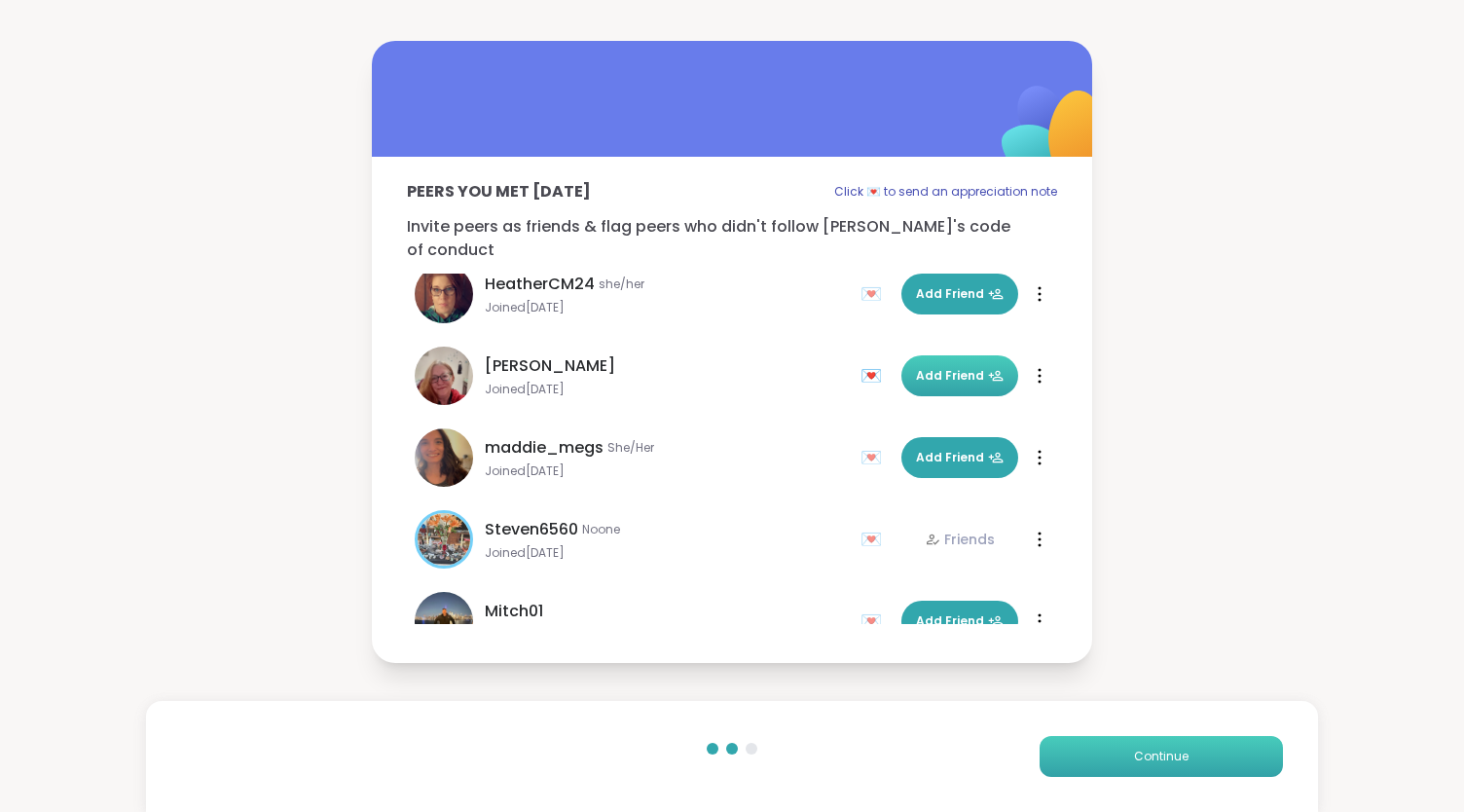
click at [918, 389] on span "Continue" at bounding box center [1161, 756] width 54 height 18
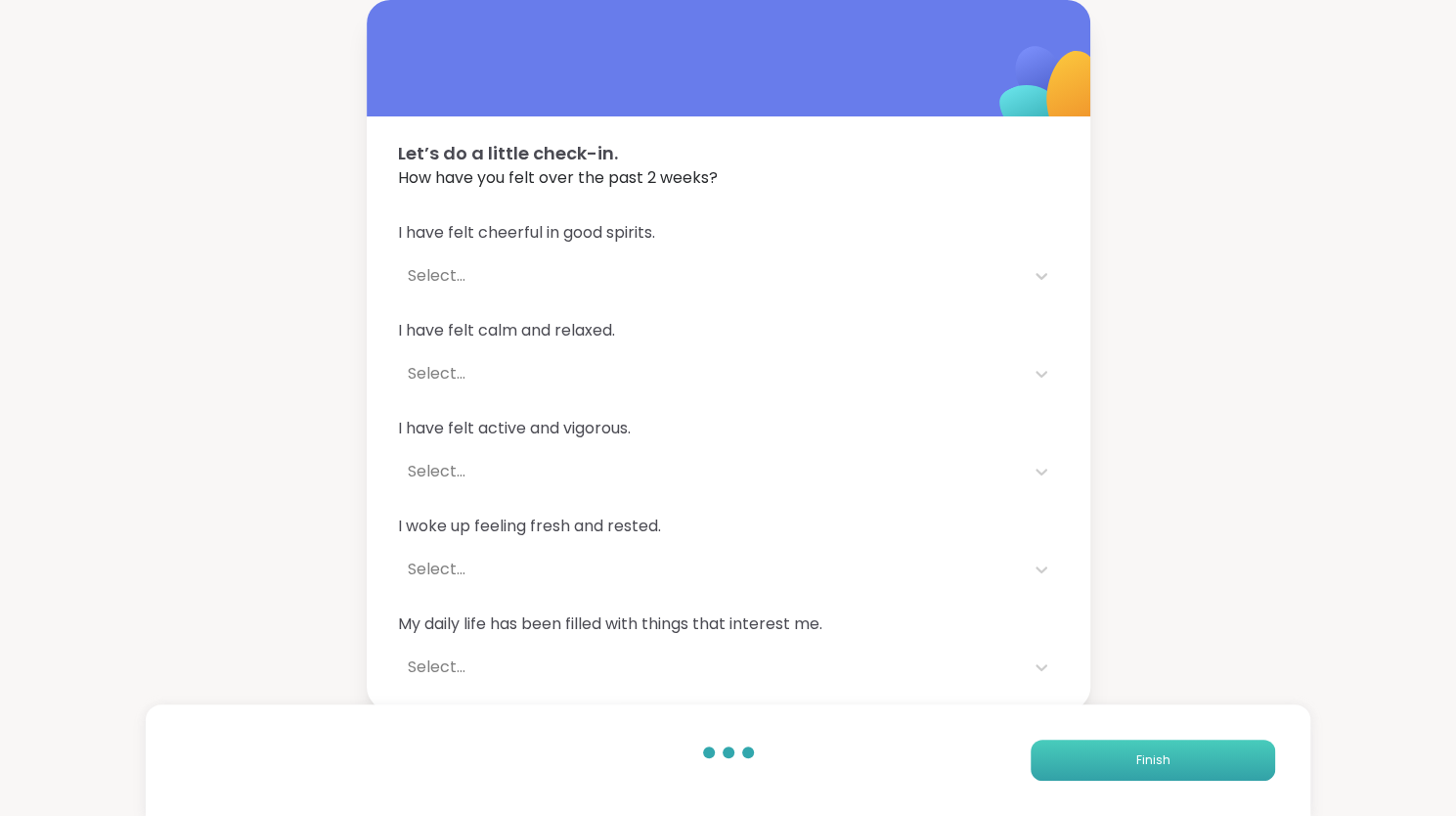
click at [922, 391] on span "Finish" at bounding box center [1153, 760] width 35 height 18
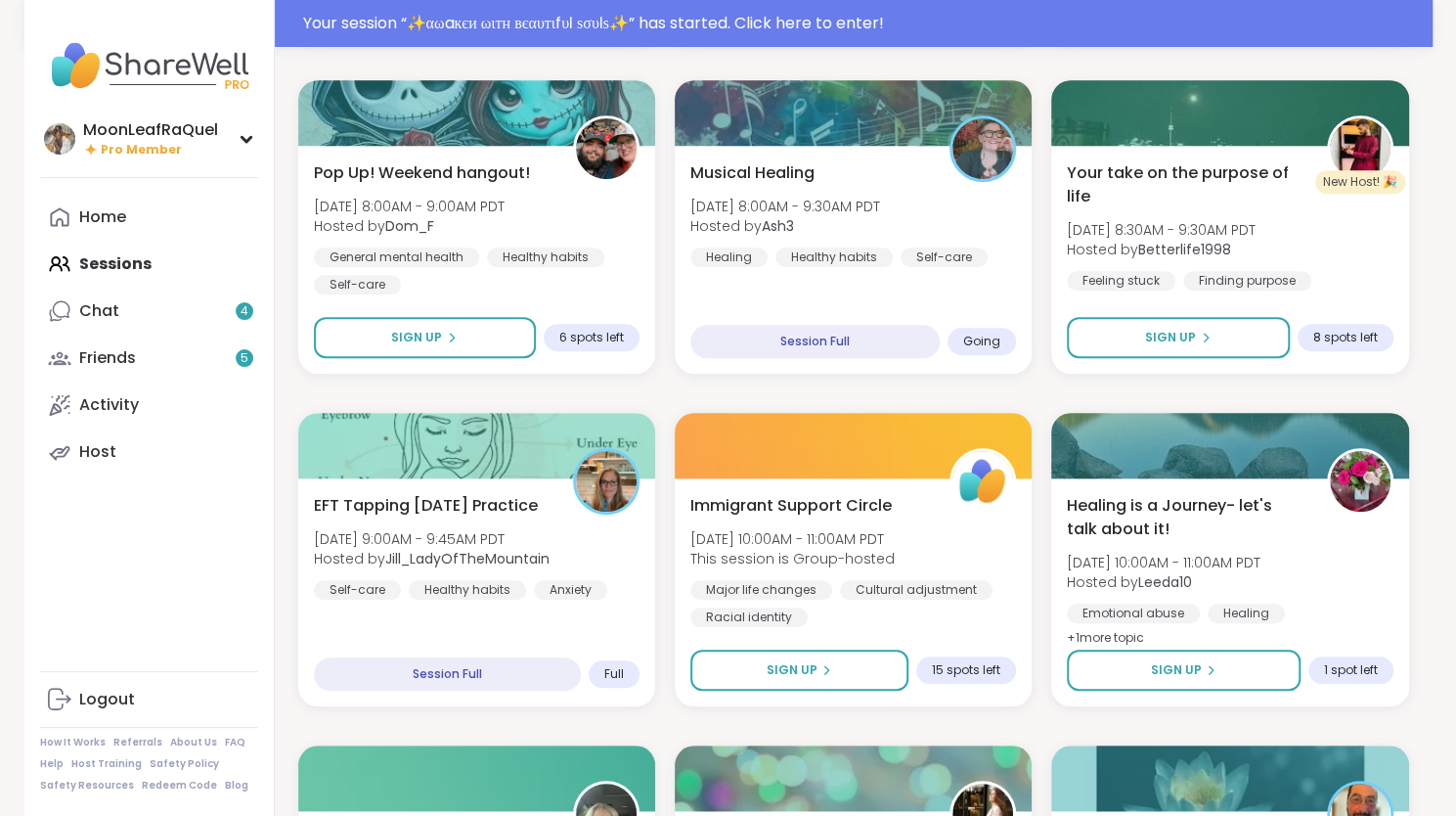
scroll to position [556, 0]
